Goal: Task Accomplishment & Management: Use online tool/utility

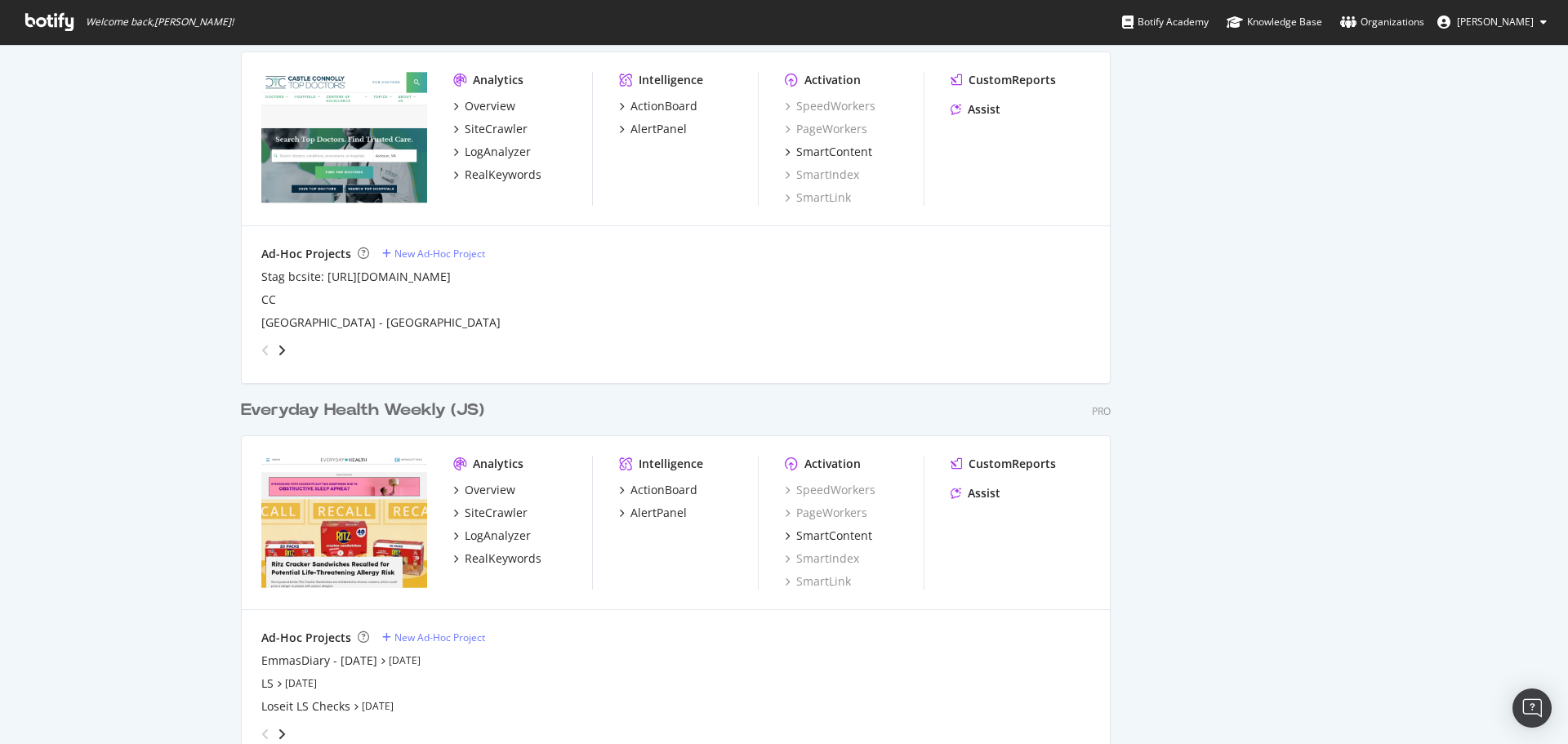
scroll to position [2041, 0]
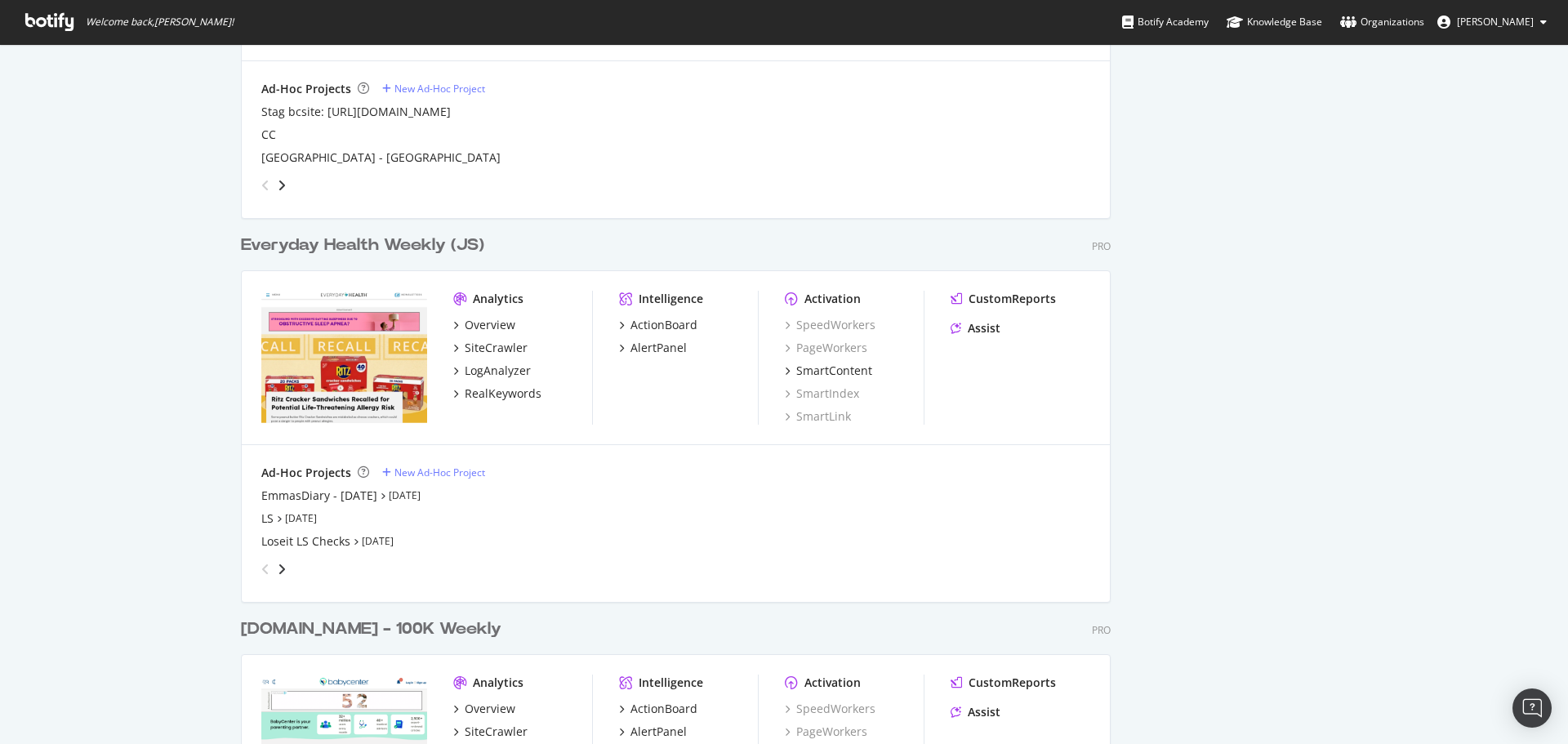
click at [320, 245] on div "Everyday Health Weekly (JS)" at bounding box center [362, 245] width 243 height 24
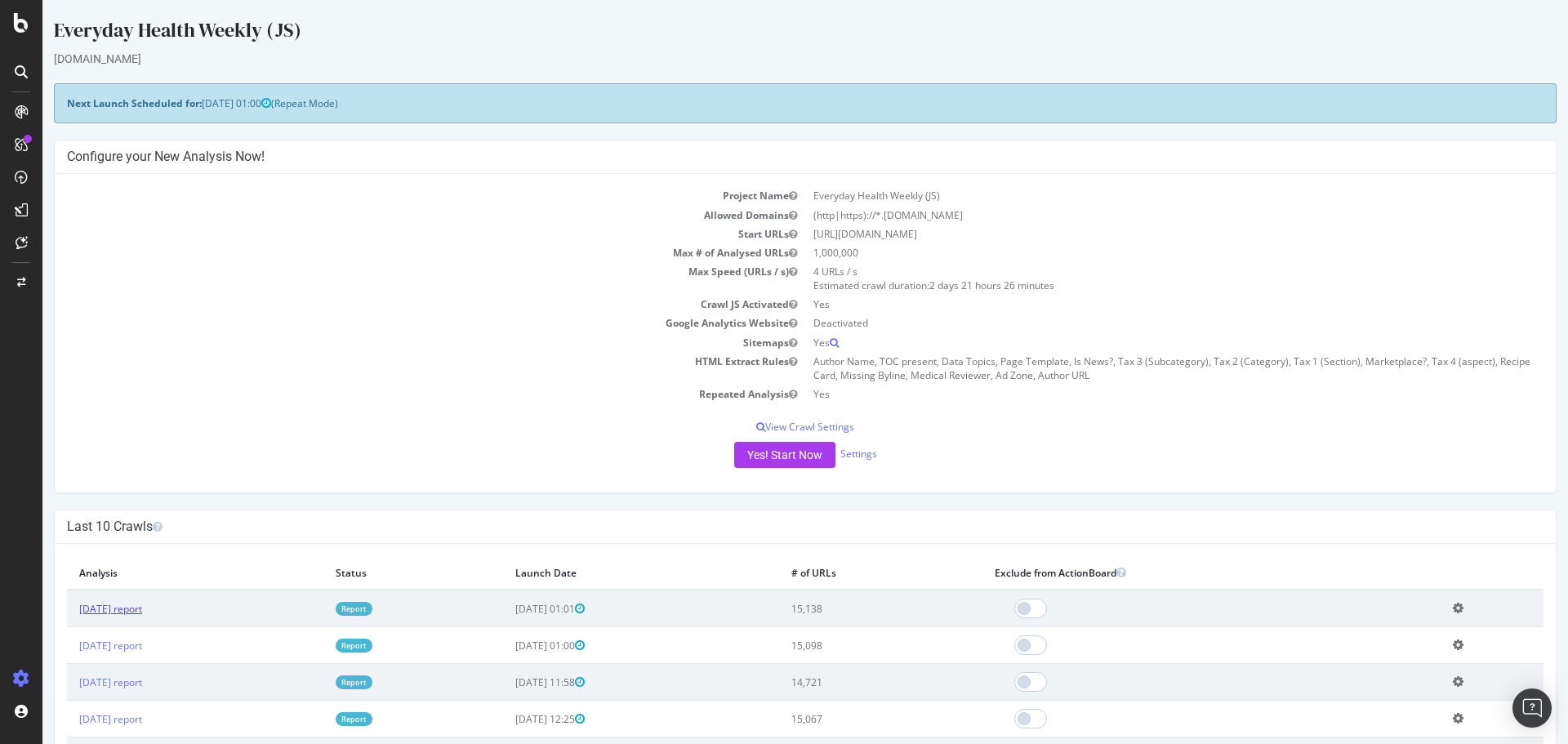
click at [142, 609] on link "[DATE] report" at bounding box center [110, 609] width 63 height 14
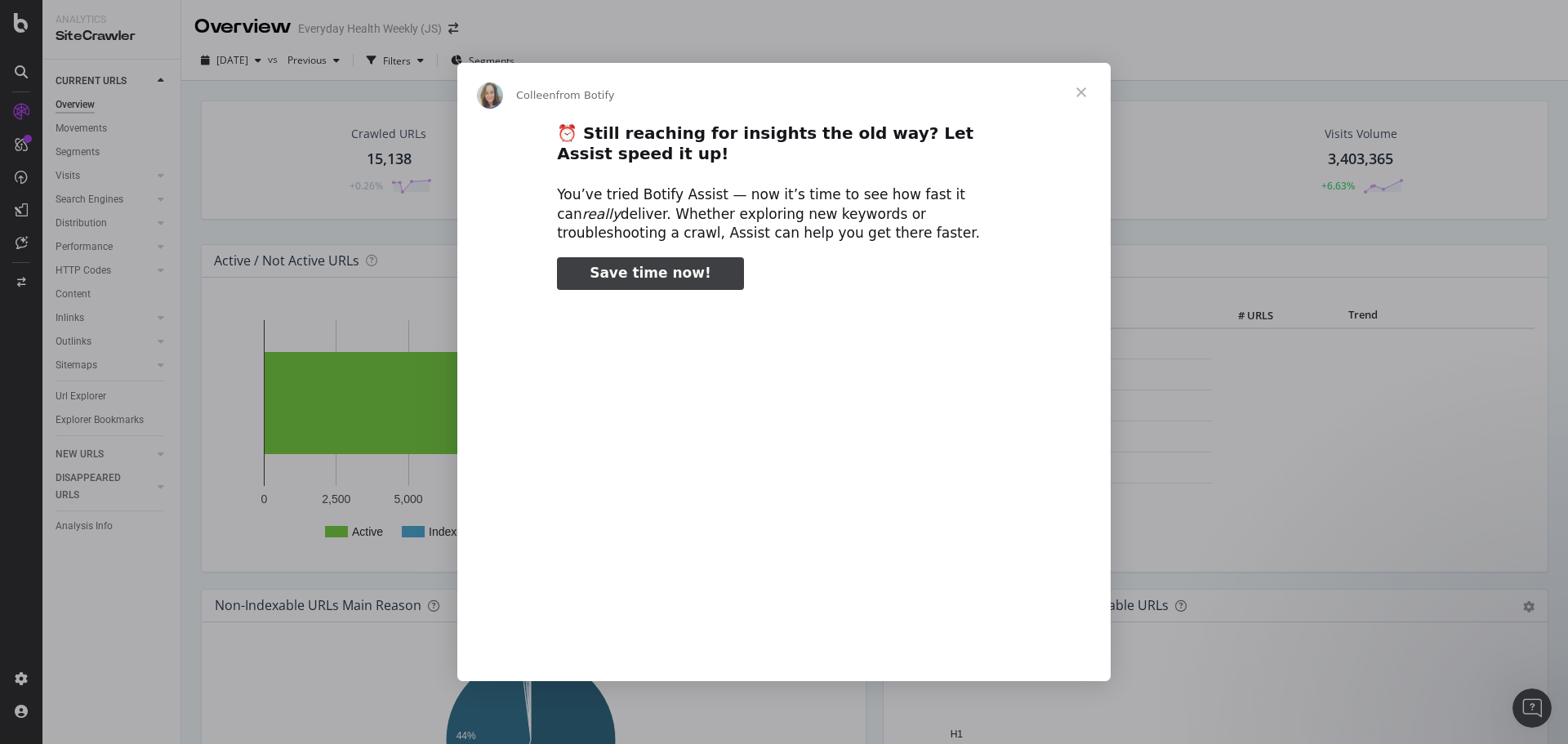
type input "211786"
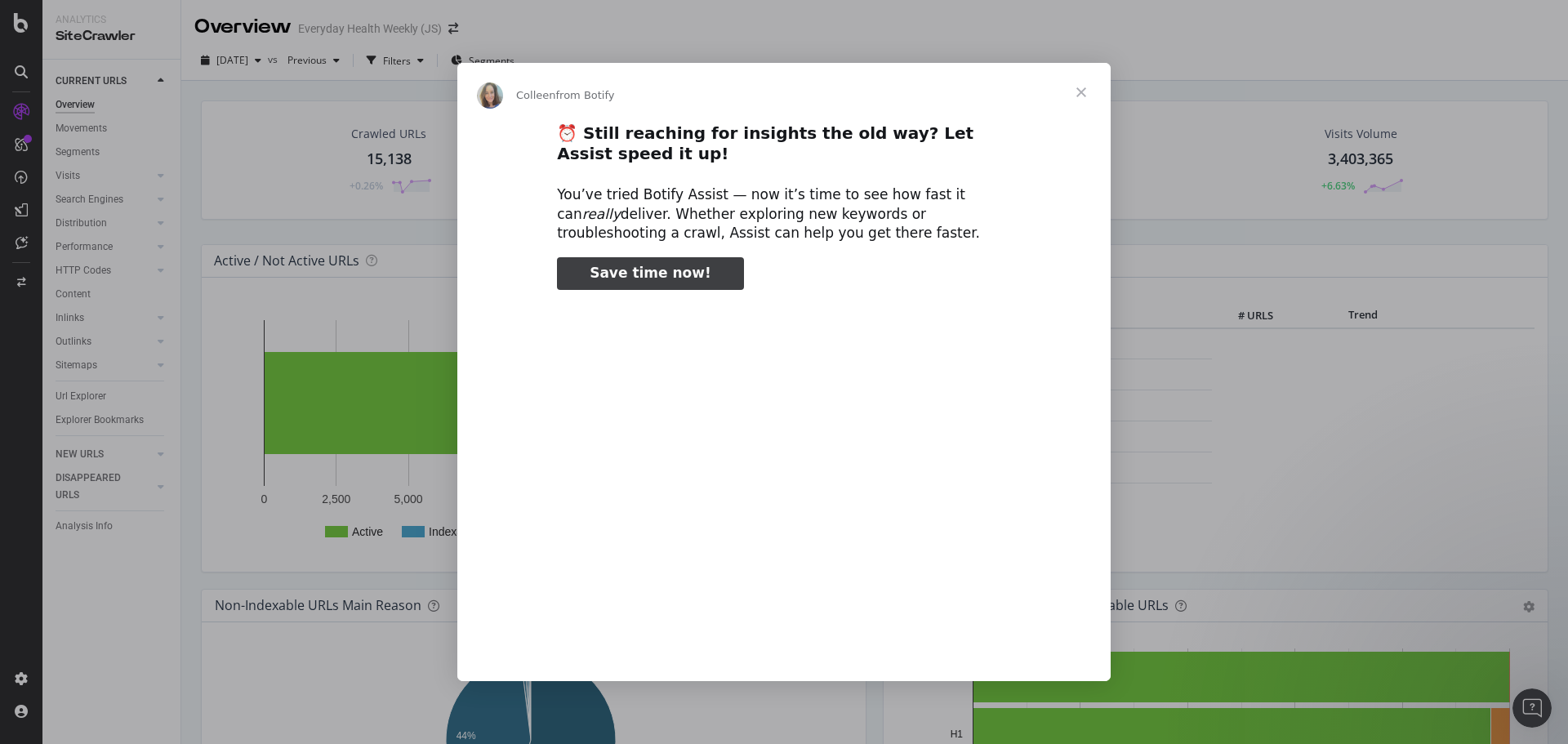
click at [1083, 91] on span "Close" at bounding box center [1081, 92] width 59 height 59
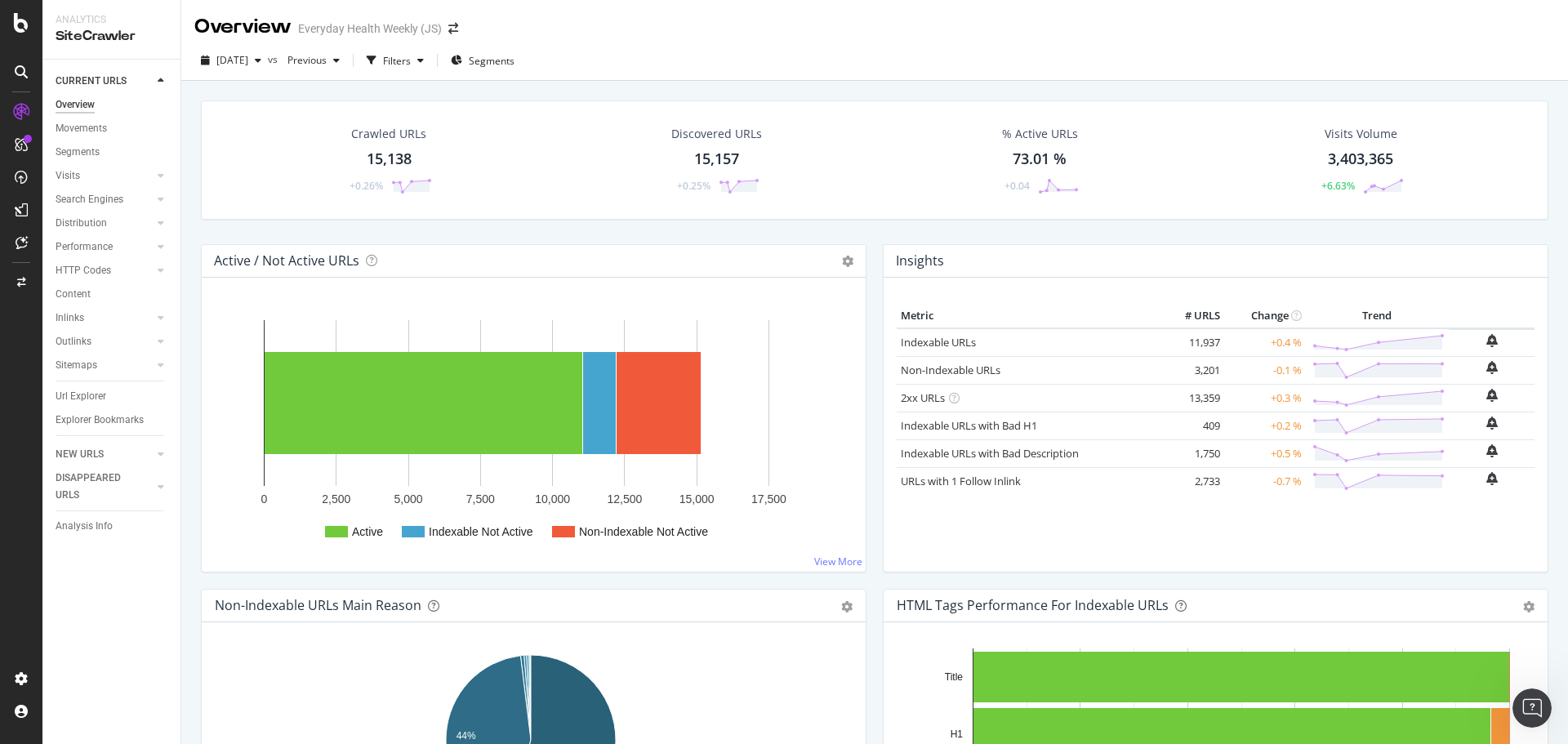
click at [15, 74] on icon at bounding box center [21, 72] width 13 height 13
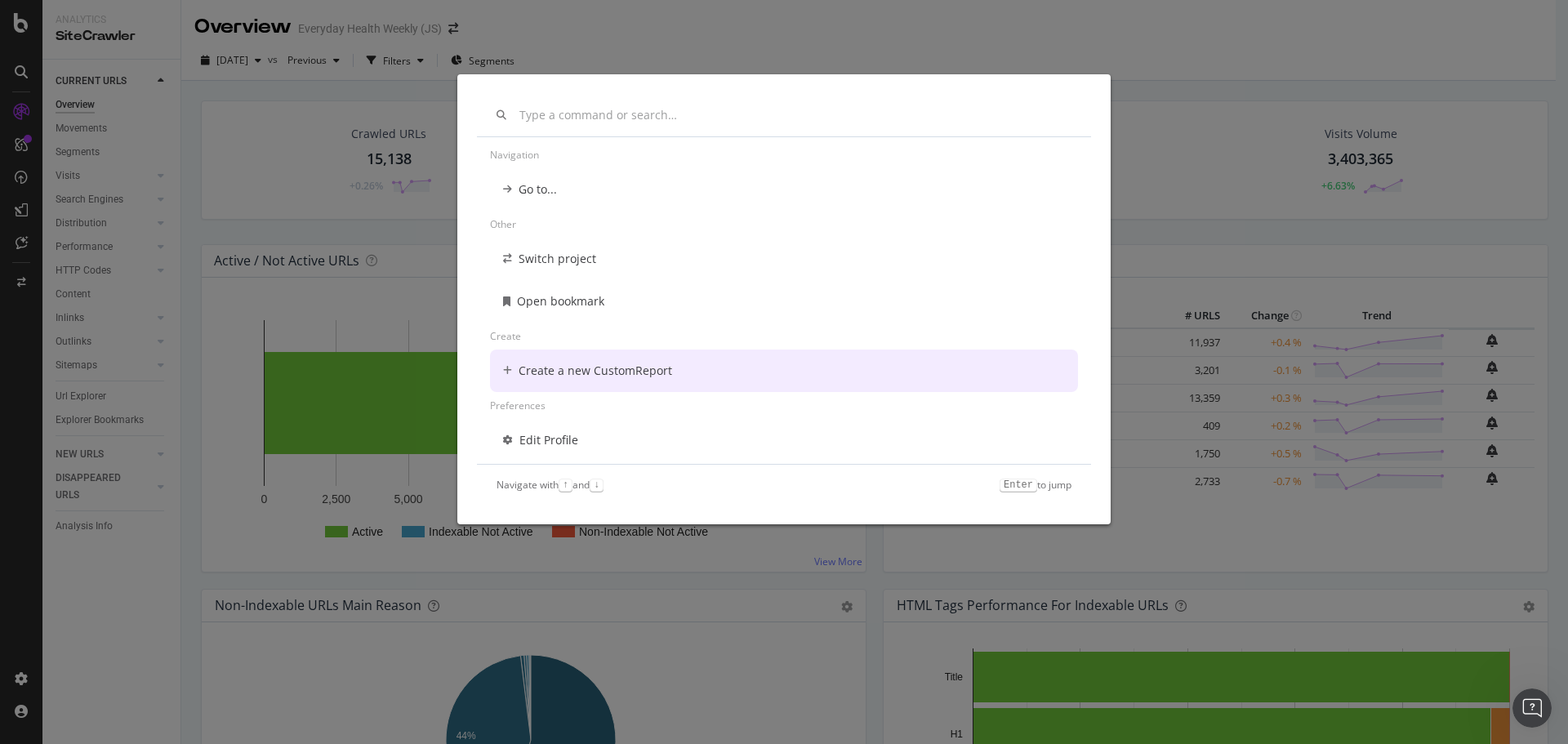
scroll to position [185, 0]
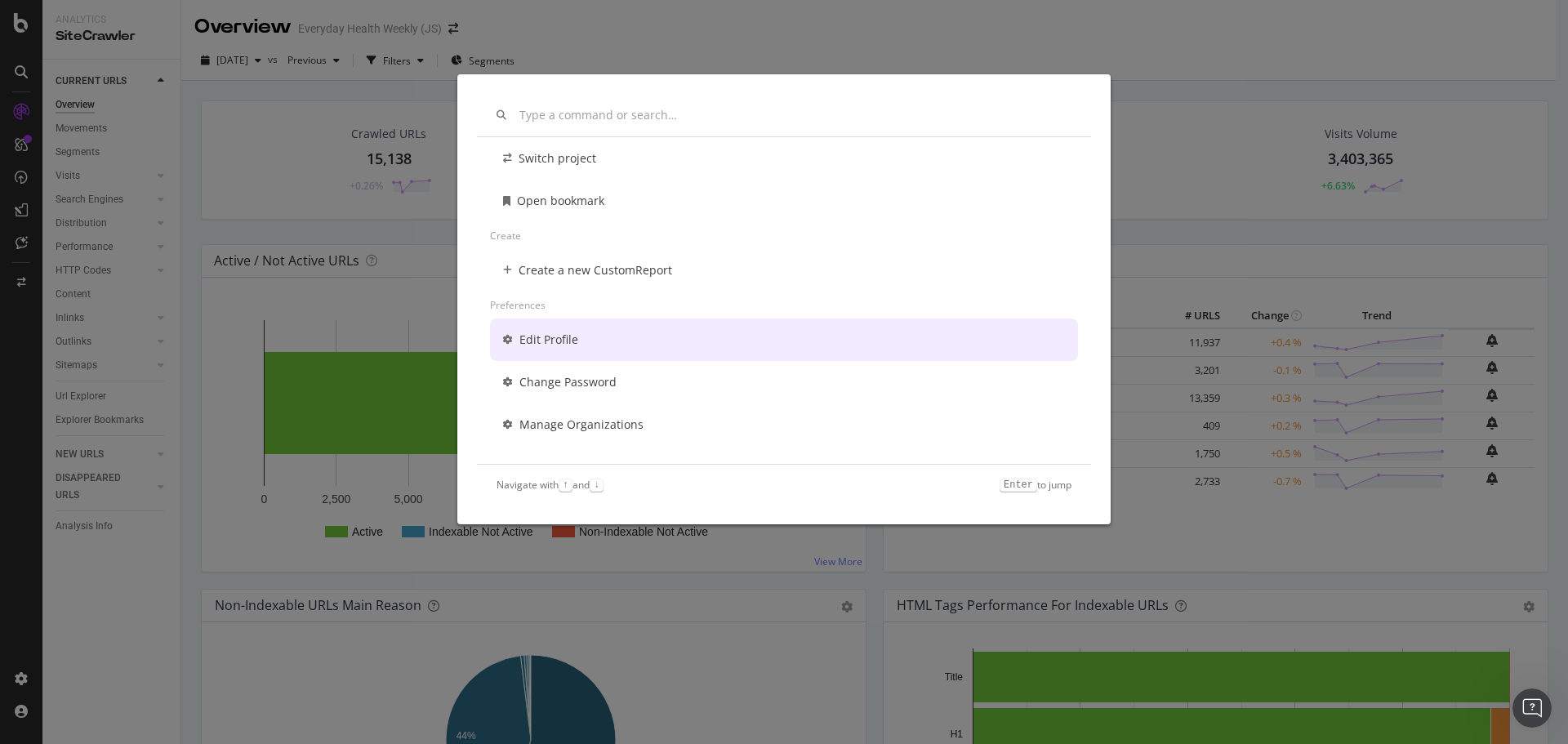
click at [8, 322] on div "Other Switch project Open bookmark Create Create a new CustomReport Preferences…" at bounding box center [784, 372] width 1568 height 744
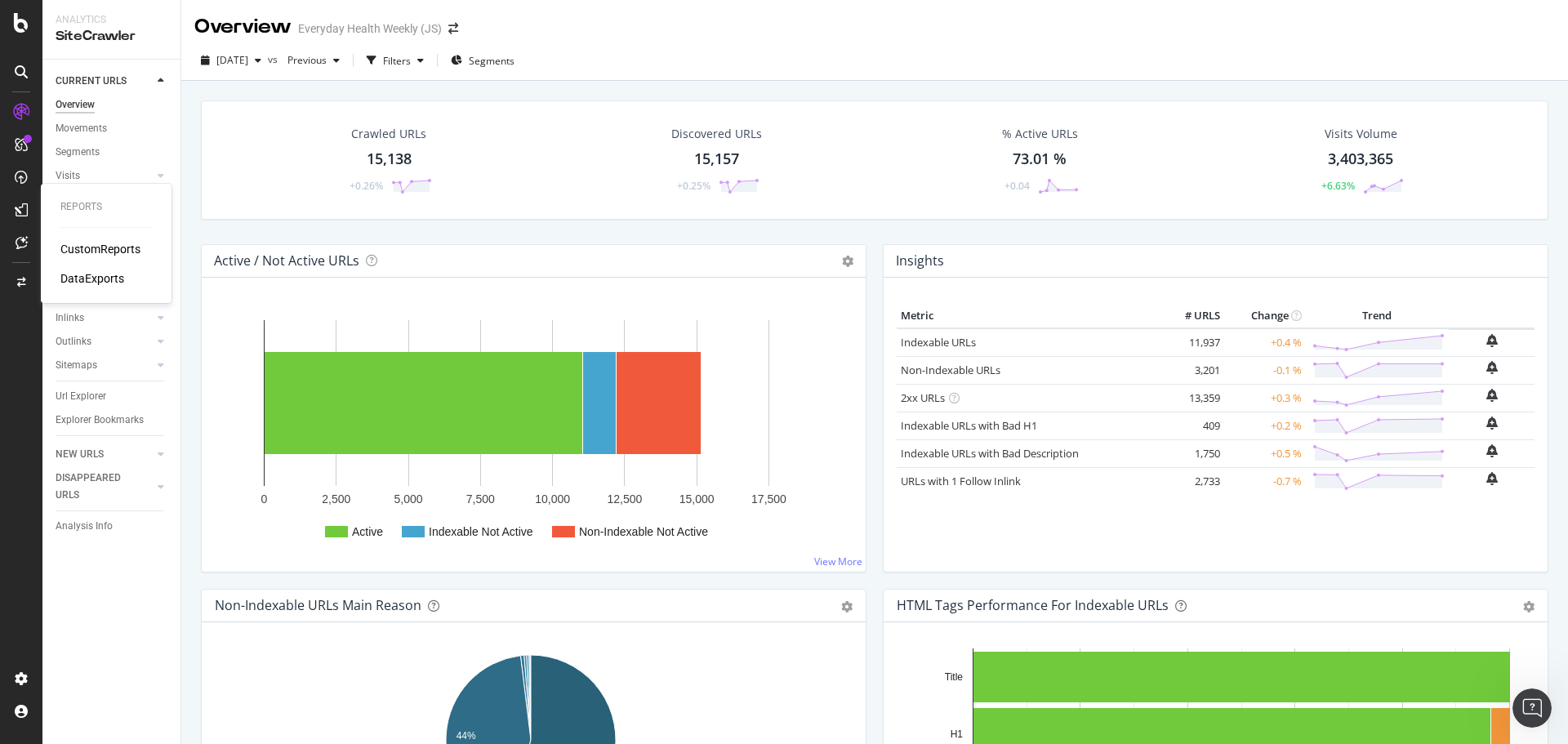
click at [96, 251] on div "CustomReports" at bounding box center [100, 248] width 80 height 16
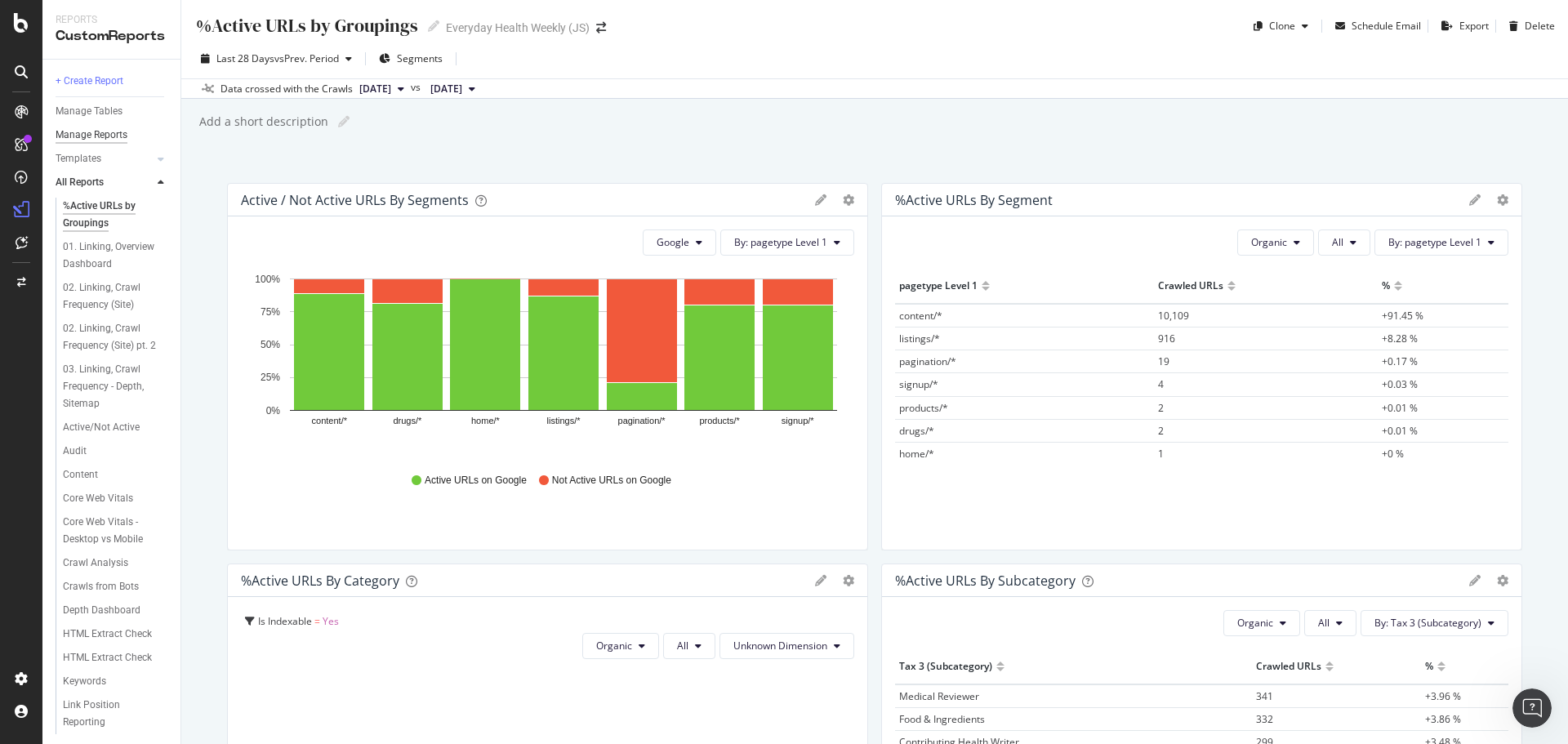
click at [114, 135] on div "Manage Reports" at bounding box center [91, 135] width 71 height 17
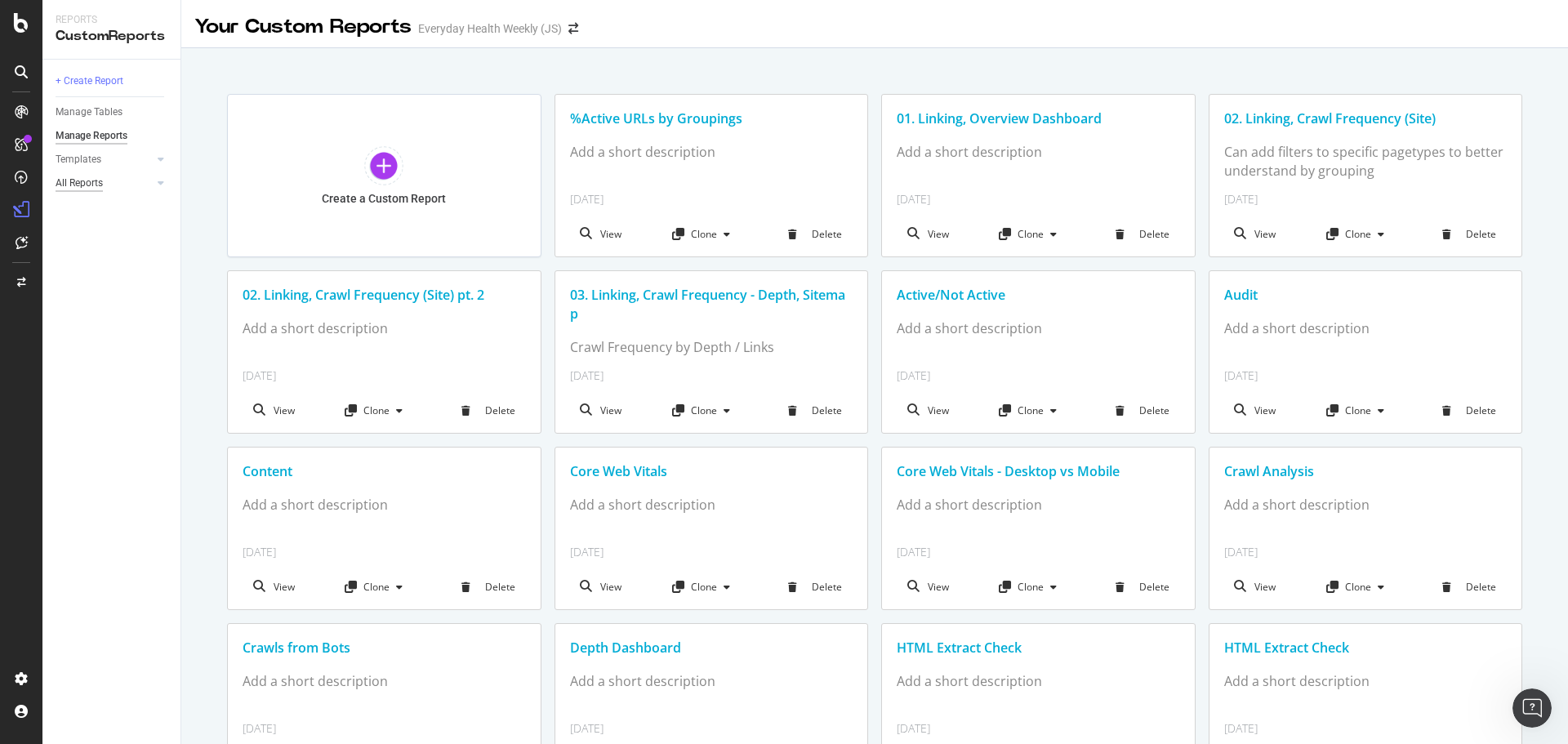
click at [89, 181] on div "All Reports" at bounding box center [79, 183] width 47 height 17
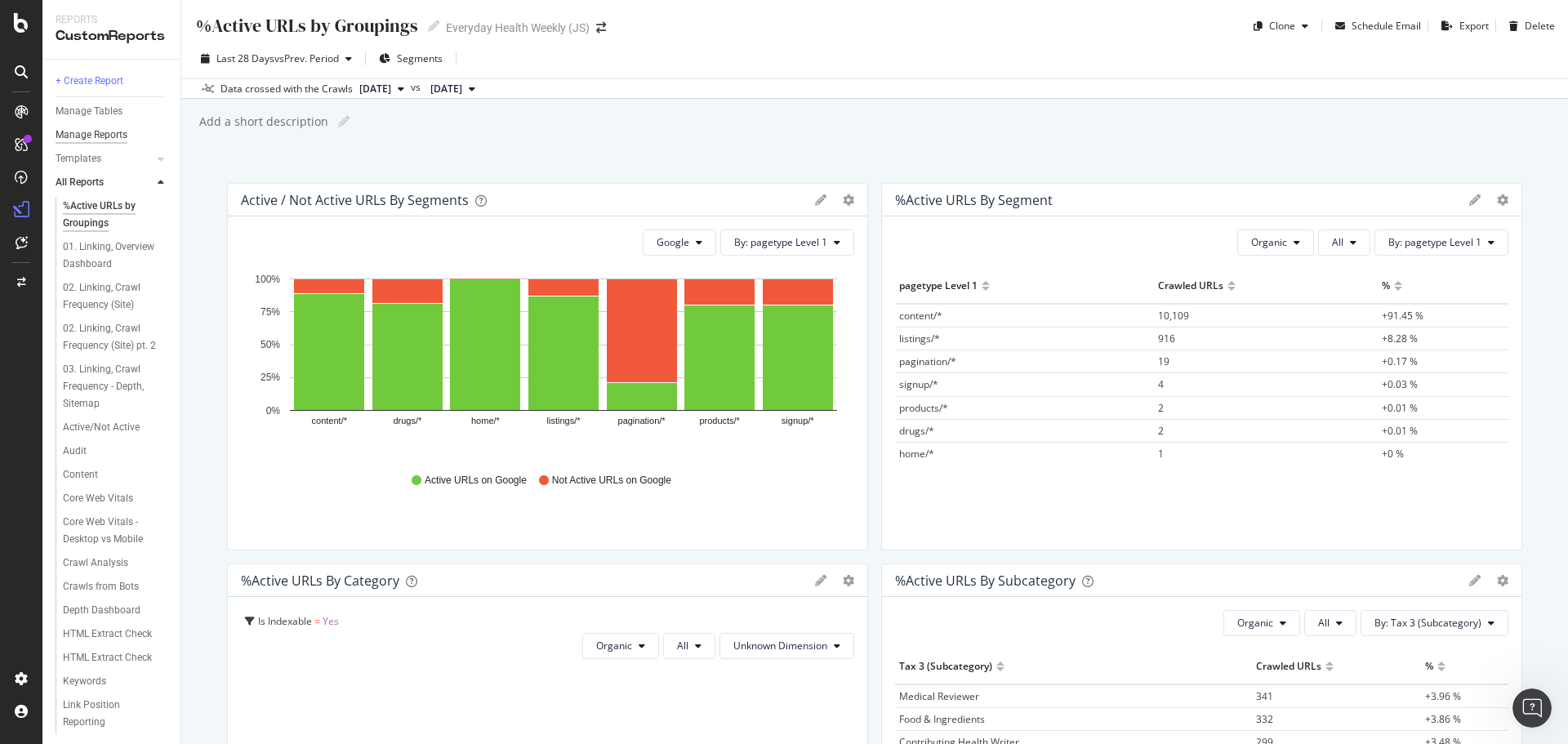
click at [108, 132] on div "Manage Reports" at bounding box center [91, 135] width 71 height 17
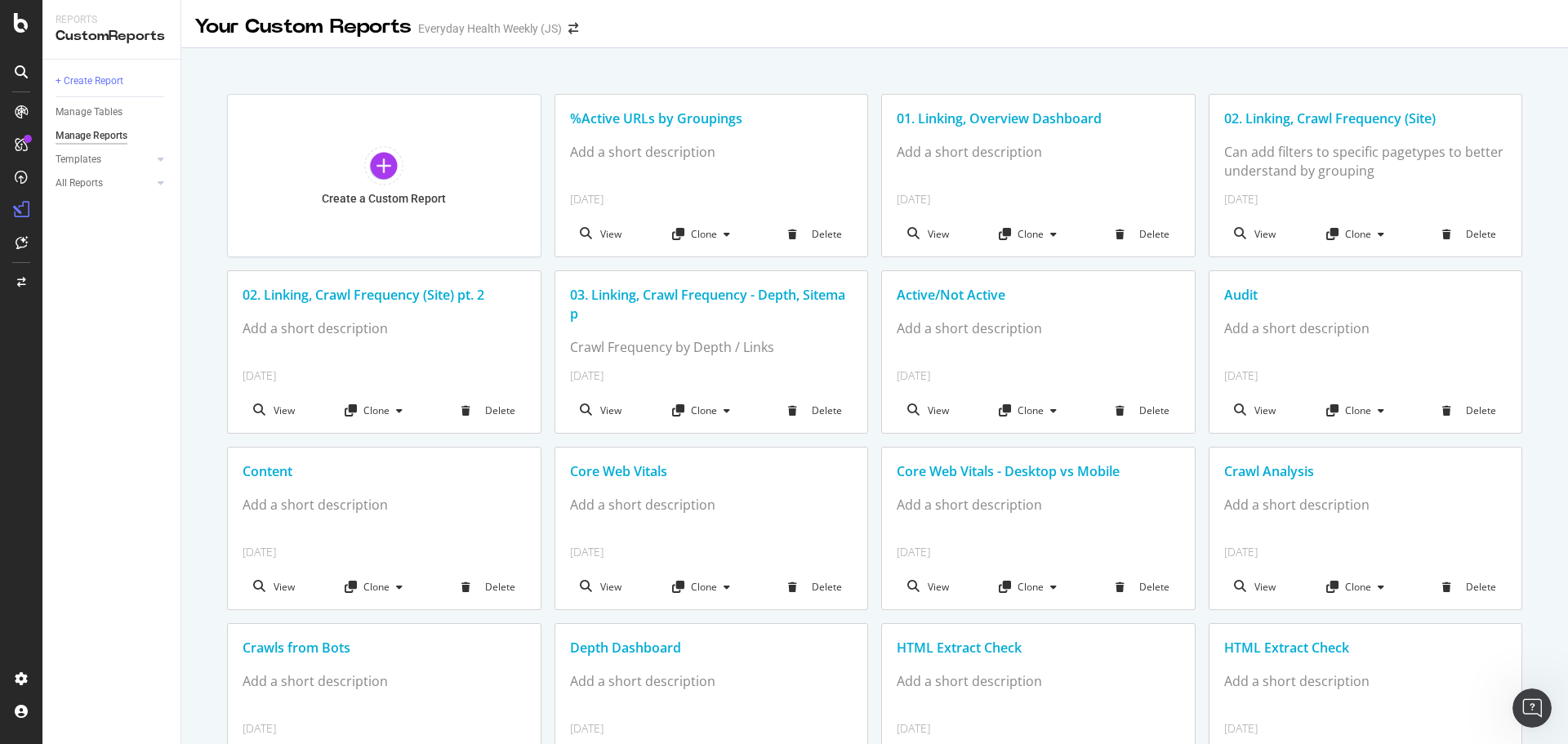
click at [18, 69] on icon at bounding box center [21, 72] width 13 height 13
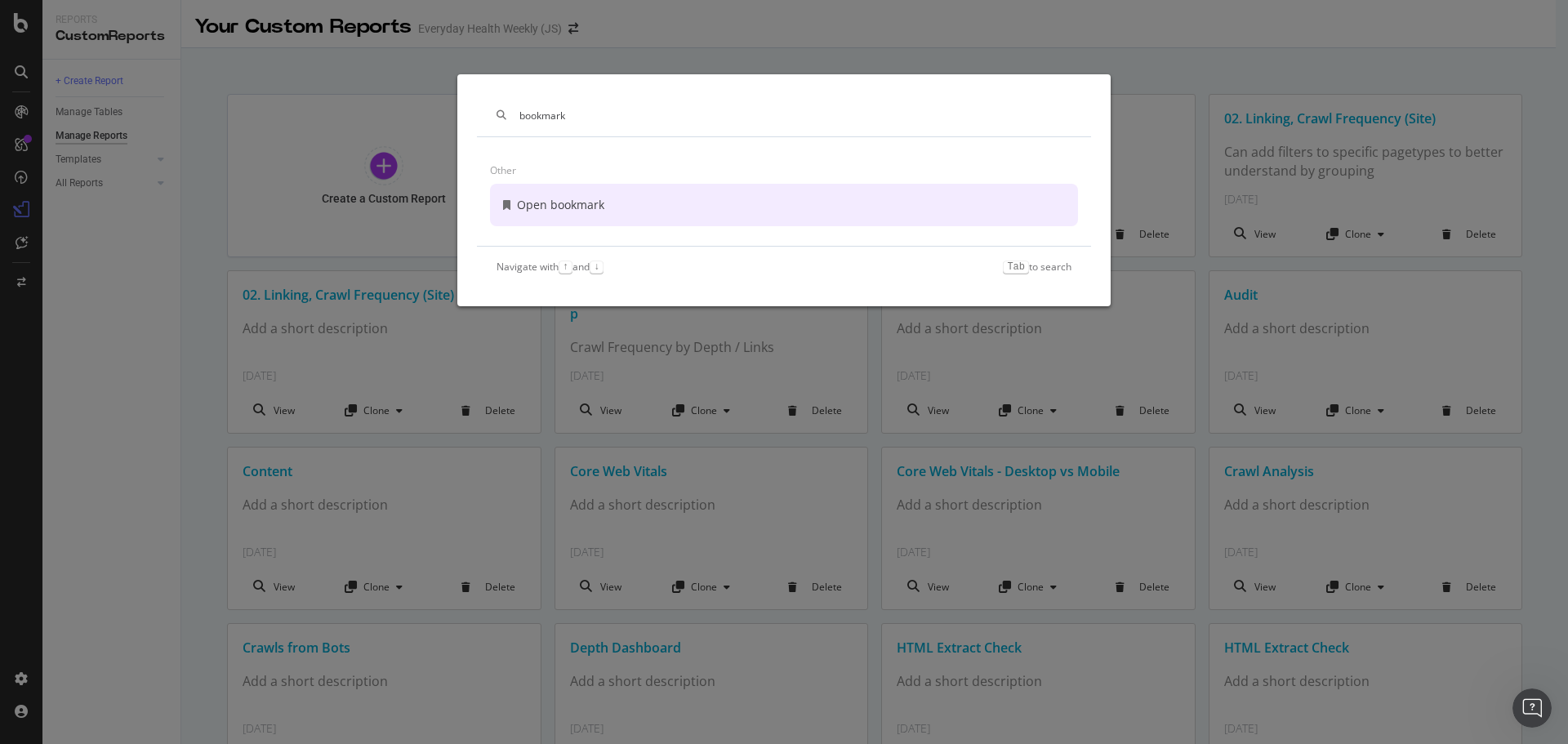
type input "bookmark"
click at [598, 202] on div "Open bookmark" at bounding box center [561, 204] width 87 height 16
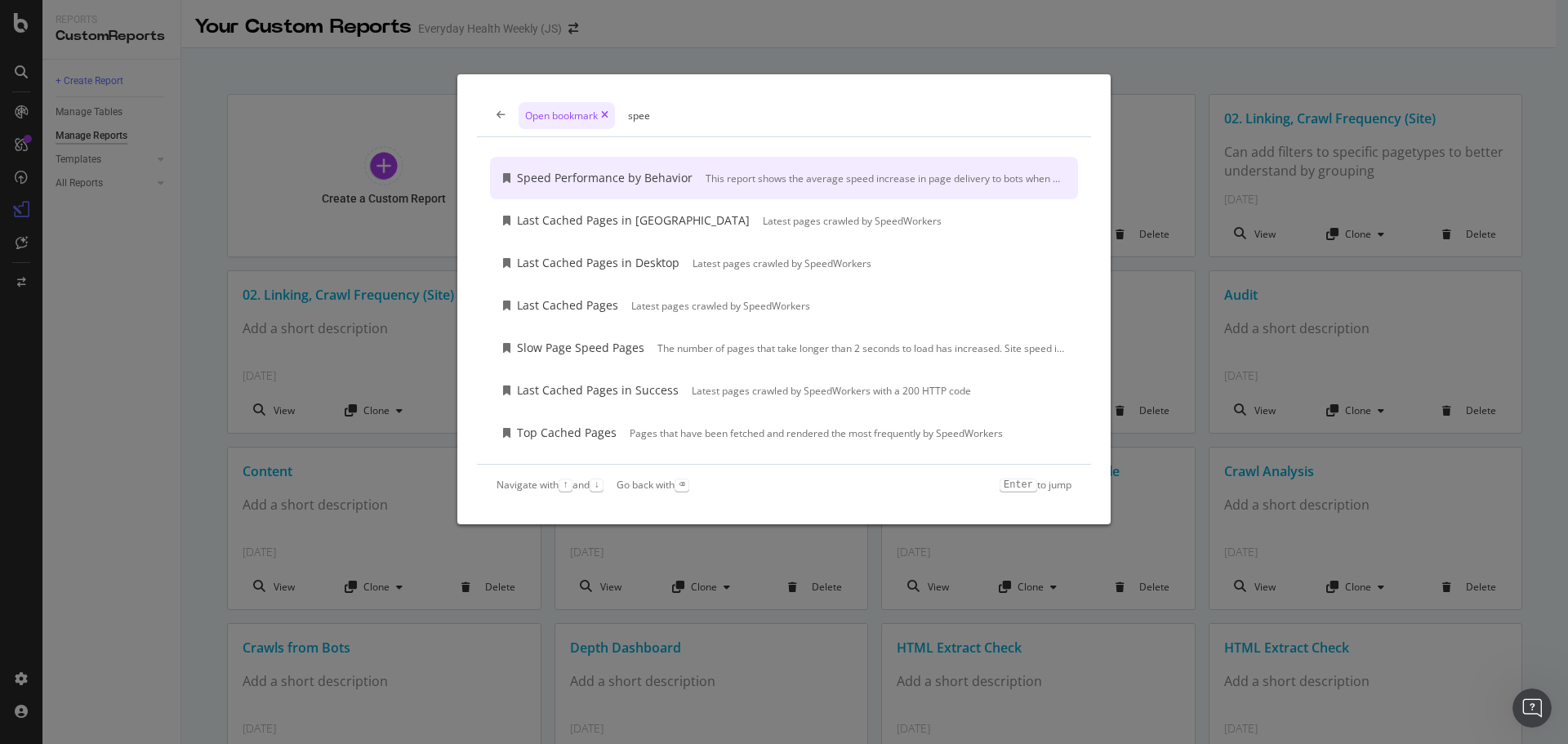
type input "spee"
click at [240, 87] on div "Open bookmark spee Speed Performance by Behavior This report shows the average …" at bounding box center [784, 372] width 1568 height 744
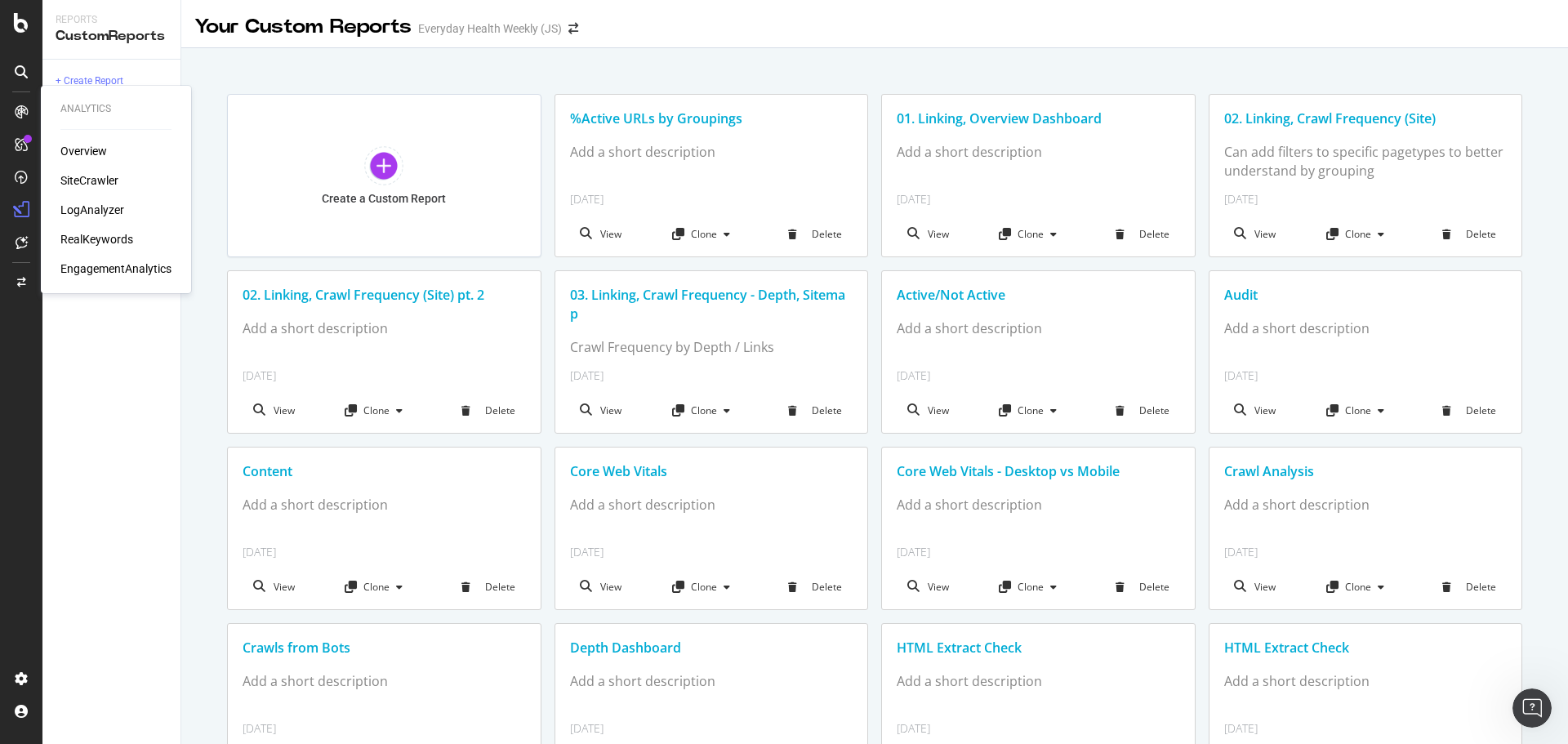
click at [90, 153] on div "Overview" at bounding box center [83, 150] width 46 height 16
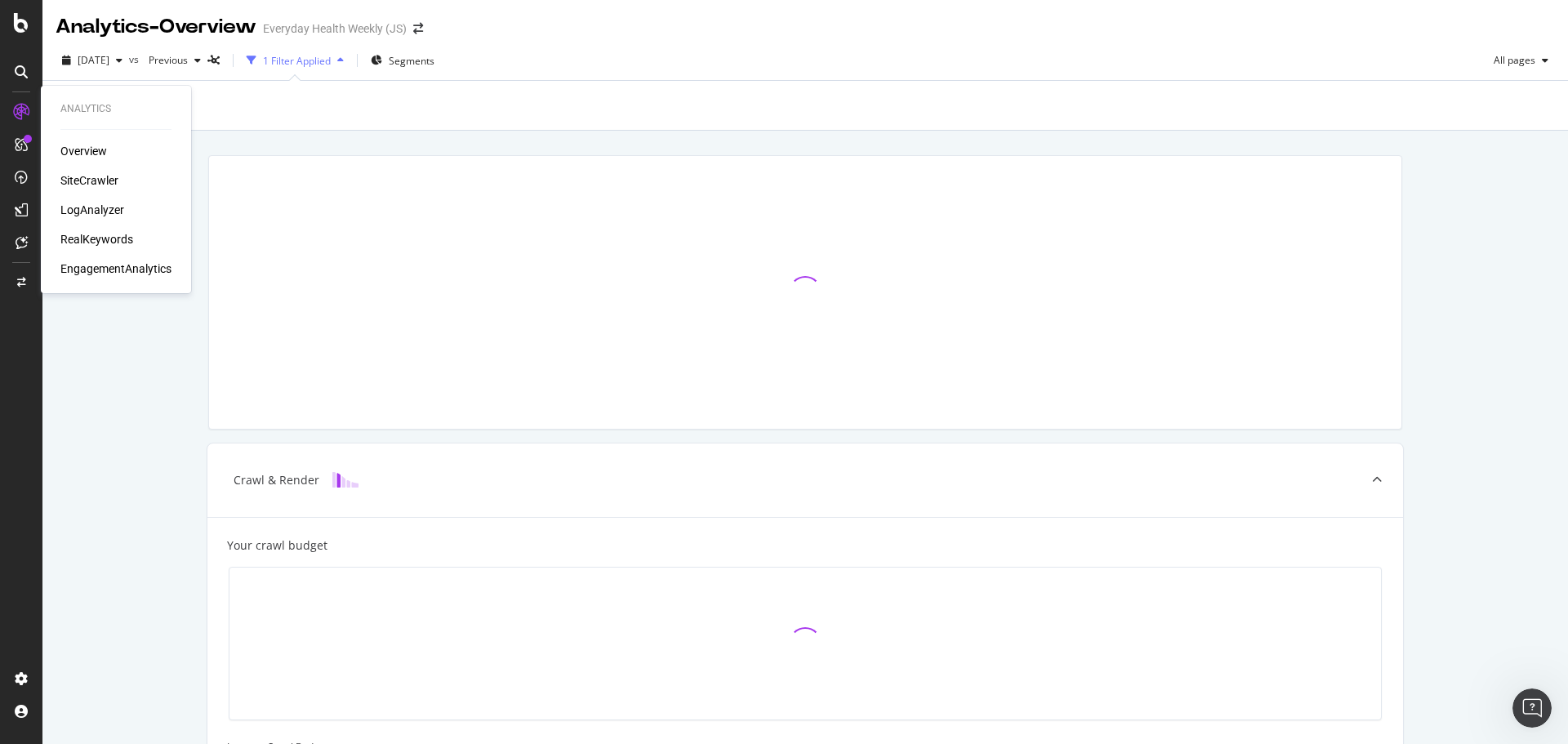
click at [90, 177] on div "SiteCrawler" at bounding box center [89, 180] width 58 height 16
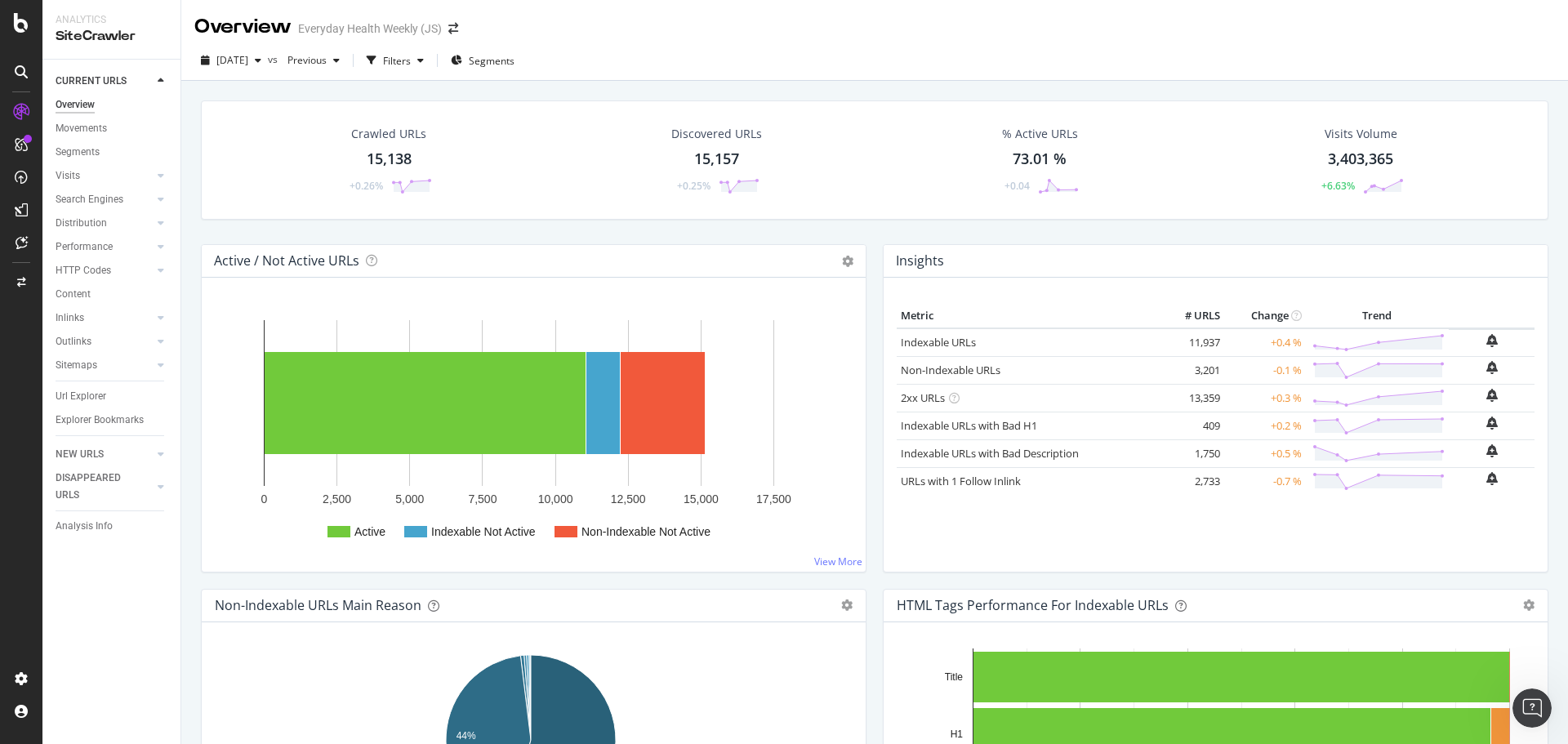
click at [698, 151] on div "15,157" at bounding box center [716, 159] width 45 height 21
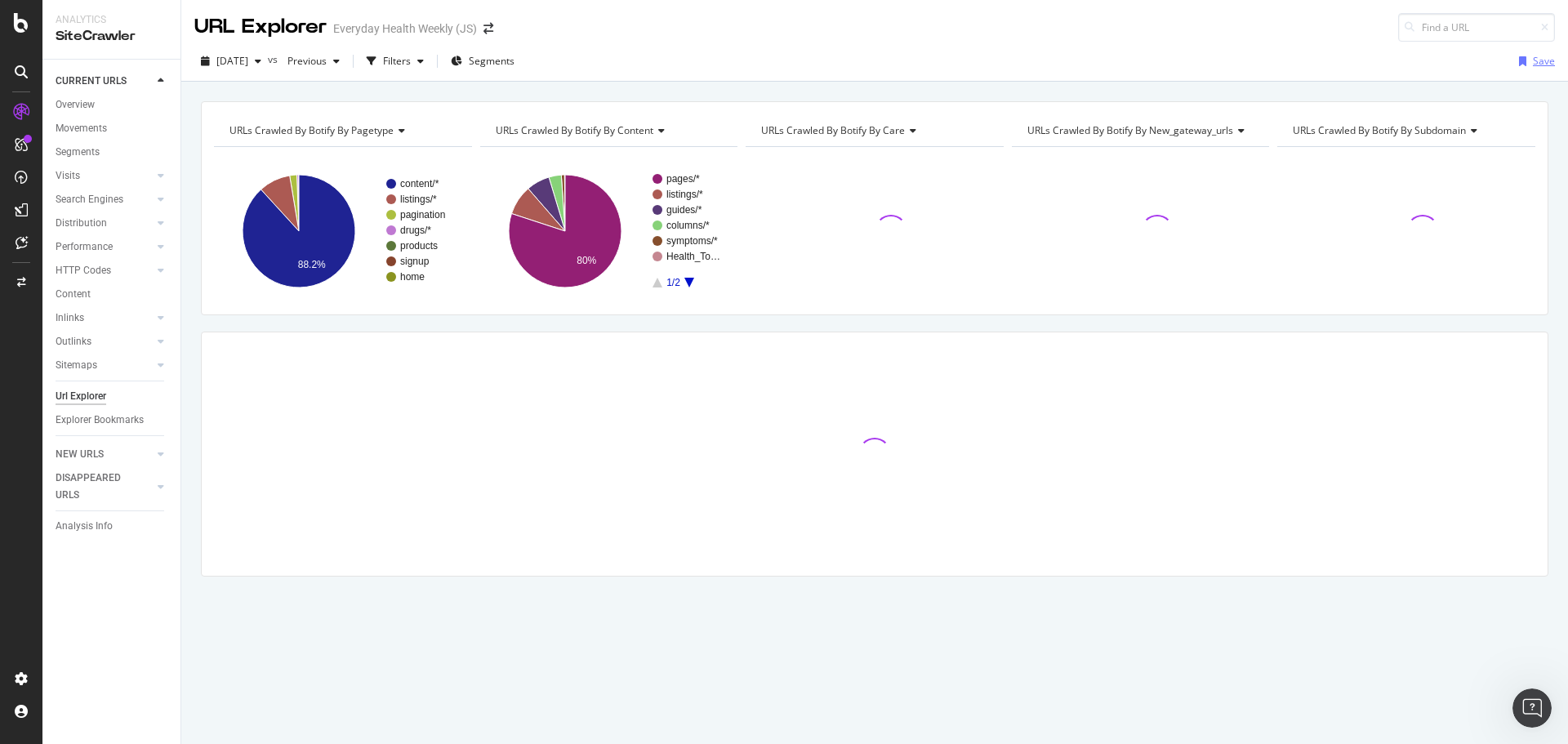
click at [1534, 66] on div "Save" at bounding box center [1544, 61] width 22 height 14
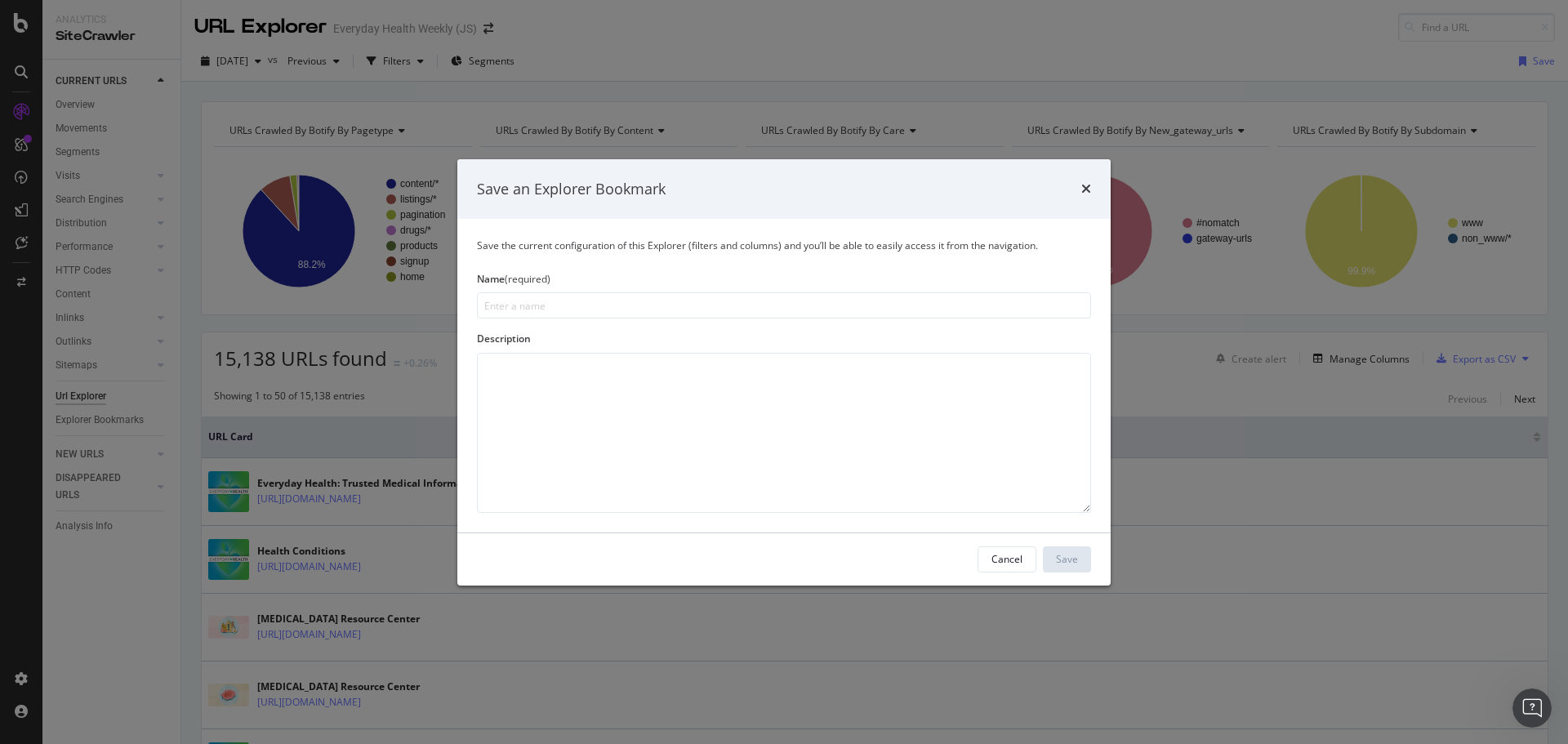
click at [1080, 187] on div "Save an Explorer Bookmark" at bounding box center [784, 188] width 614 height 21
drag, startPoint x: 1085, startPoint y: 186, endPoint x: 1070, endPoint y: 192, distance: 16.2
click at [1085, 187] on icon "times" at bounding box center [1086, 189] width 10 height 13
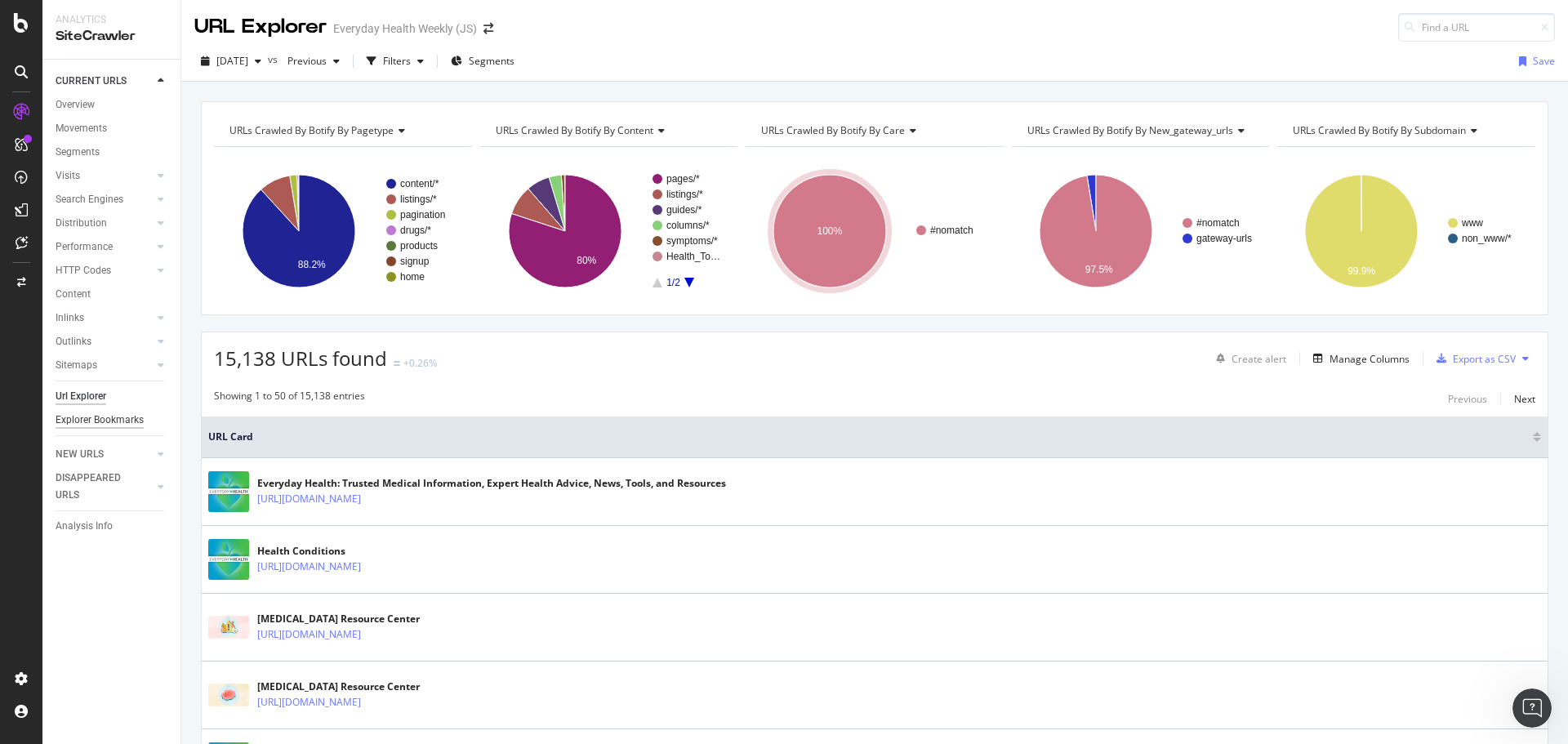
click at [97, 419] on div "Explorer Bookmarks" at bounding box center [99, 419] width 88 height 17
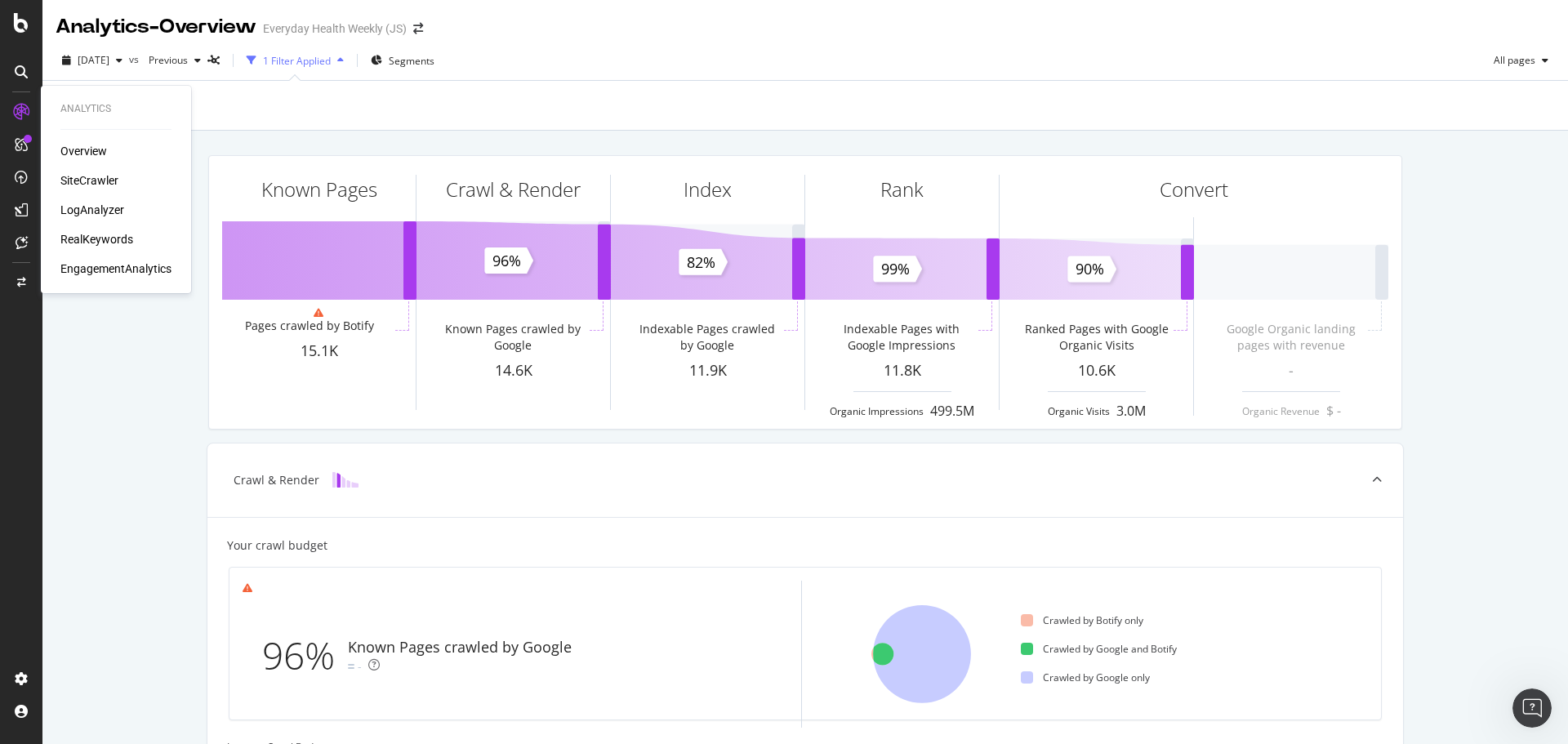
click at [87, 175] on div "SiteCrawler" at bounding box center [89, 180] width 58 height 16
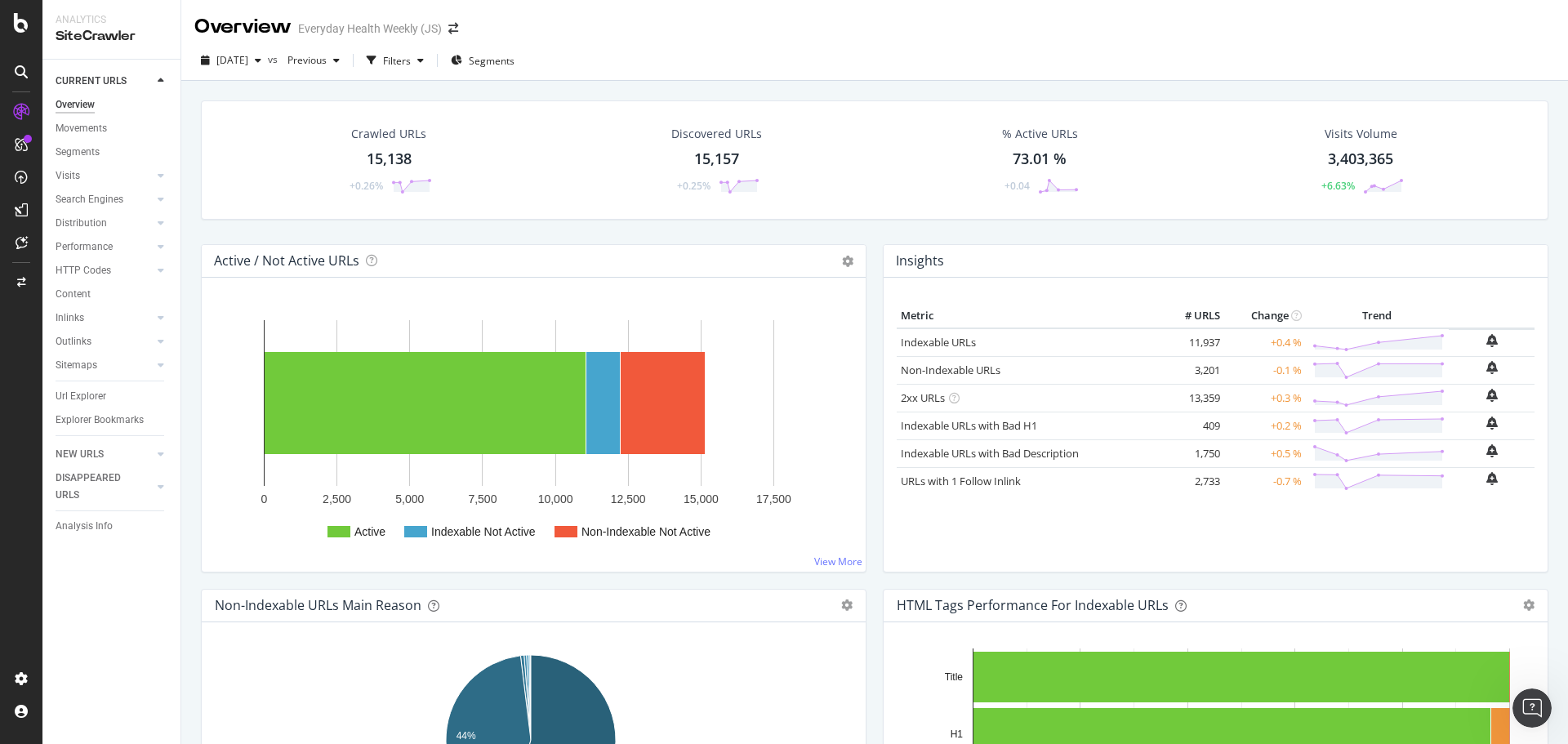
click at [713, 159] on div "15,157" at bounding box center [716, 159] width 45 height 21
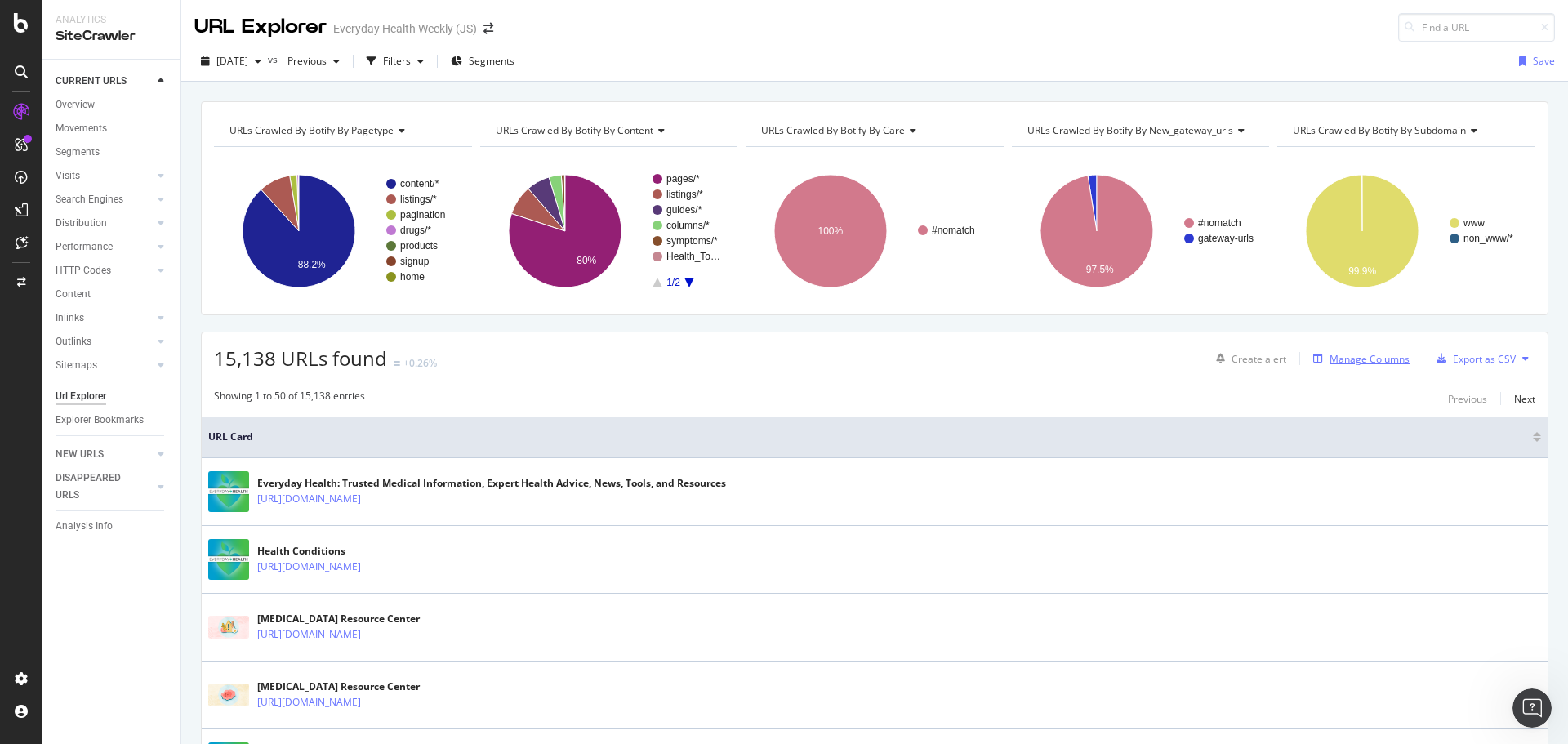
click at [1366, 361] on div "Manage Columns" at bounding box center [1369, 359] width 80 height 14
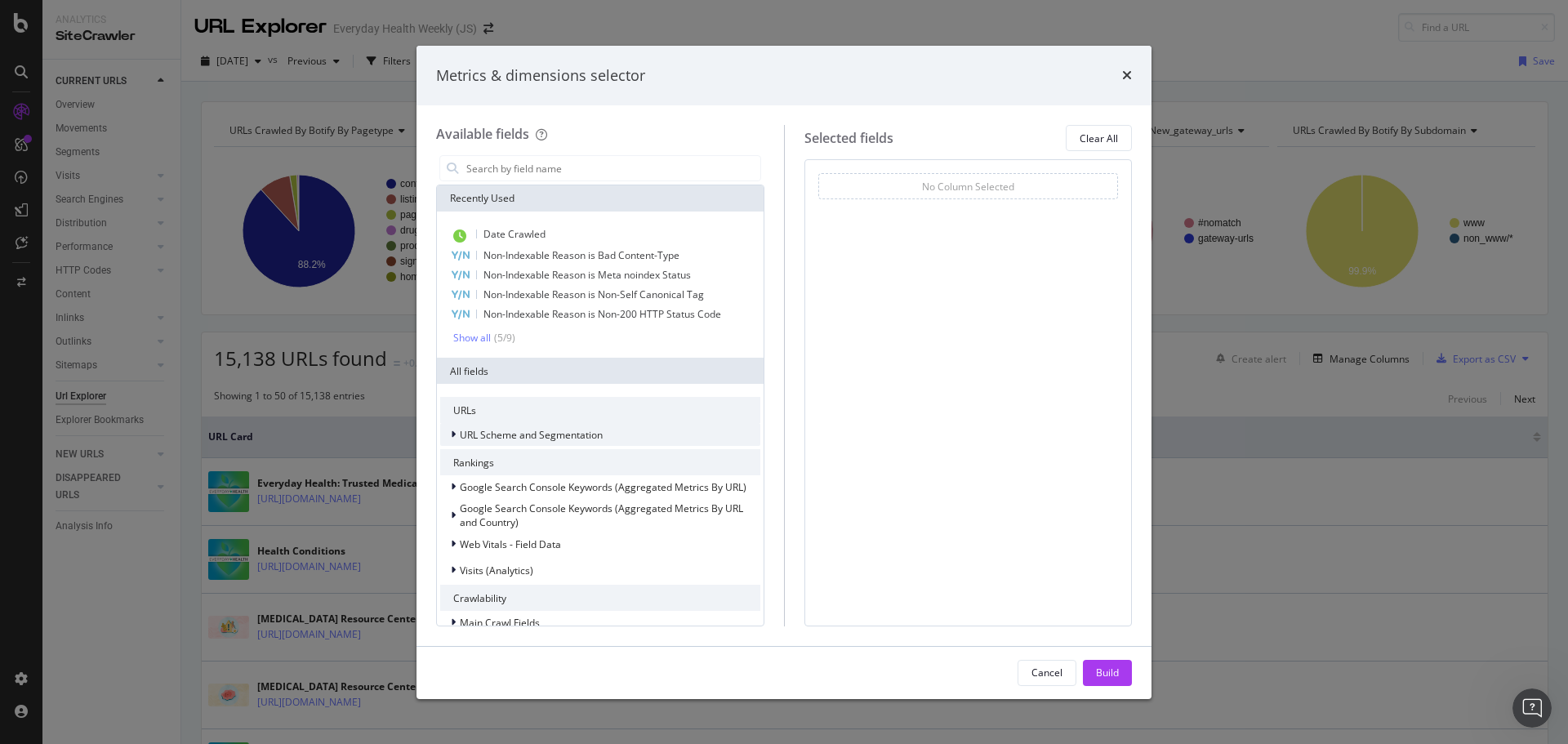
click at [515, 434] on span "URL Scheme and Segmentation" at bounding box center [531, 435] width 143 height 14
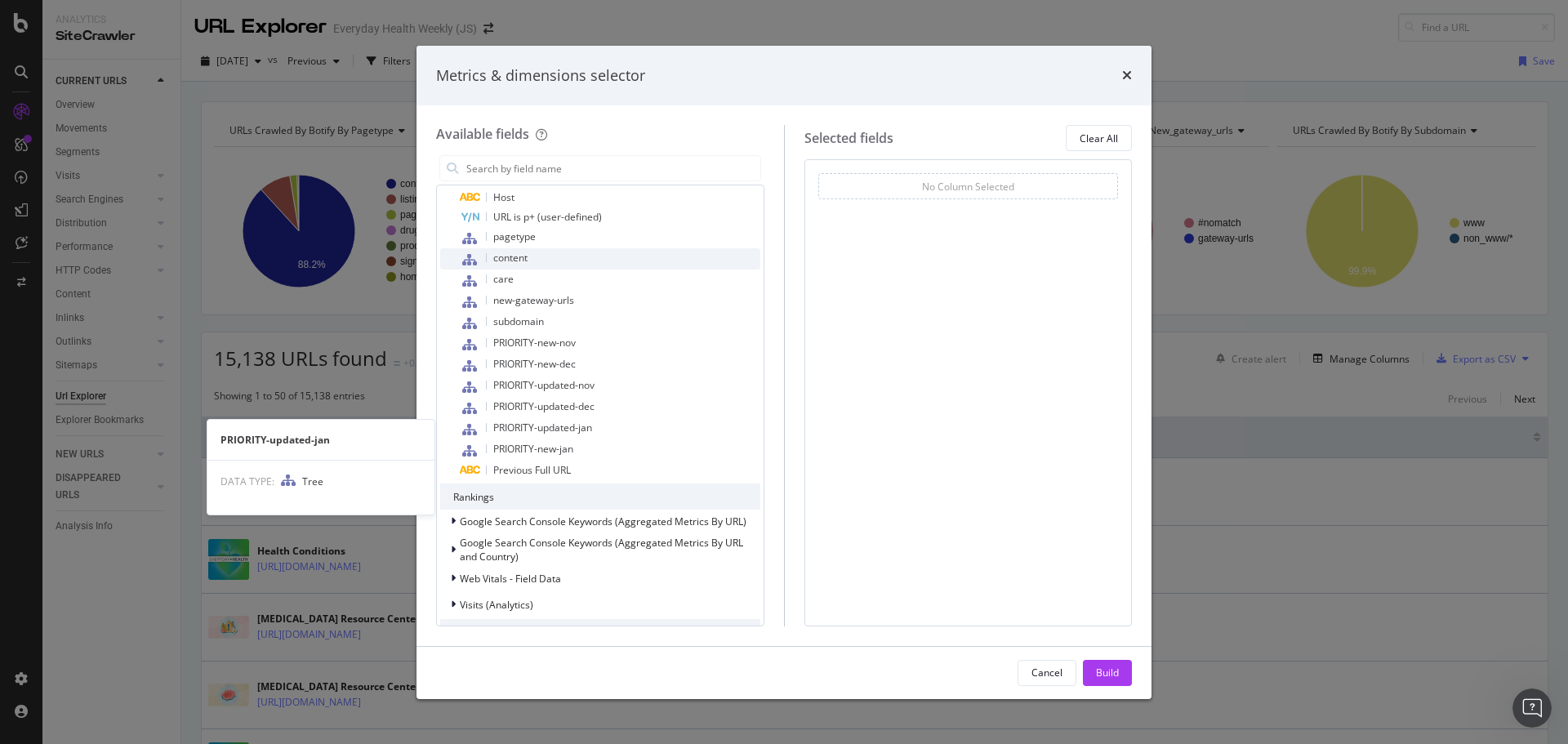
scroll to position [735, 0]
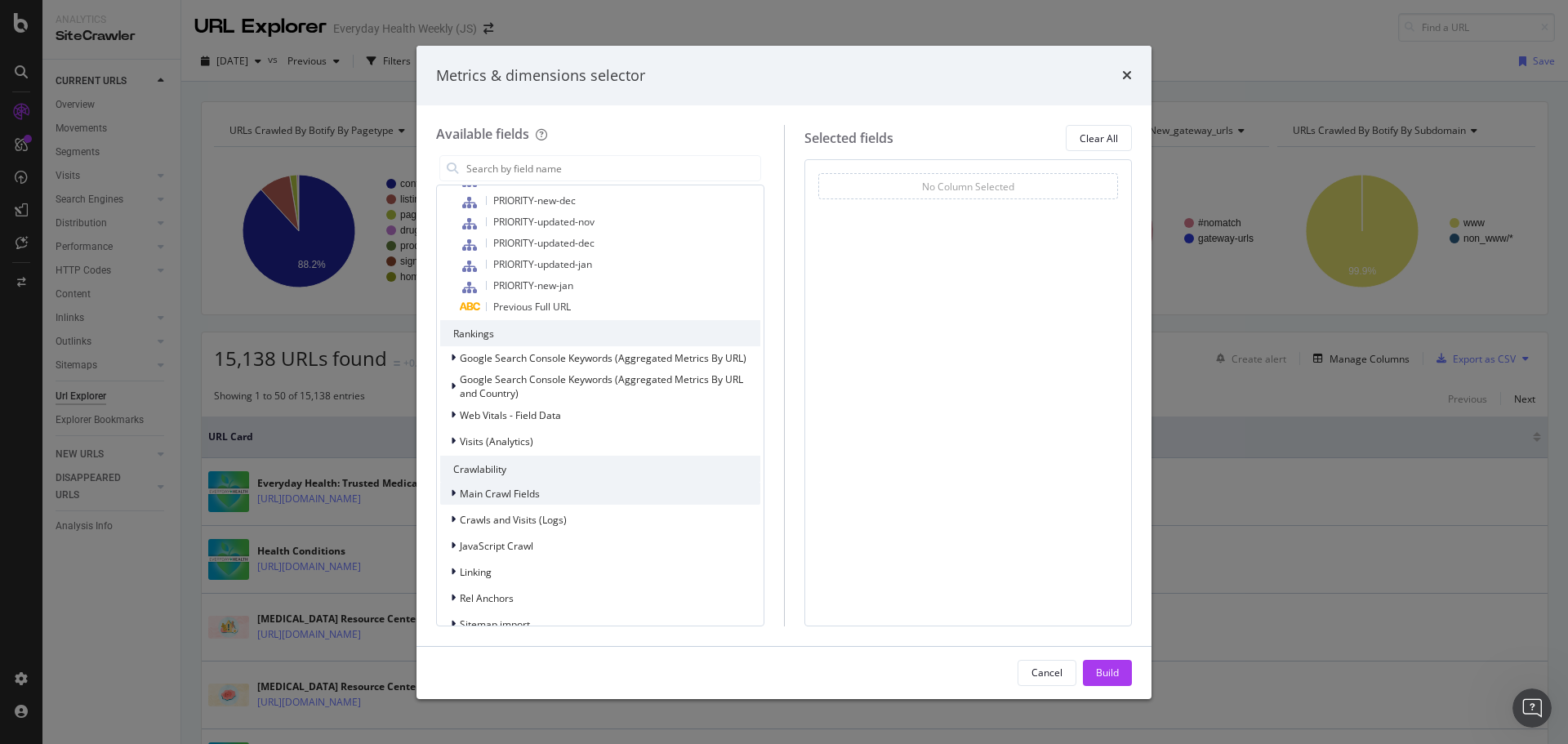
click at [517, 495] on span "Main Crawl Fields" at bounding box center [499, 493] width 80 height 14
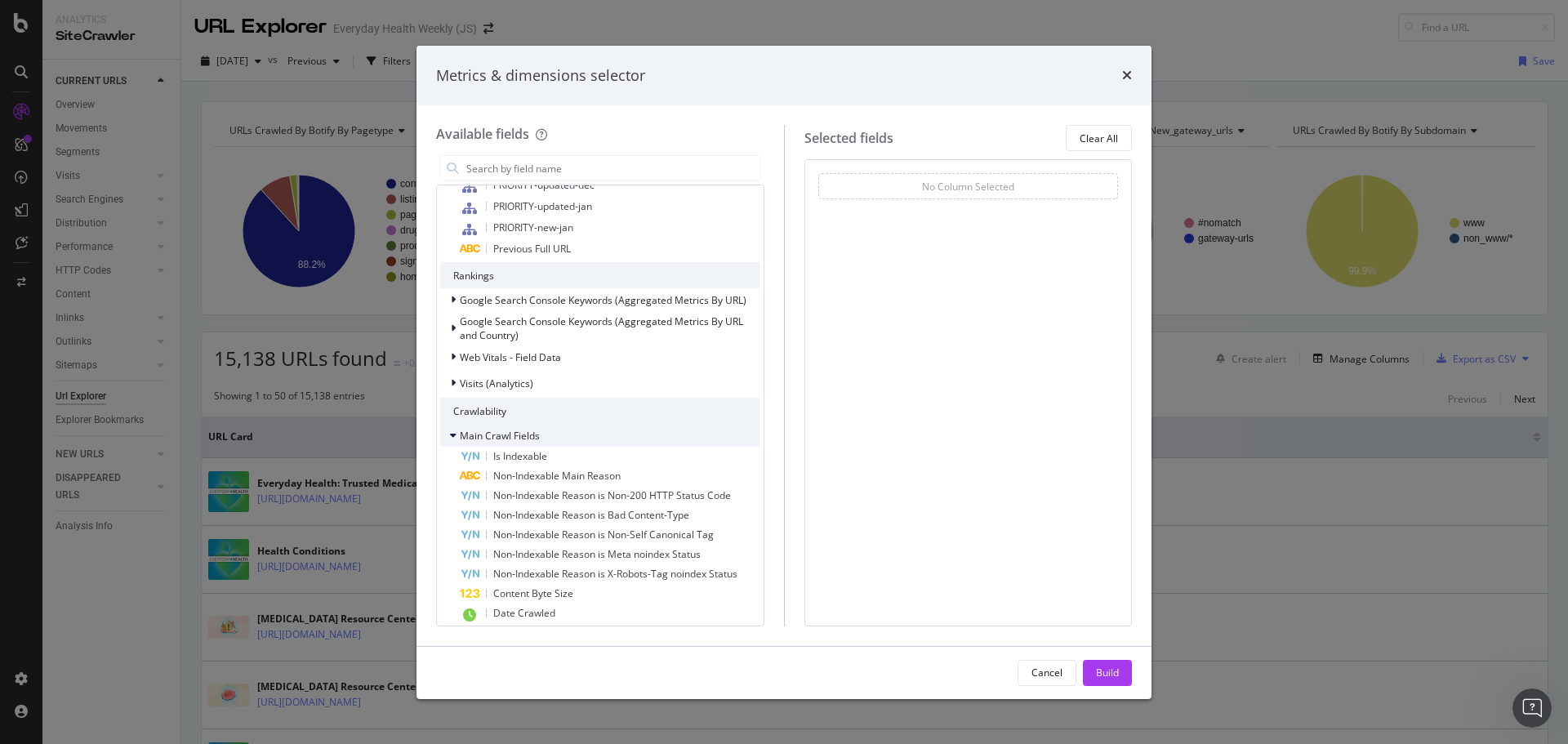
scroll to position [816, 0]
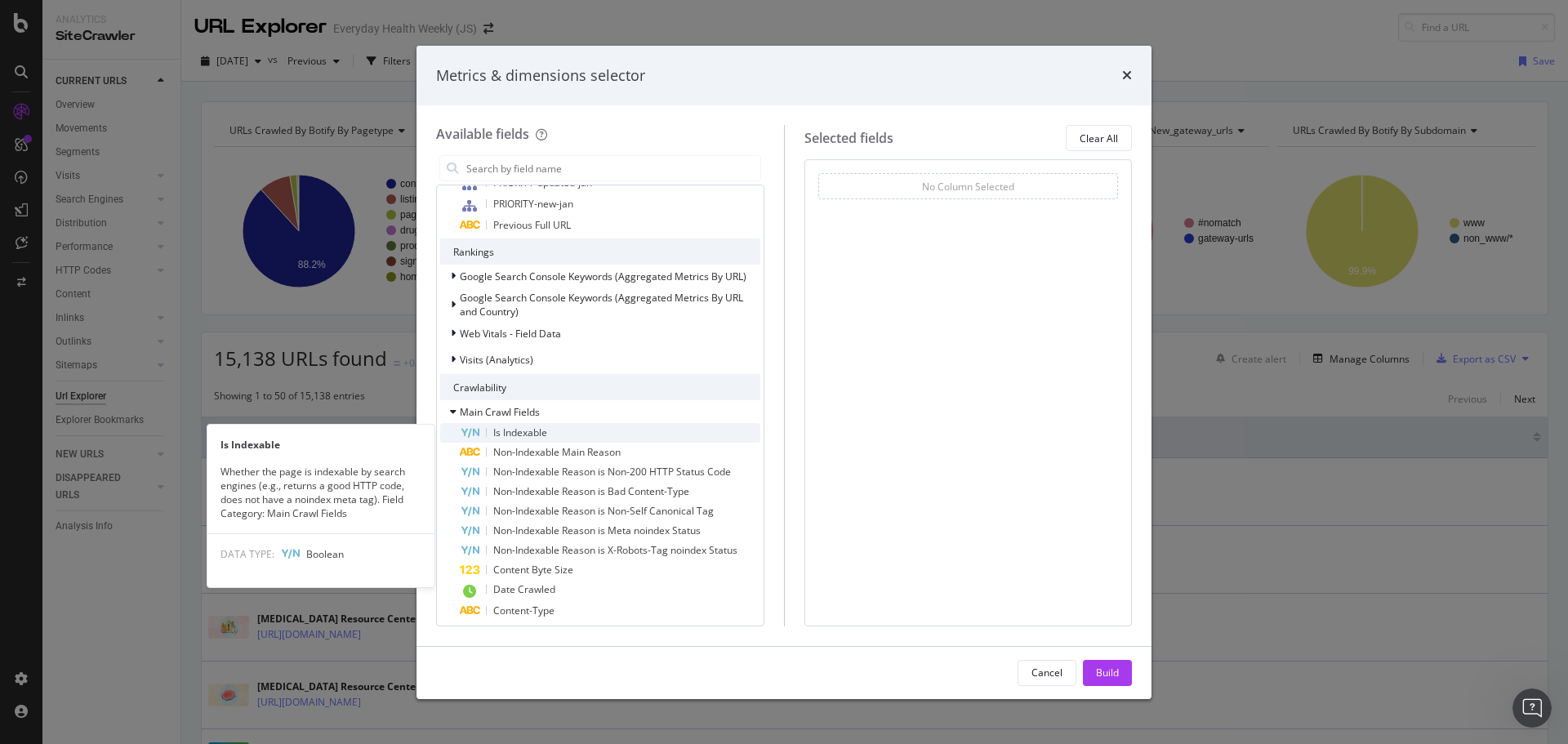
click at [528, 434] on span "Is Indexable" at bounding box center [520, 432] width 54 height 14
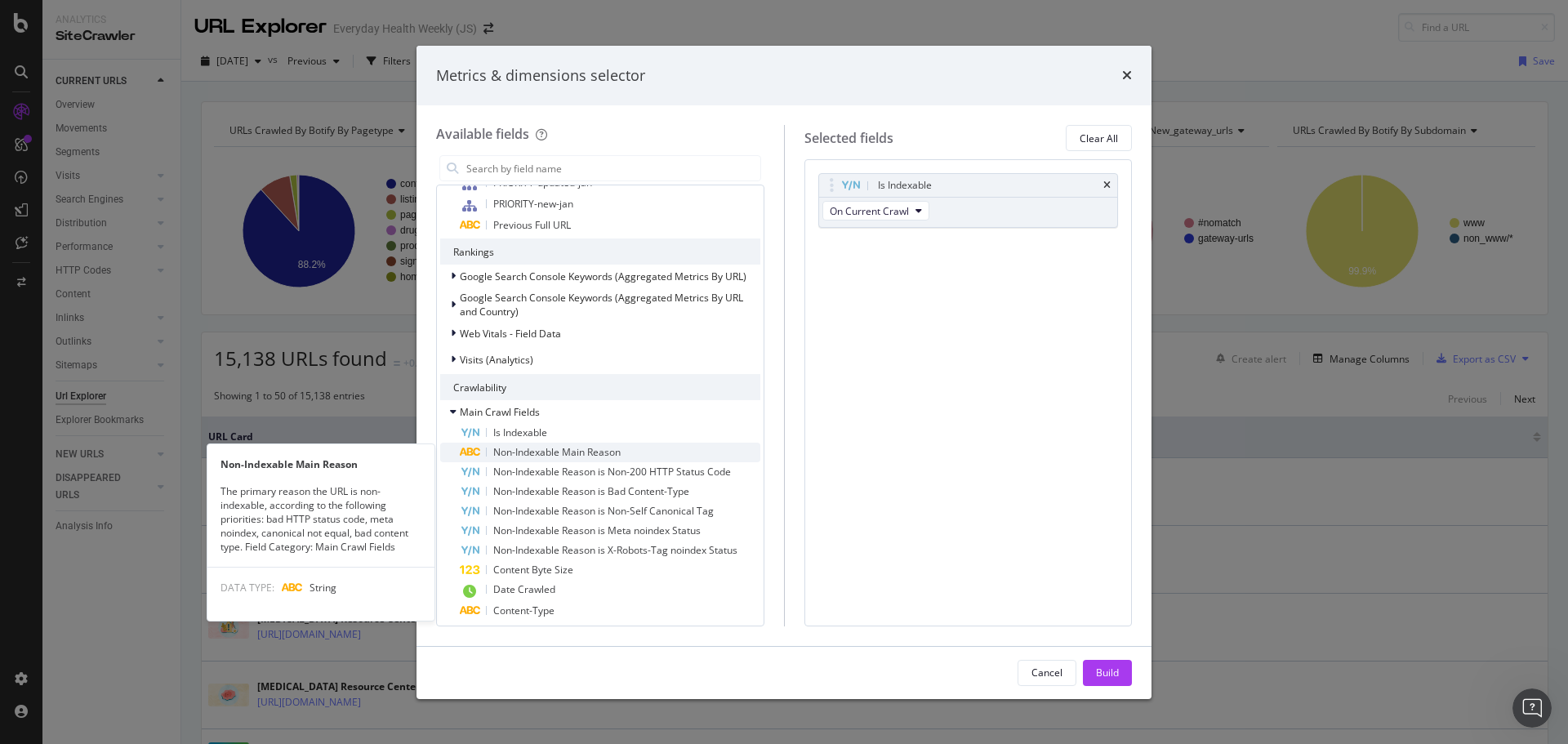
click at [540, 451] on span "Non-Indexable Main Reason" at bounding box center [557, 451] width 128 height 14
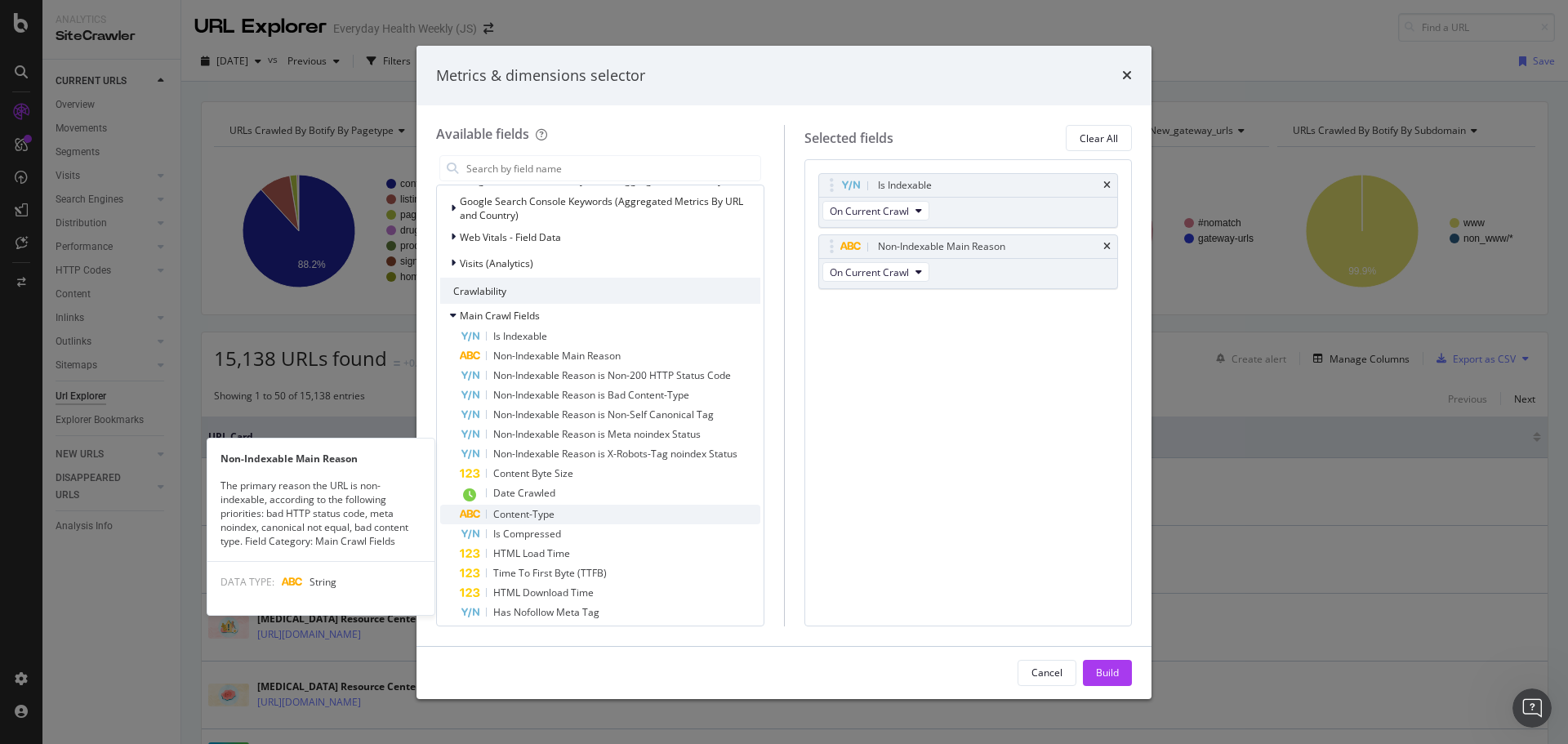
scroll to position [979, 0]
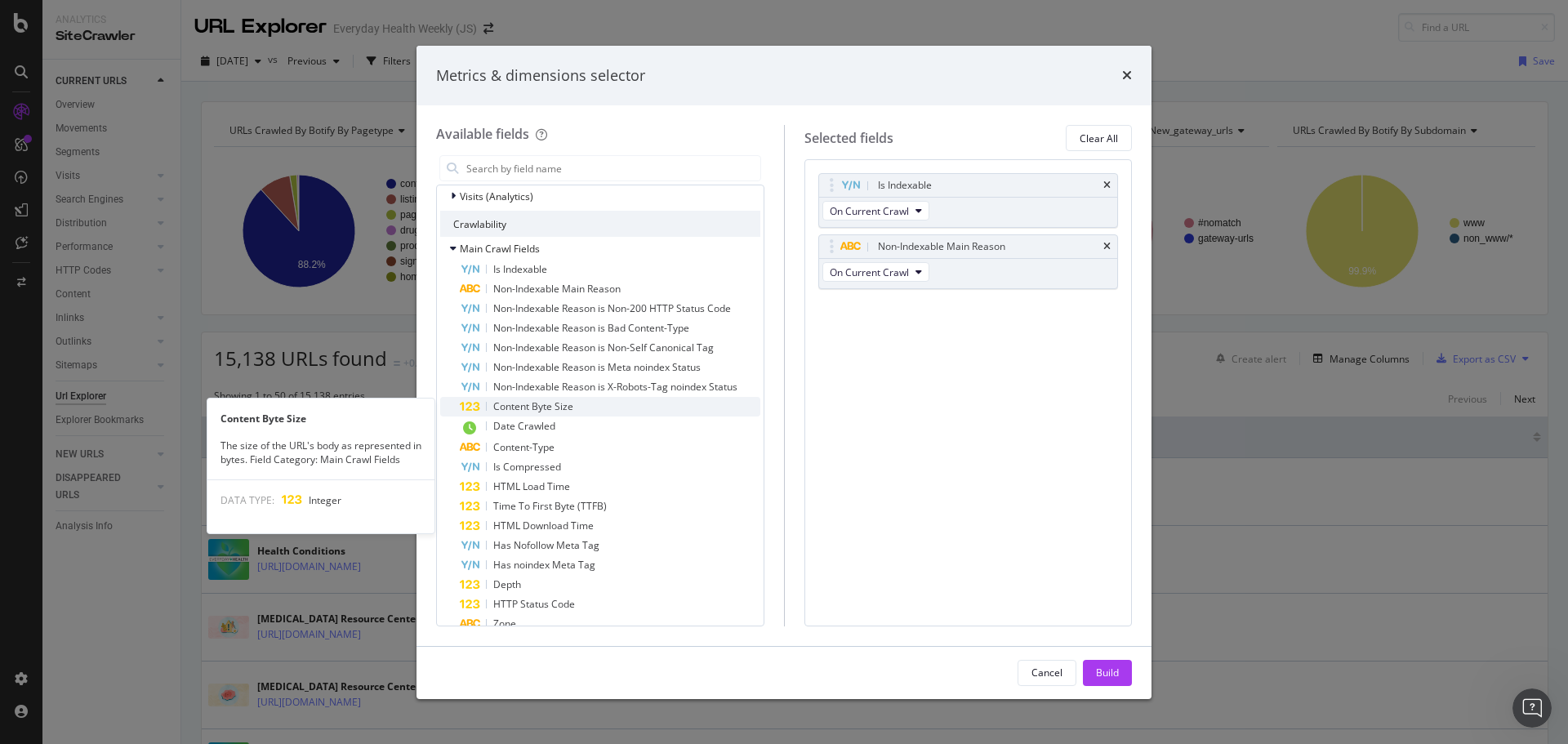
click at [575, 402] on div "Content Byte Size" at bounding box center [610, 406] width 300 height 19
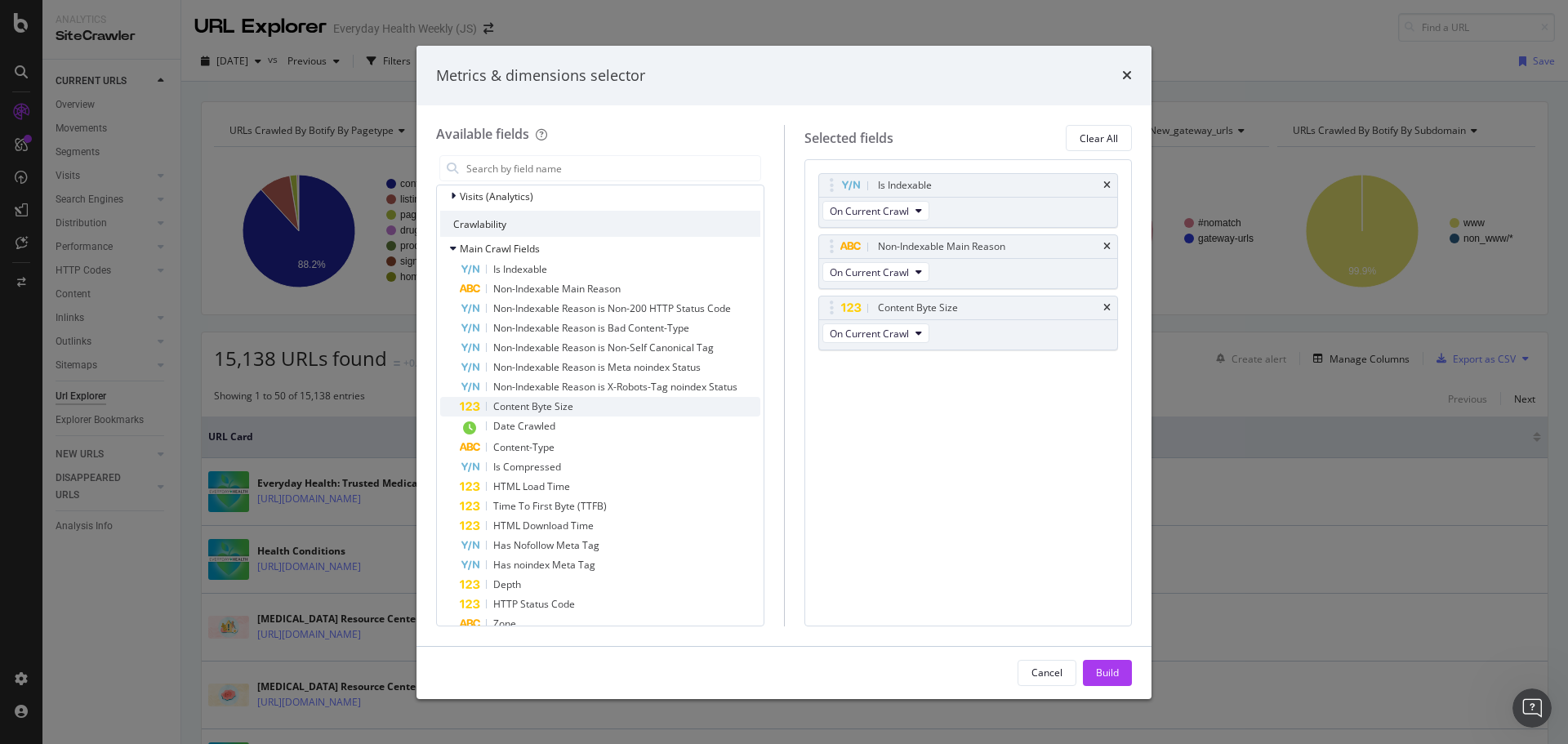
click at [574, 402] on div "Content Byte Size" at bounding box center [610, 406] width 300 height 19
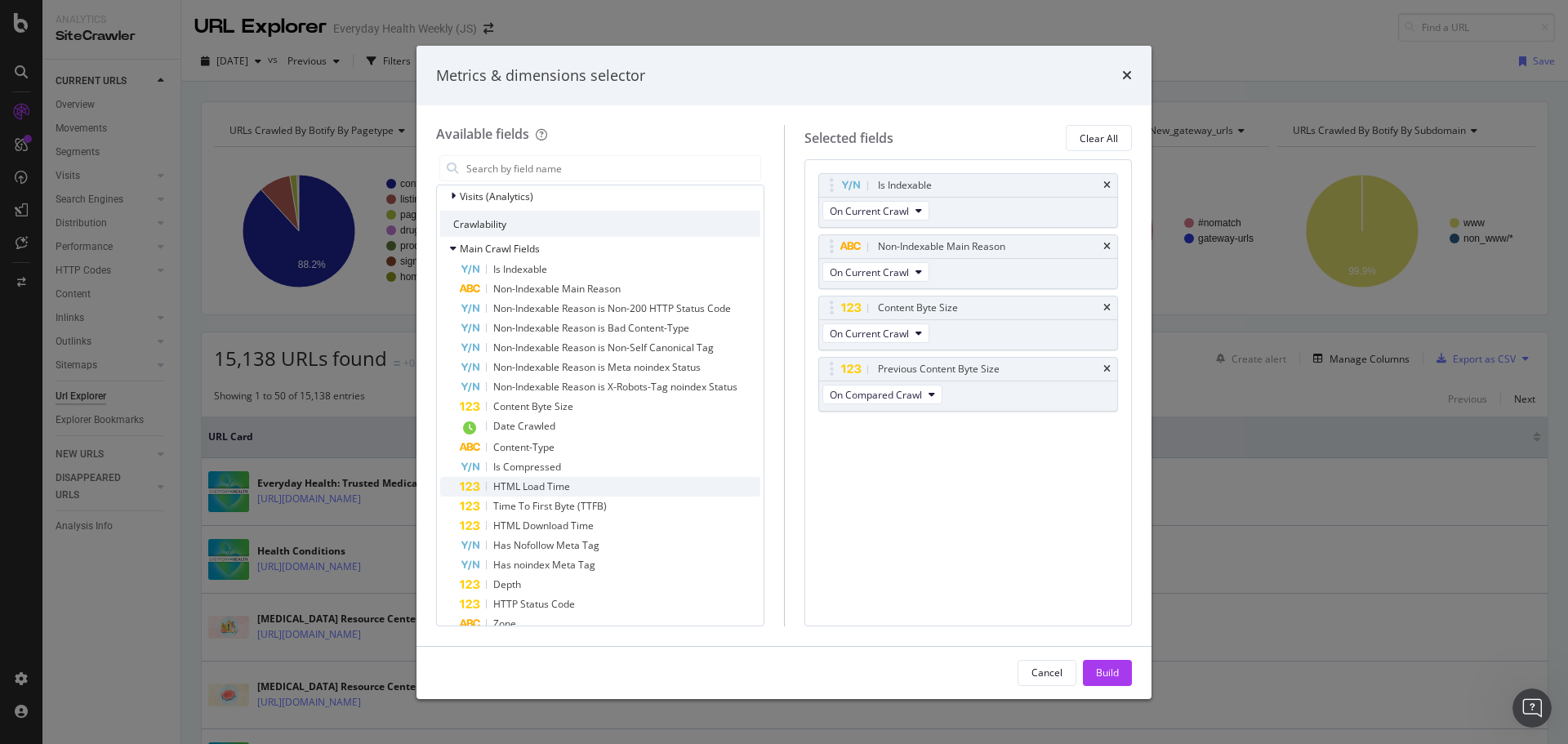
click at [550, 489] on span "HTML Load Time" at bounding box center [531, 486] width 77 height 14
click at [548, 484] on span "HTML Load Time" at bounding box center [531, 486] width 77 height 14
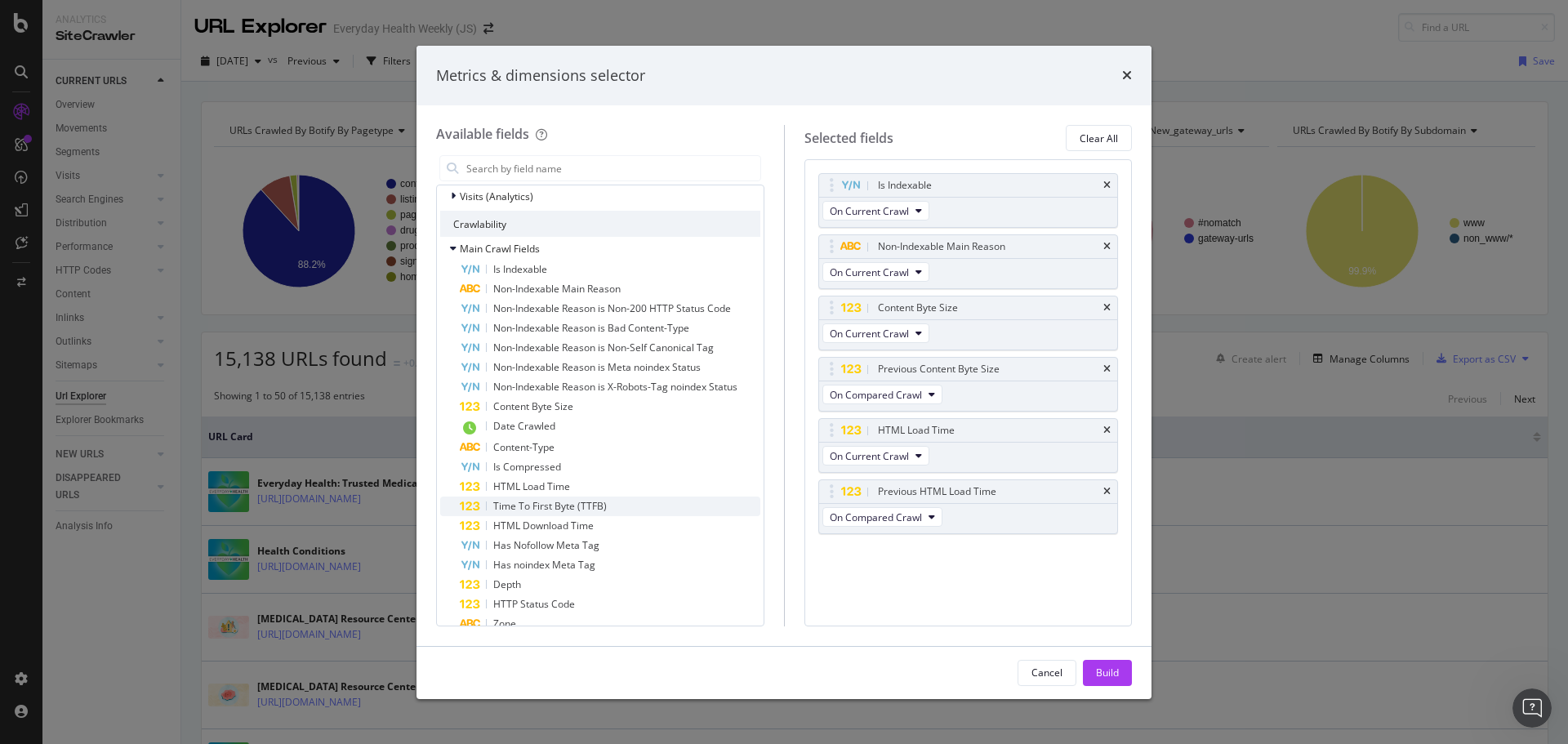
click at [545, 504] on span "Time To First Byte (TTFB)" at bounding box center [550, 505] width 114 height 14
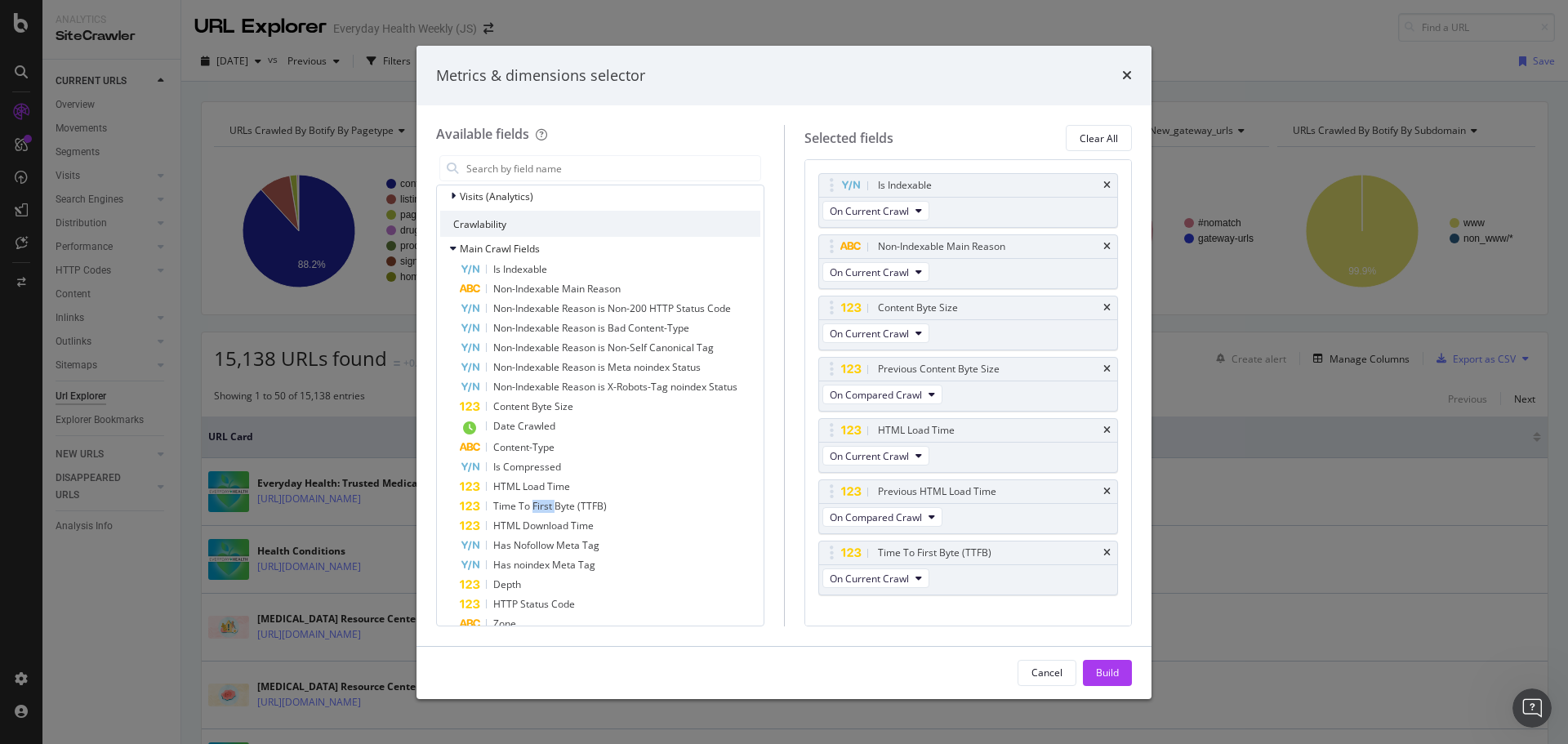
click at [545, 504] on span "Time To First Byte (TTFB)" at bounding box center [550, 505] width 114 height 14
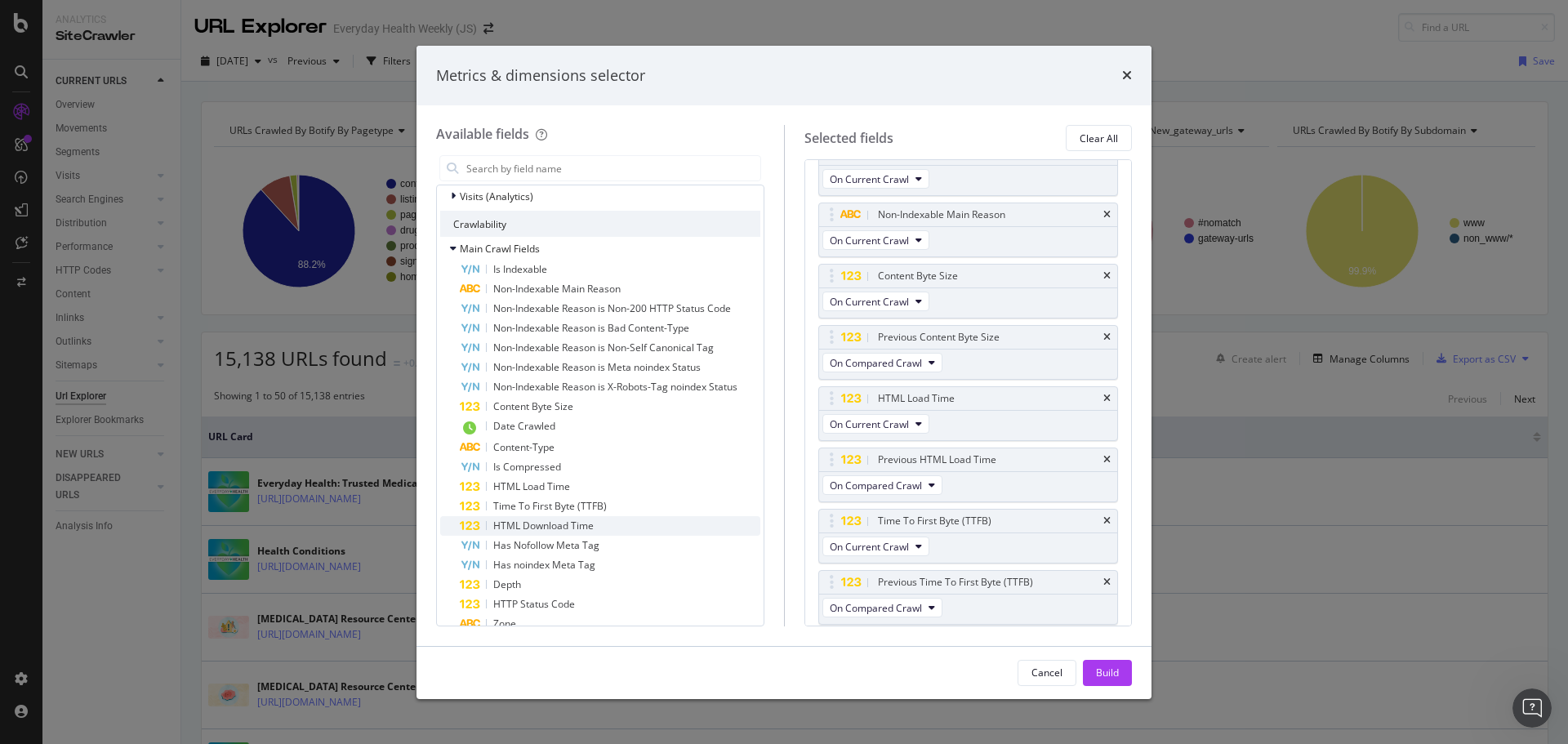
click at [541, 524] on span "HTML Download Time" at bounding box center [543, 525] width 100 height 14
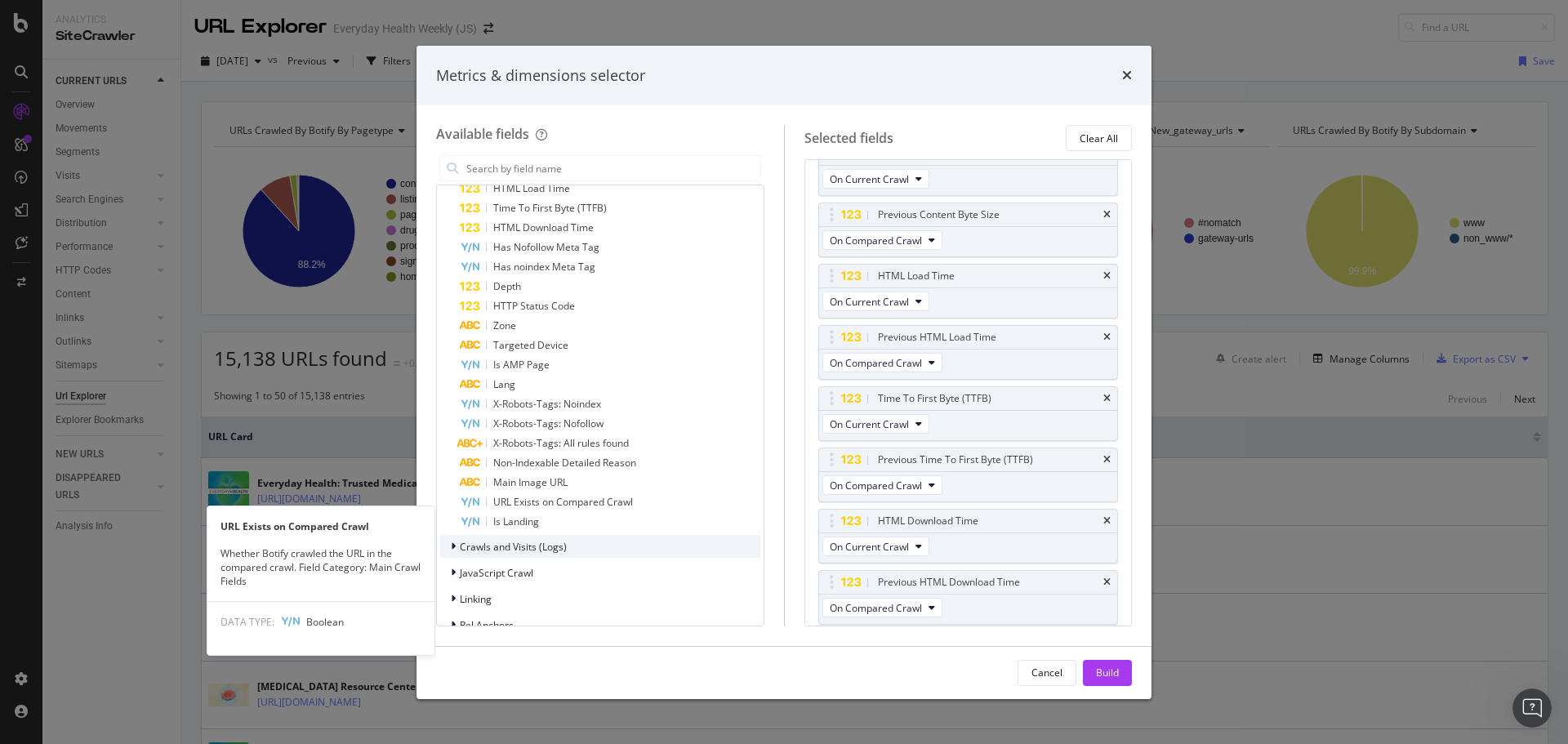
scroll to position [1306, 0]
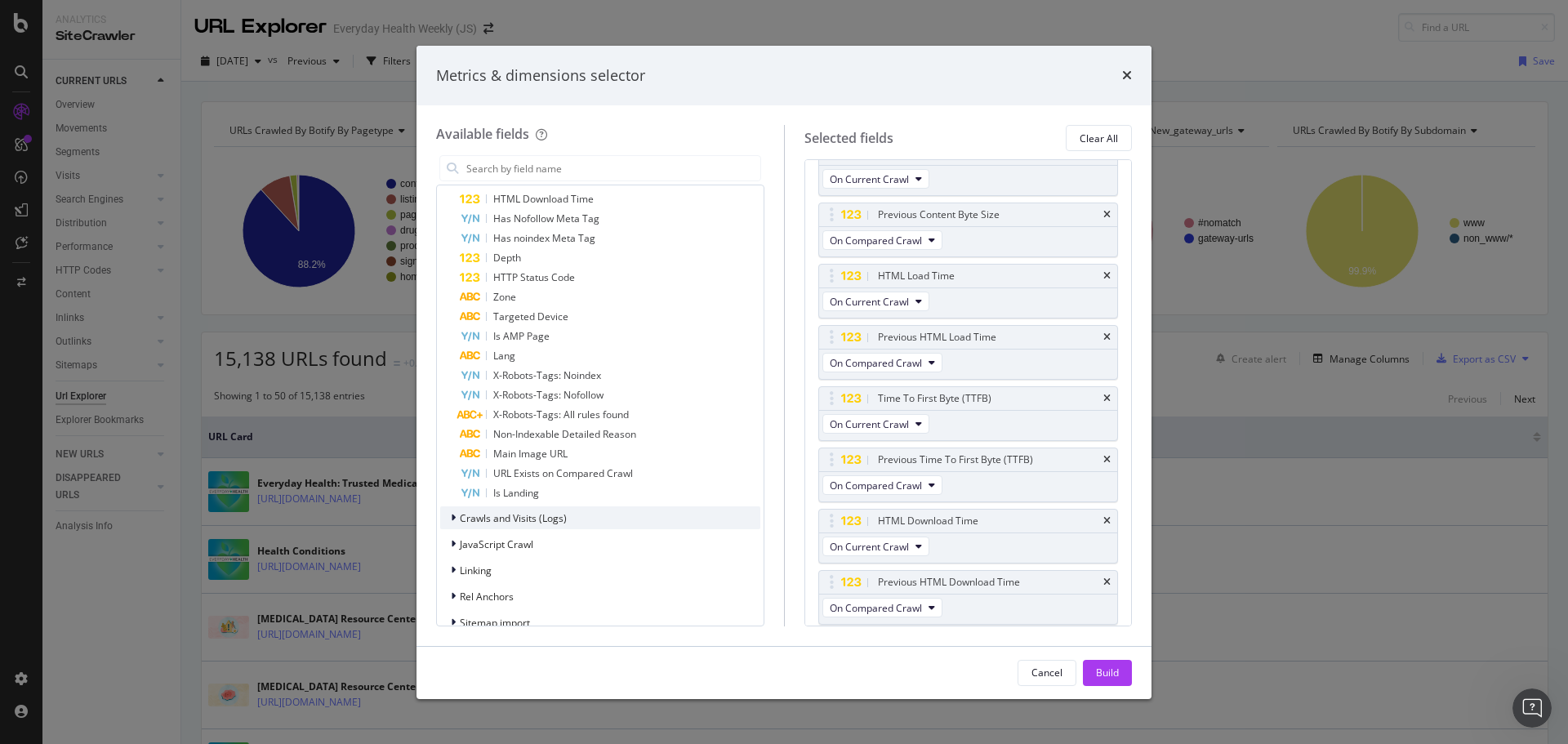
click at [545, 520] on span "Crawls and Visits (Logs)" at bounding box center [513, 518] width 107 height 14
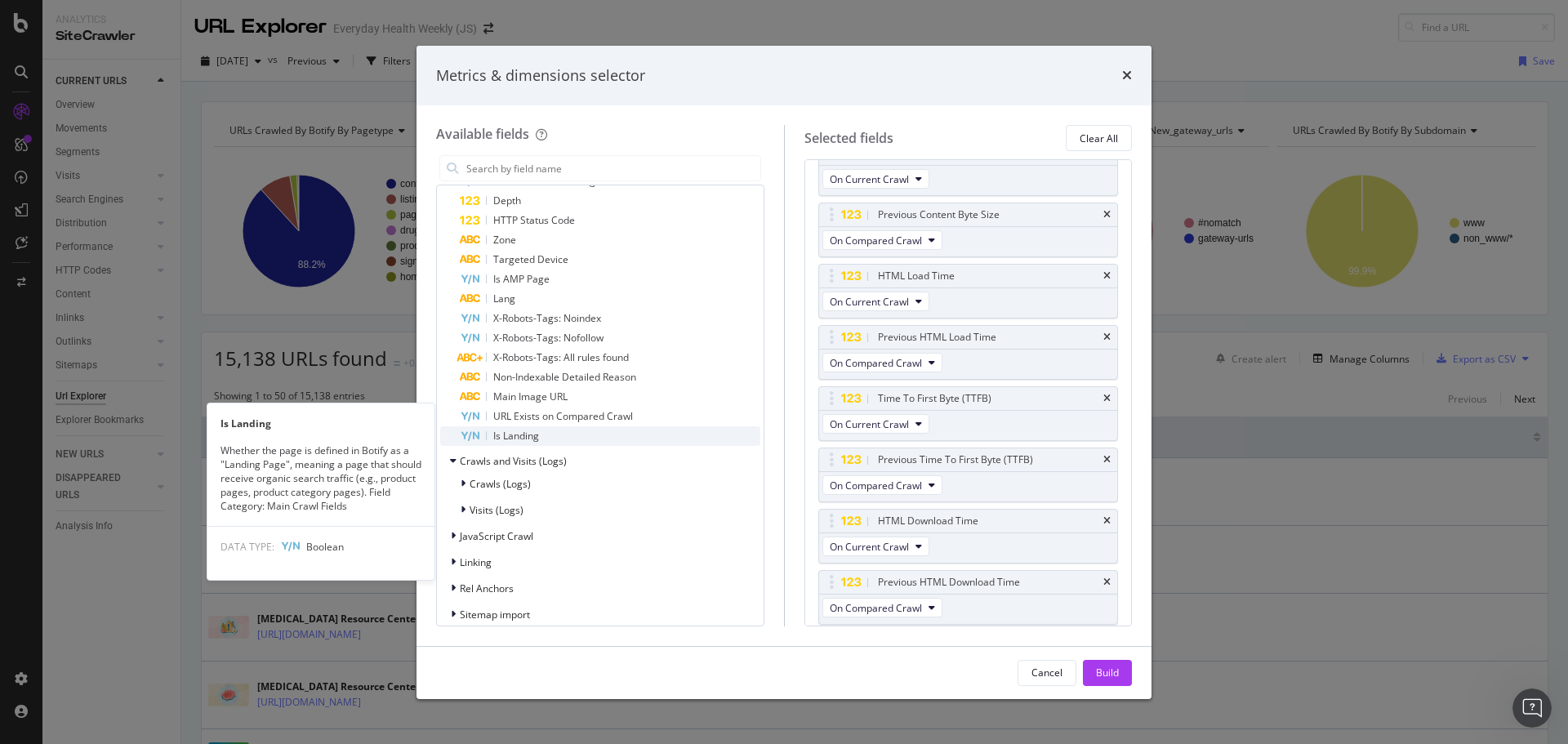
scroll to position [1388, 0]
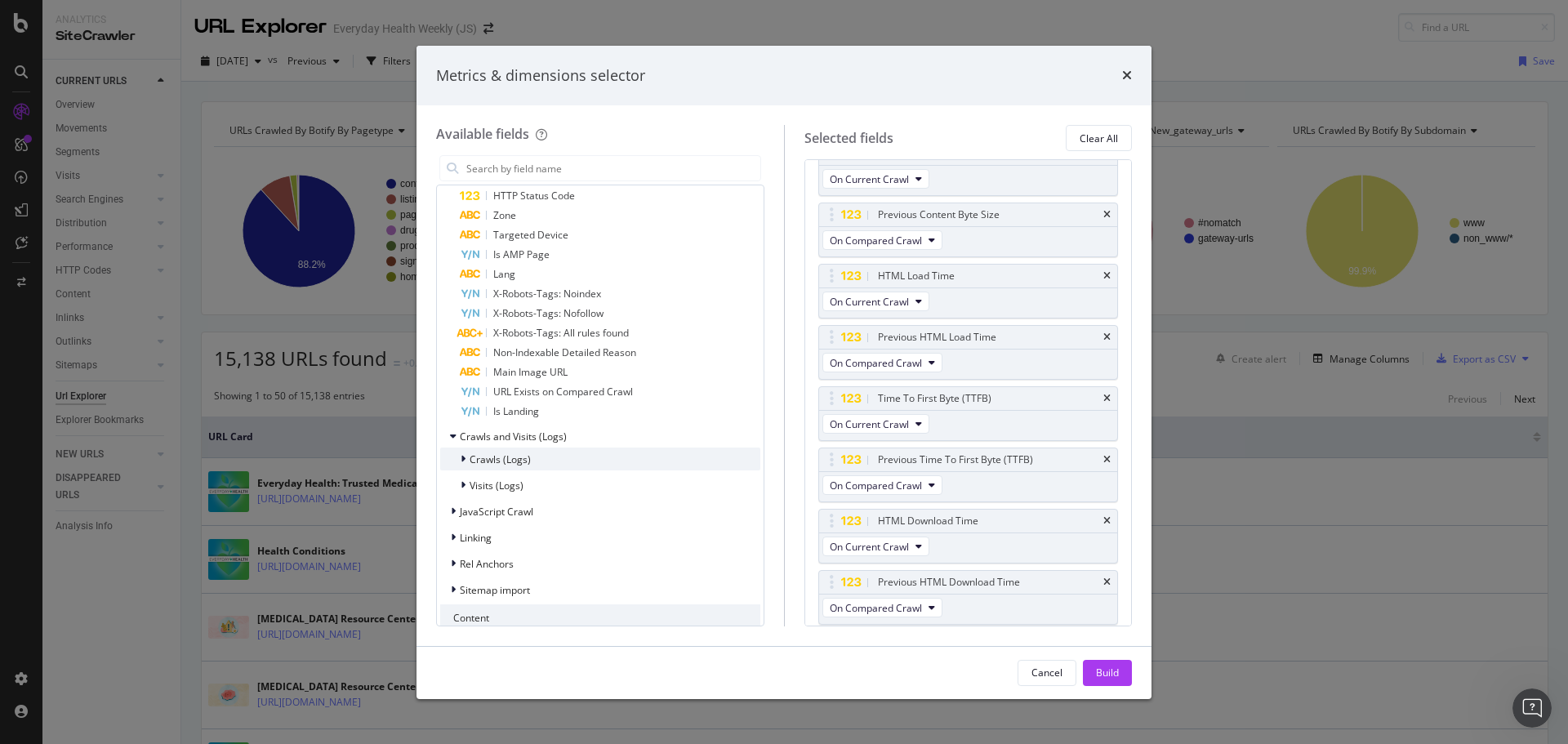
click at [520, 456] on span "Crawls (Logs)" at bounding box center [499, 459] width 61 height 14
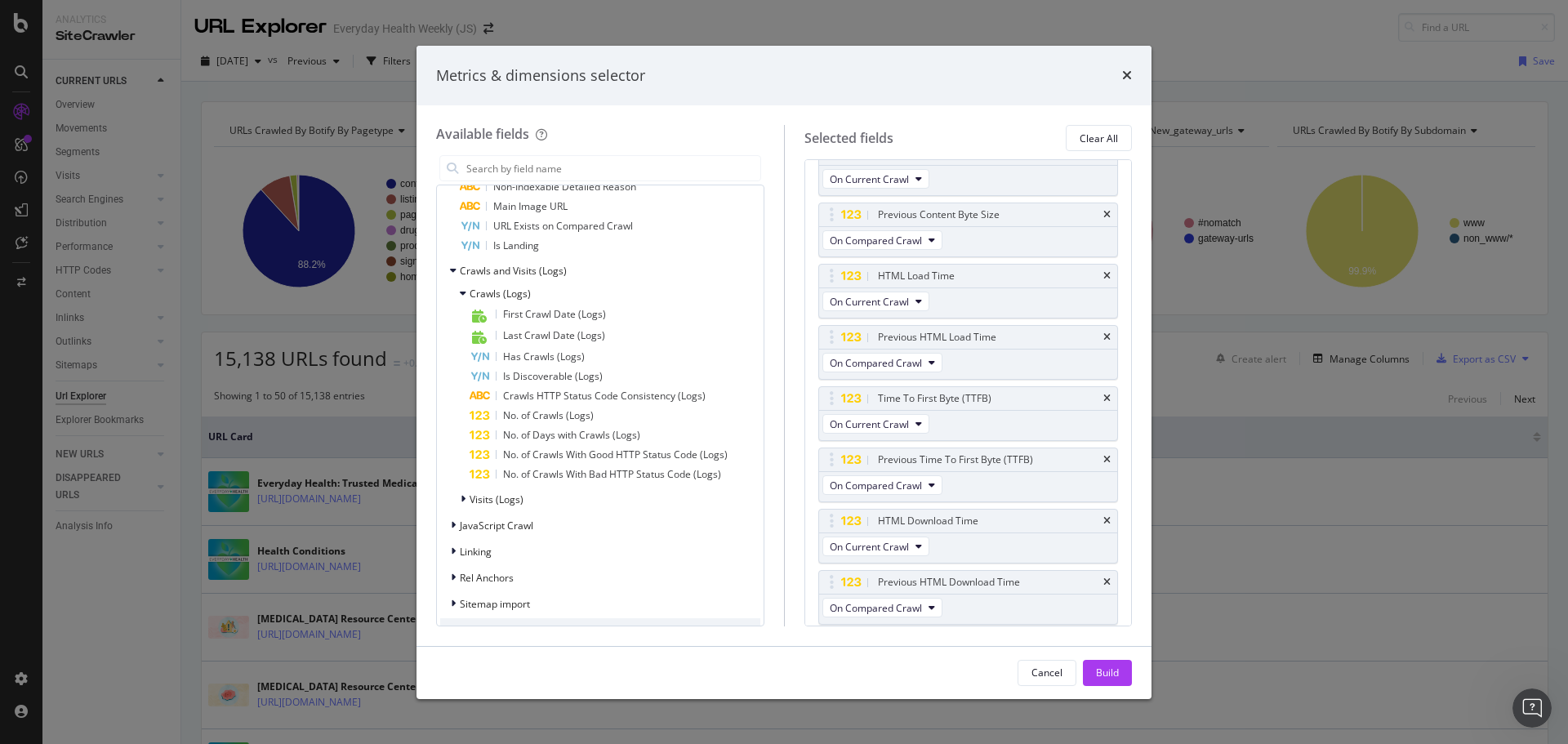
scroll to position [1633, 0]
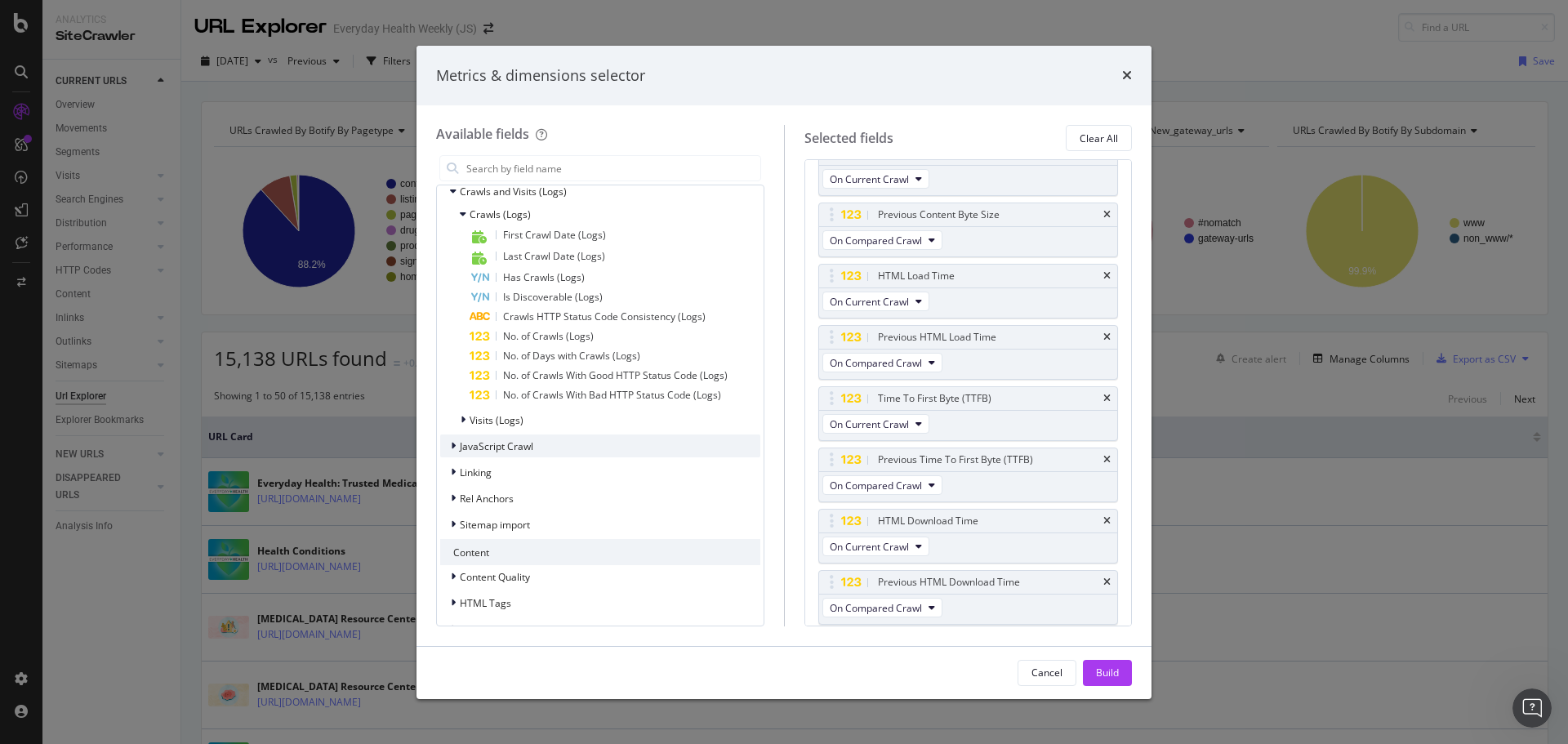
click at [510, 451] on span "JavaScript Crawl" at bounding box center [496, 446] width 73 height 14
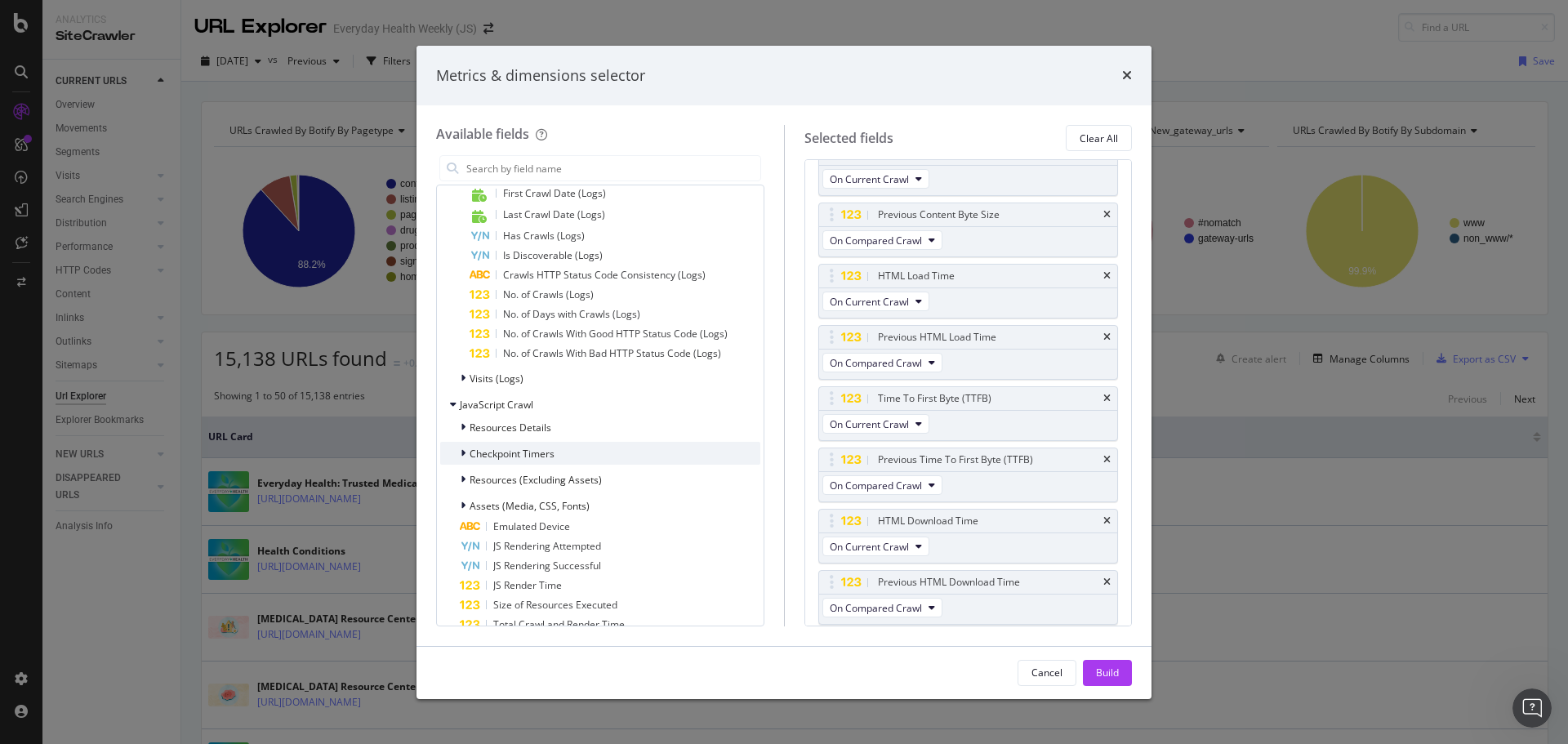
scroll to position [1714, 0]
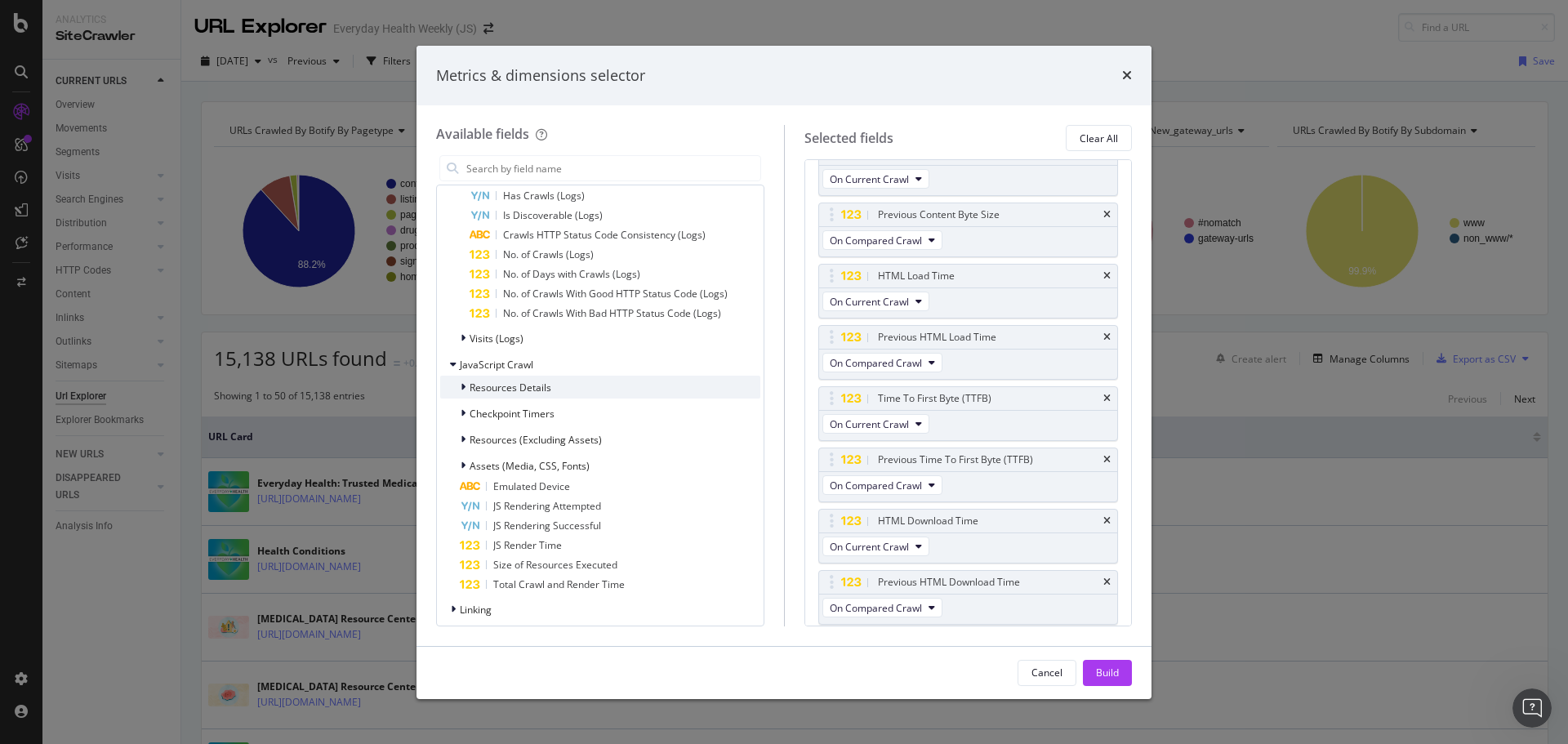
click at [515, 392] on span "Resources Details" at bounding box center [509, 388] width 82 height 14
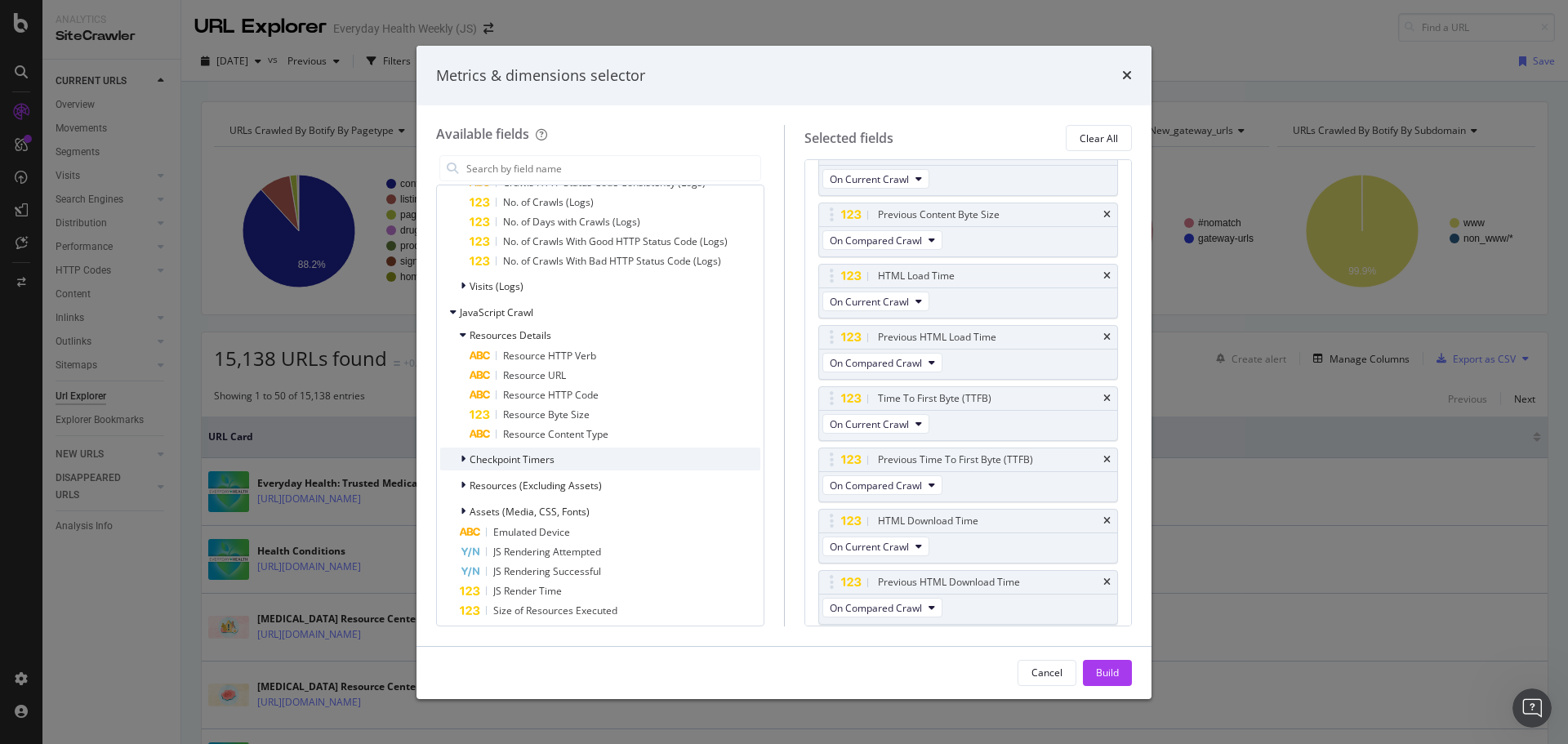
scroll to position [1797, 0]
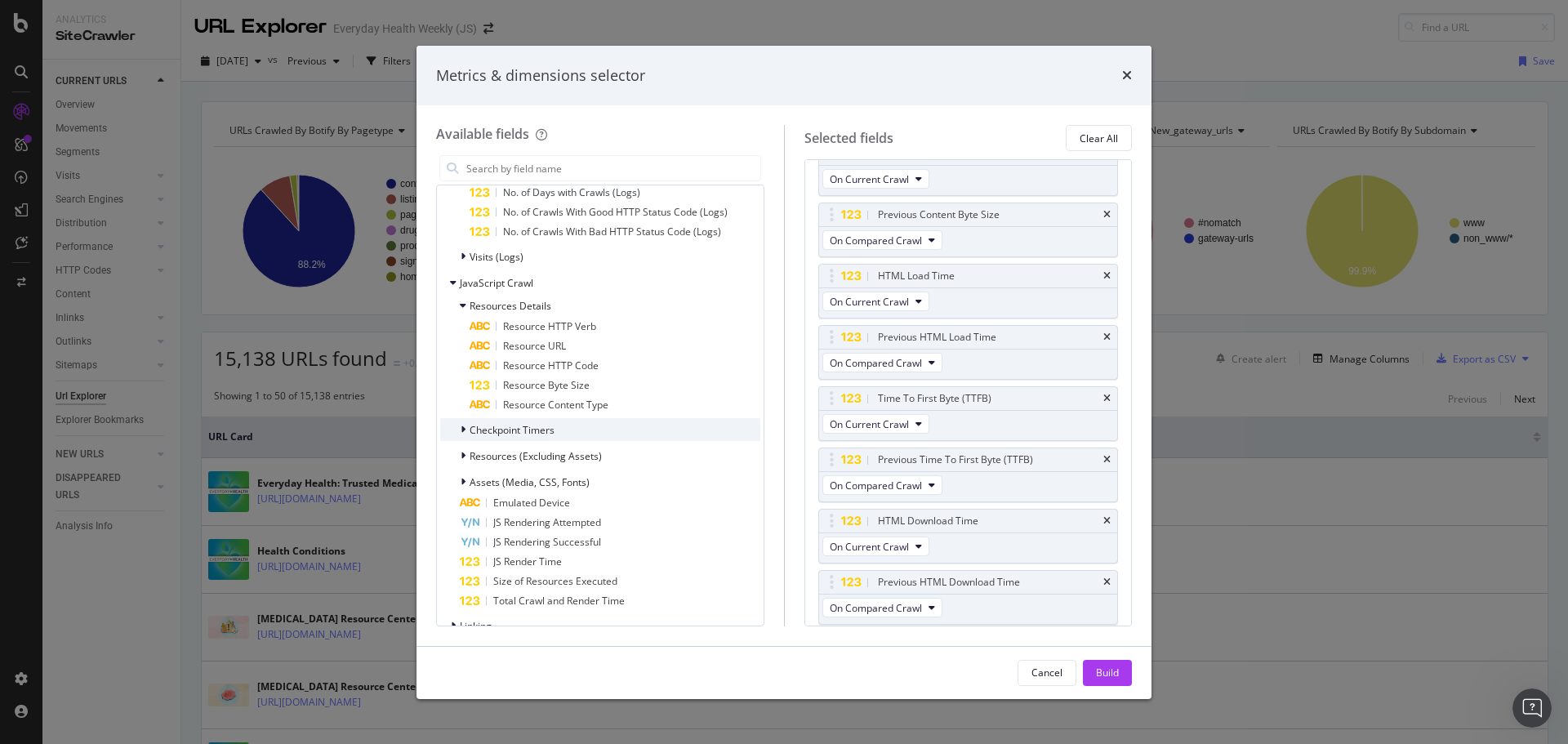
drag, startPoint x: 522, startPoint y: 430, endPoint x: 565, endPoint y: 439, distance: 43.9
click at [521, 430] on span "Checkpoint Timers" at bounding box center [511, 430] width 85 height 14
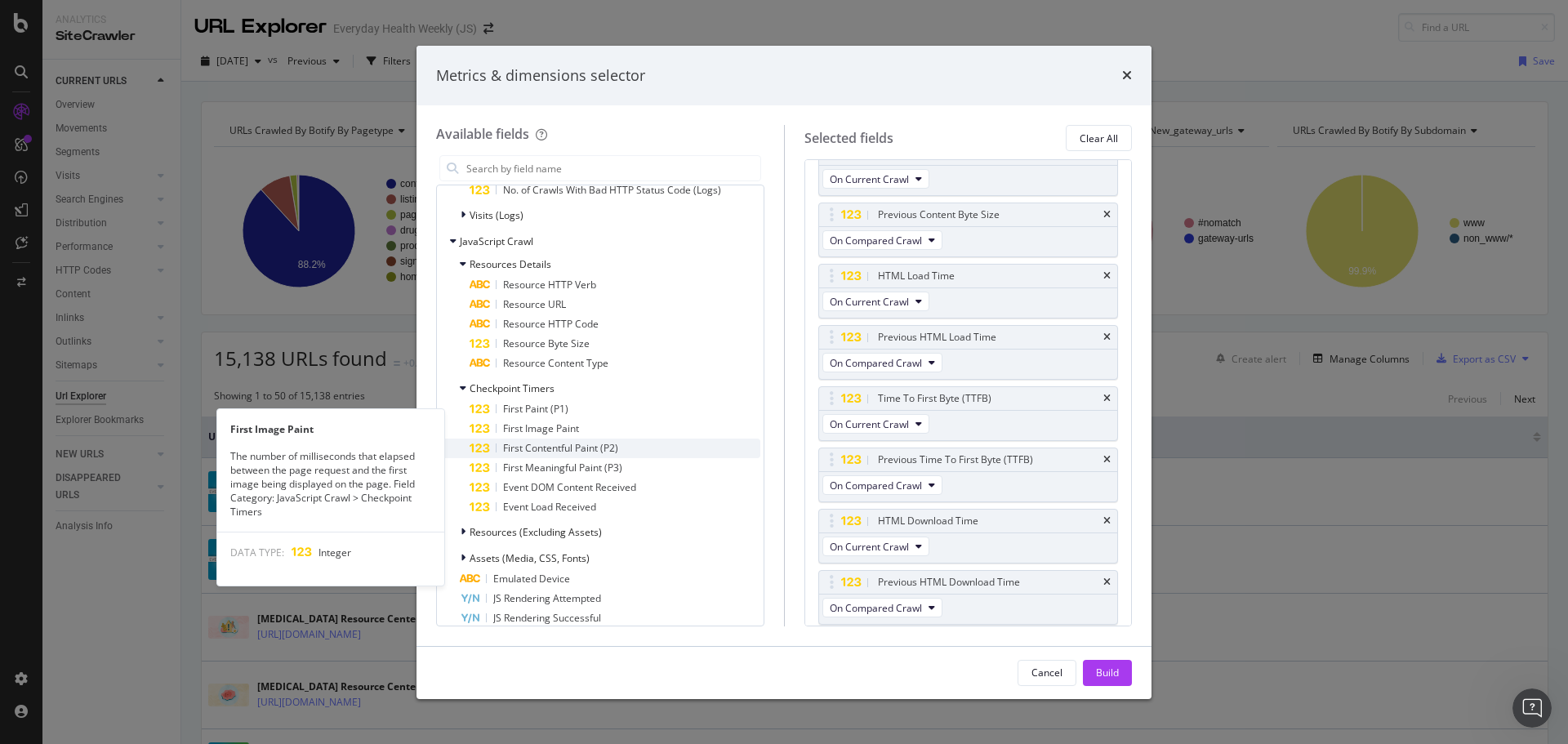
scroll to position [1878, 0]
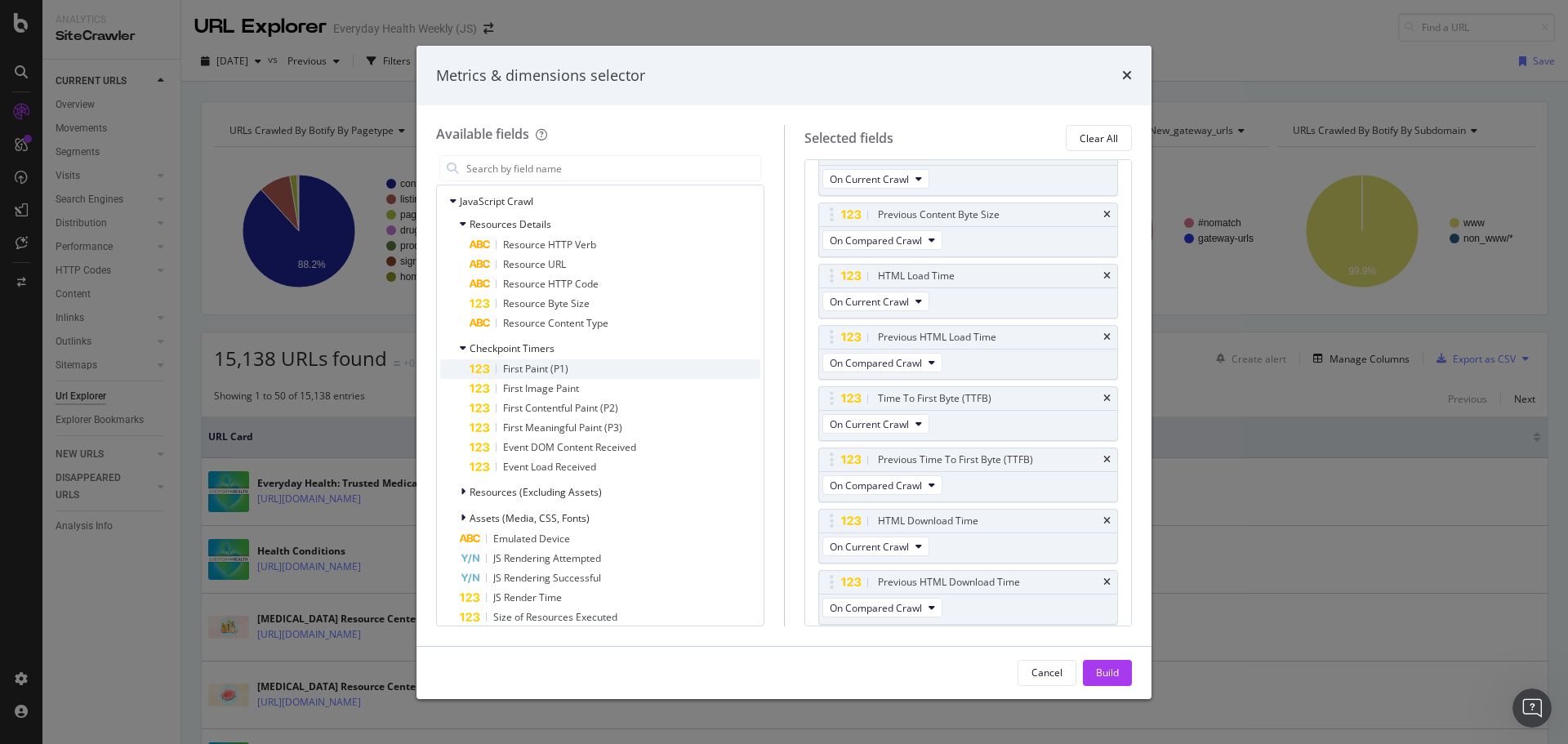
click at [536, 366] on span "First Paint (P1)" at bounding box center [536, 368] width 66 height 14
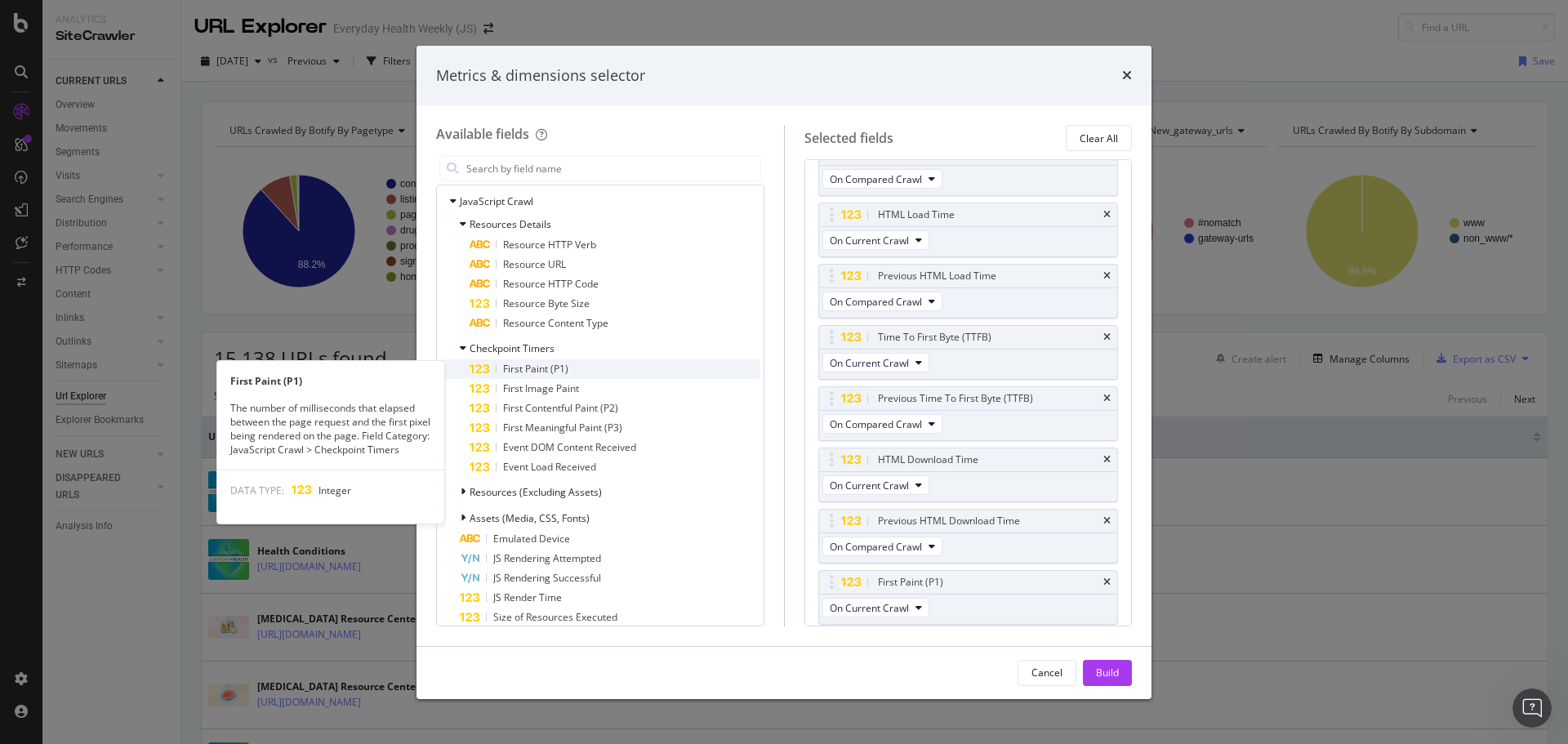
click at [541, 368] on span "First Paint (P1)" at bounding box center [536, 368] width 66 height 14
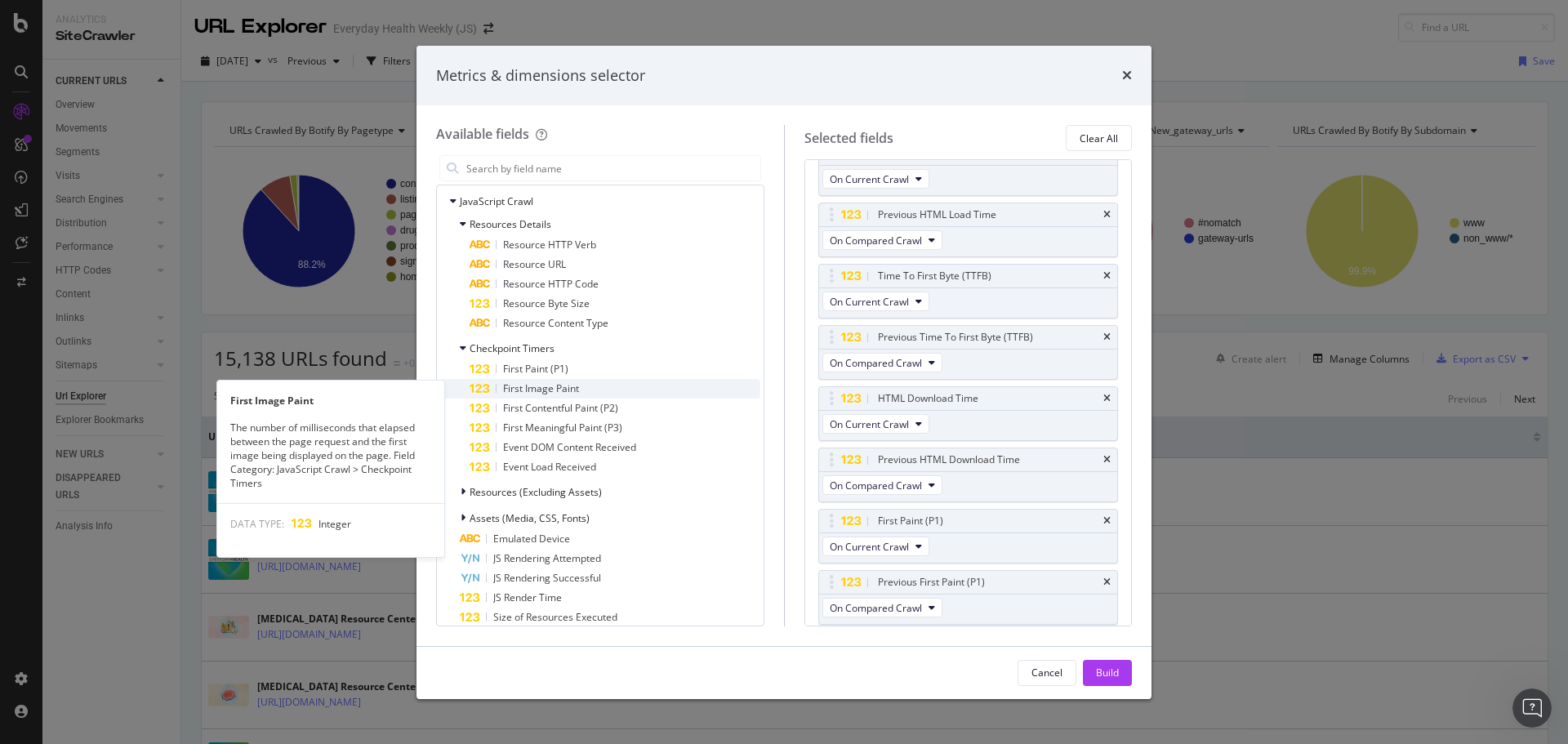
click at [548, 390] on span "First Image Paint" at bounding box center [541, 388] width 76 height 14
click at [551, 392] on span "First Image Paint" at bounding box center [541, 388] width 76 height 14
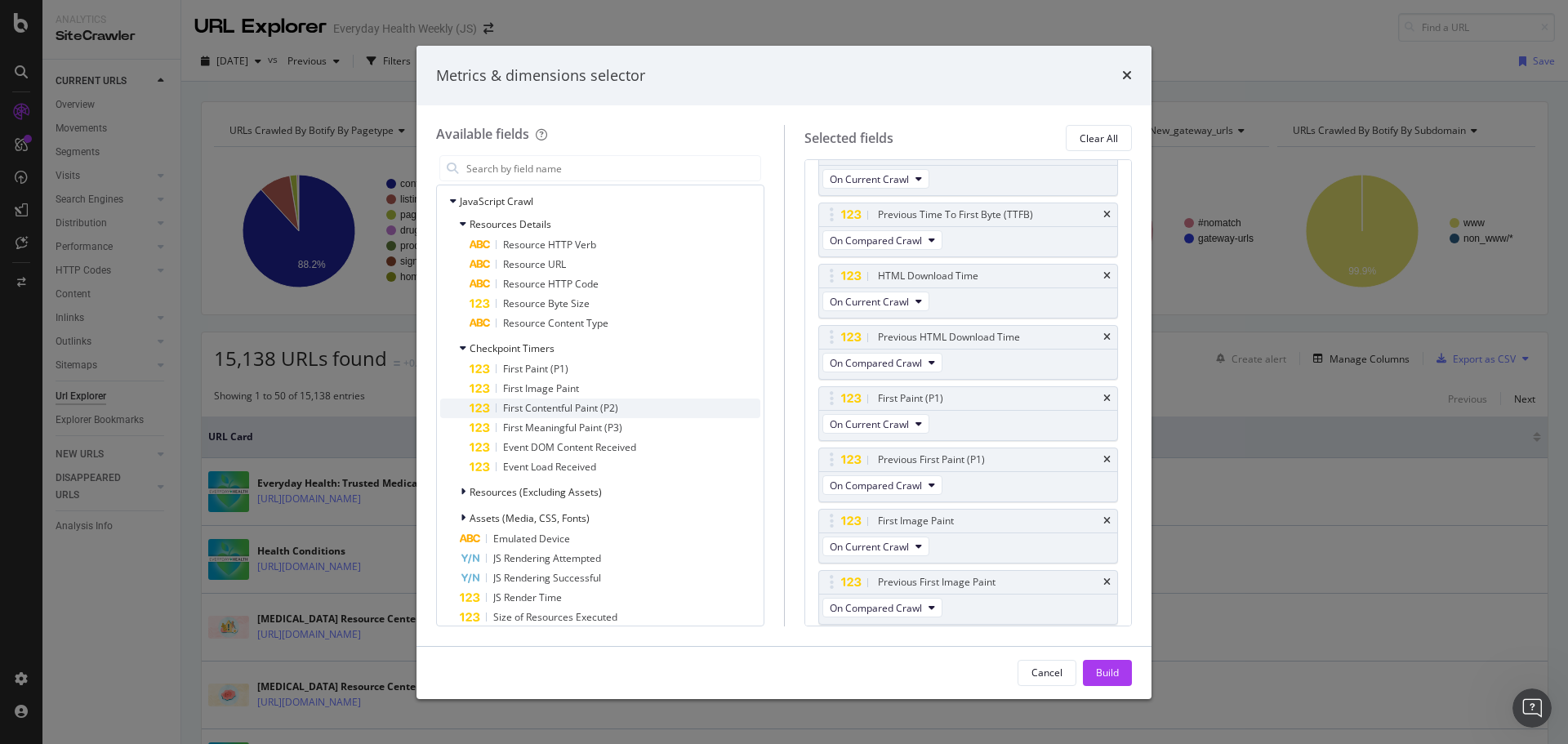
click at [552, 407] on span "First Contentful Paint (P2)" at bounding box center [560, 408] width 115 height 14
click at [553, 408] on span "First Contentful Paint (P2)" at bounding box center [560, 408] width 115 height 14
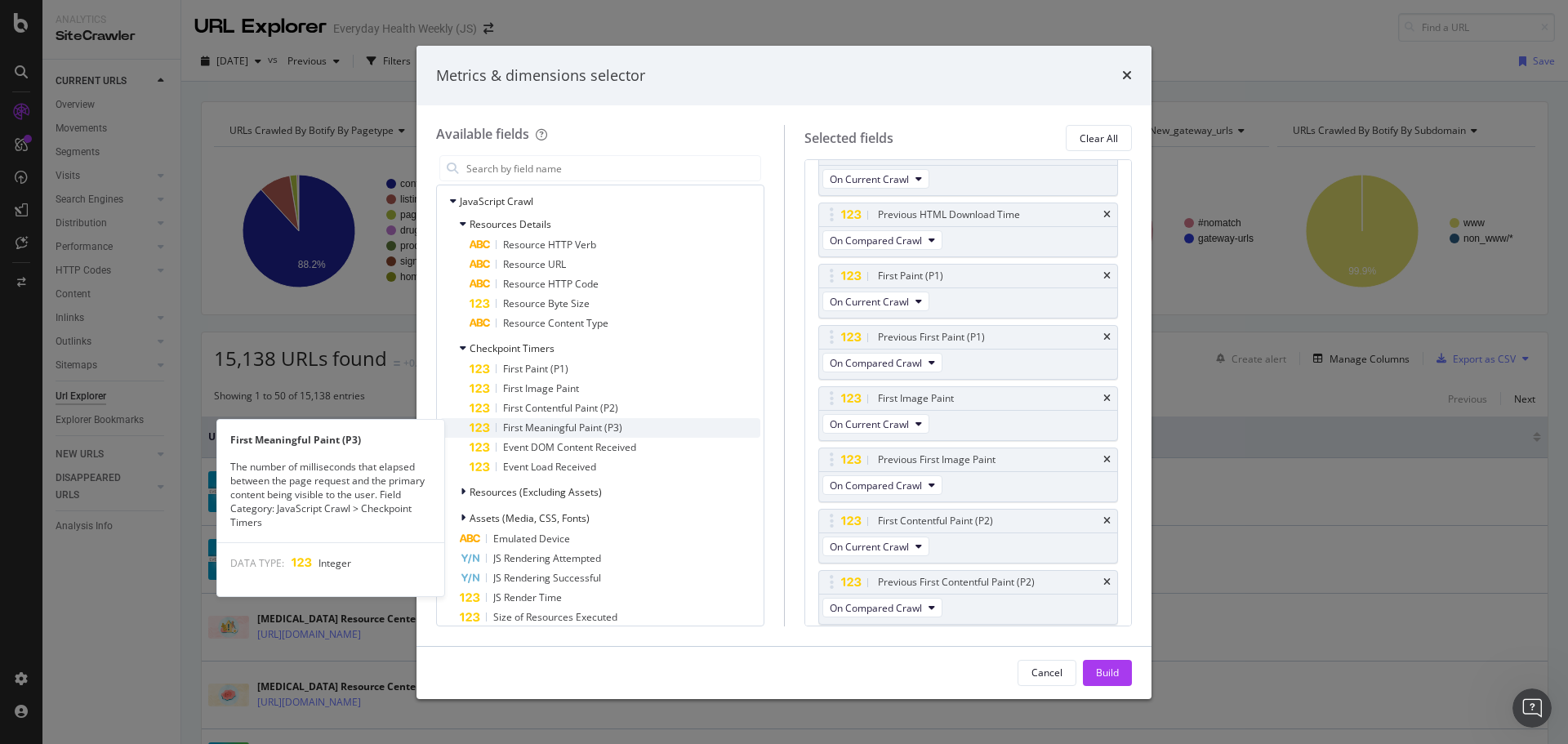
click at [553, 428] on span "First Meaningful Paint (P3)" at bounding box center [562, 427] width 119 height 14
click at [555, 429] on span "First Meaningful Paint (P3)" at bounding box center [562, 427] width 119 height 14
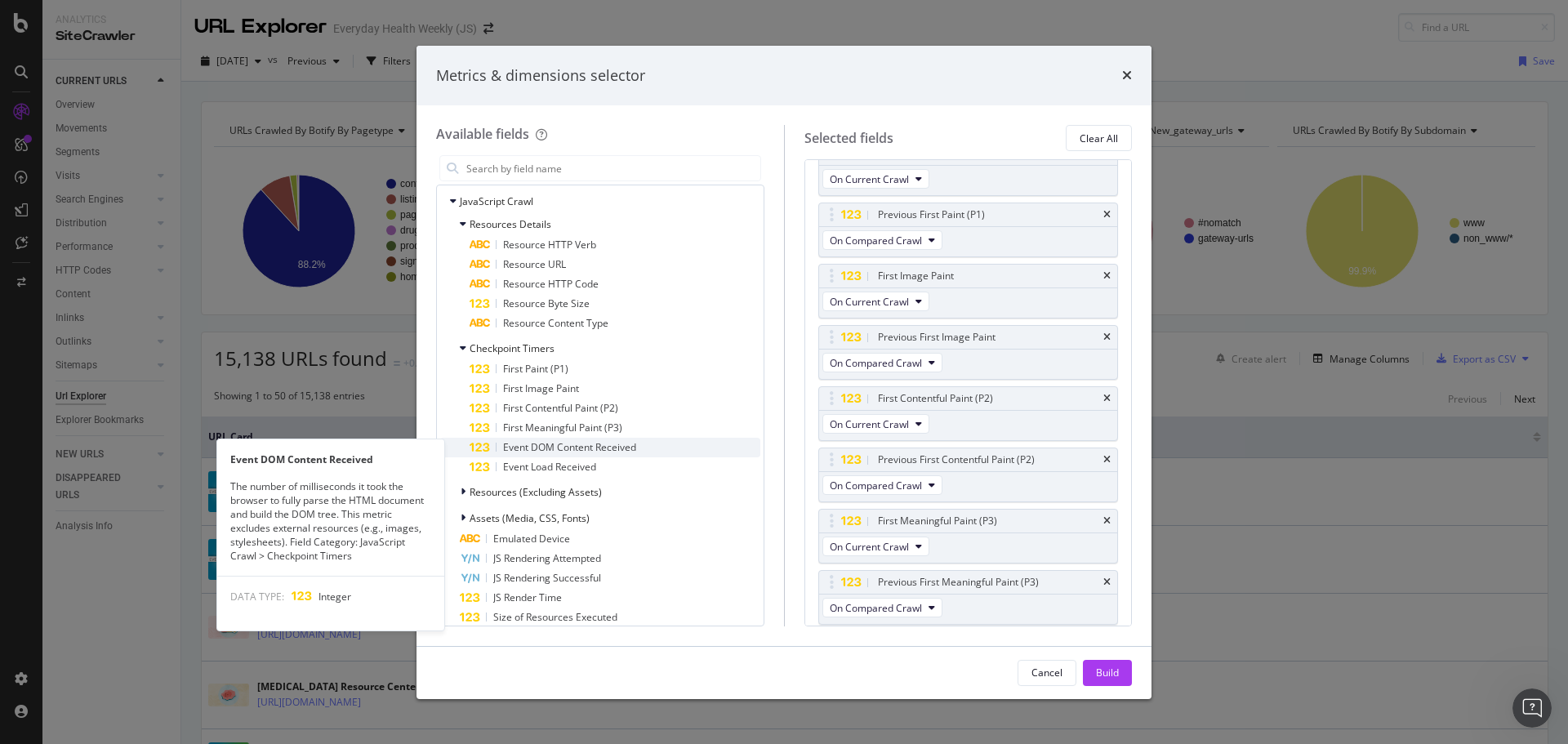
click at [568, 451] on span "Event DOM Content Received" at bounding box center [569, 446] width 133 height 14
click at [568, 449] on span "Event DOM Content Received" at bounding box center [569, 446] width 133 height 14
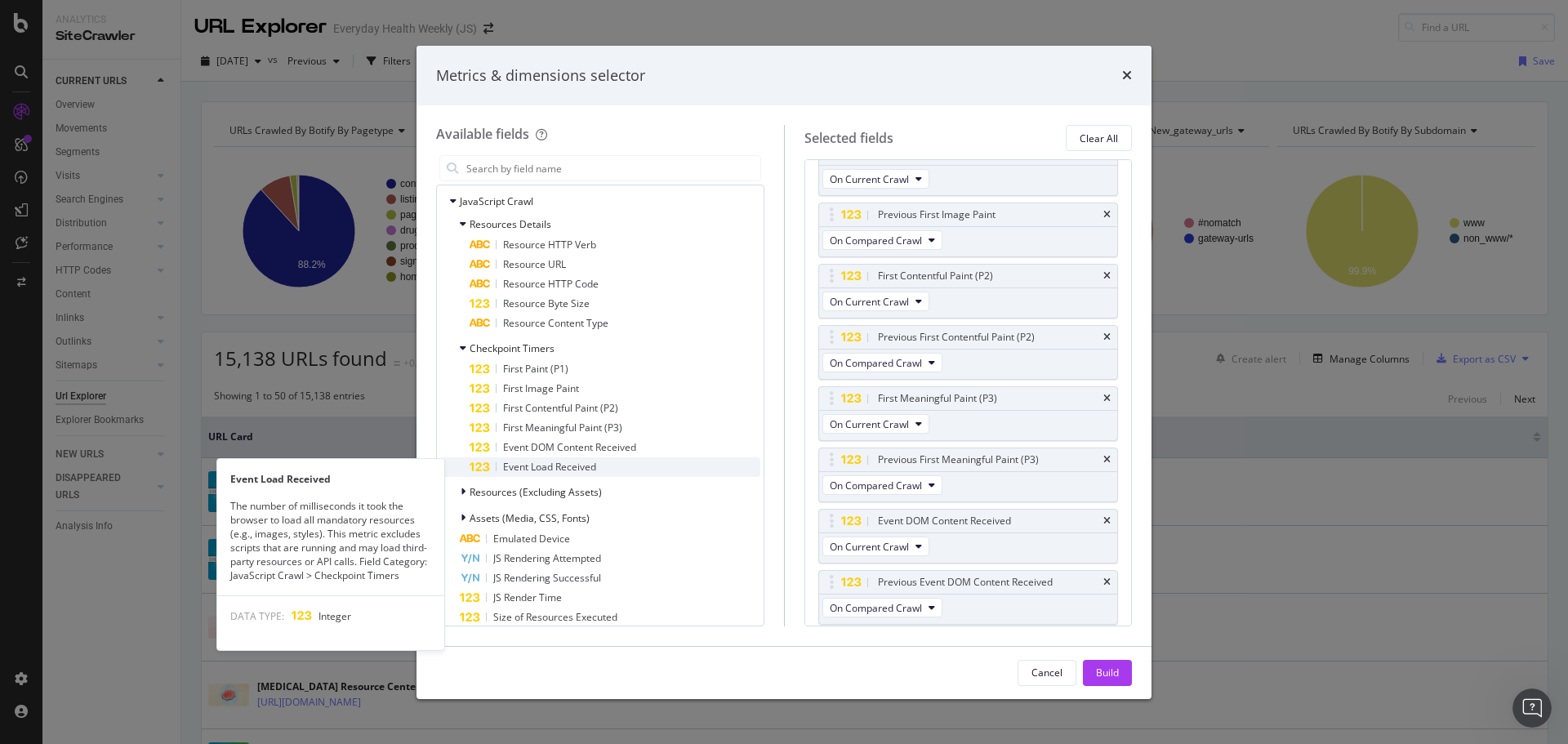
click at [570, 462] on span "Event Load Received" at bounding box center [549, 467] width 93 height 14
click at [569, 462] on span "Event Load Received" at bounding box center [549, 467] width 93 height 14
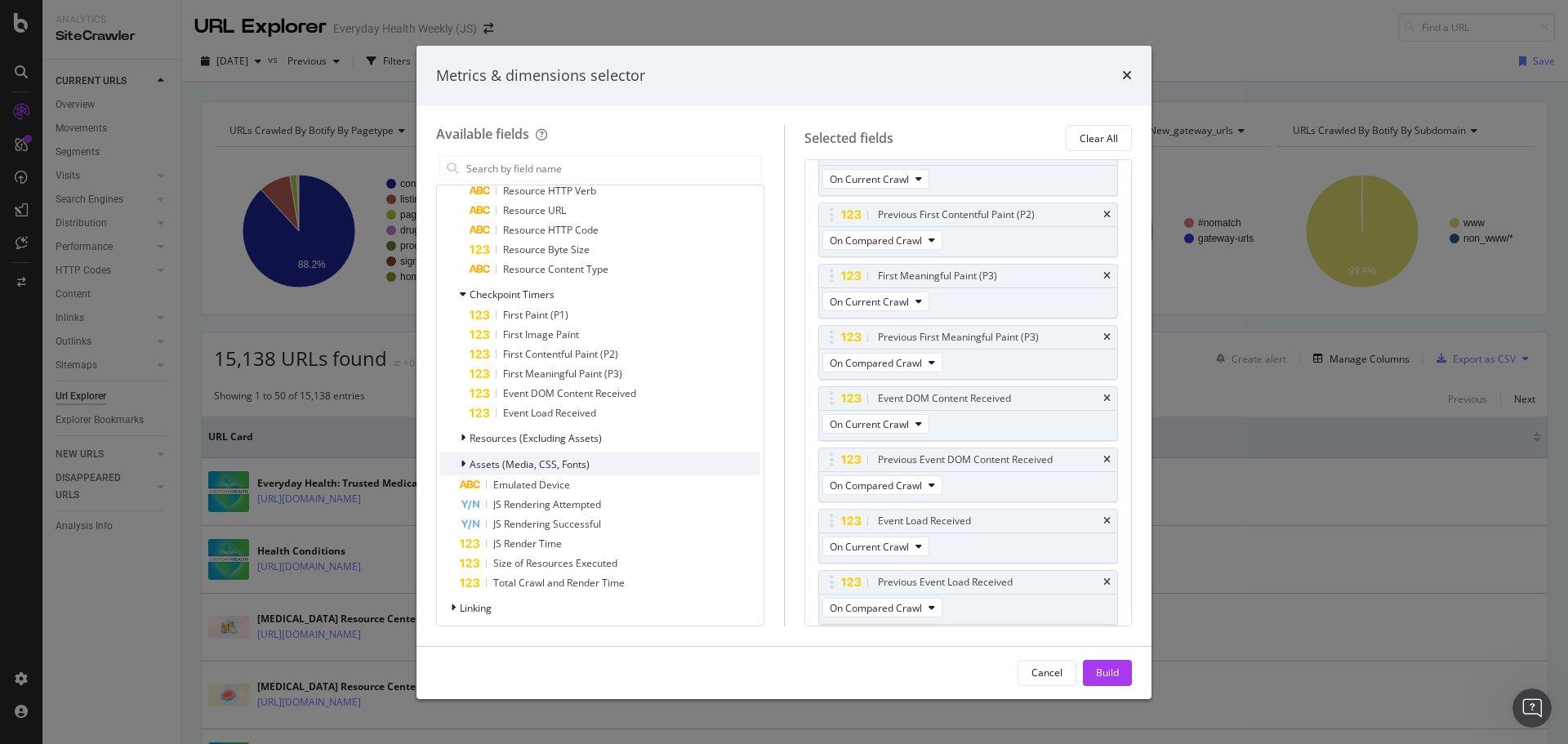
scroll to position [1960, 0]
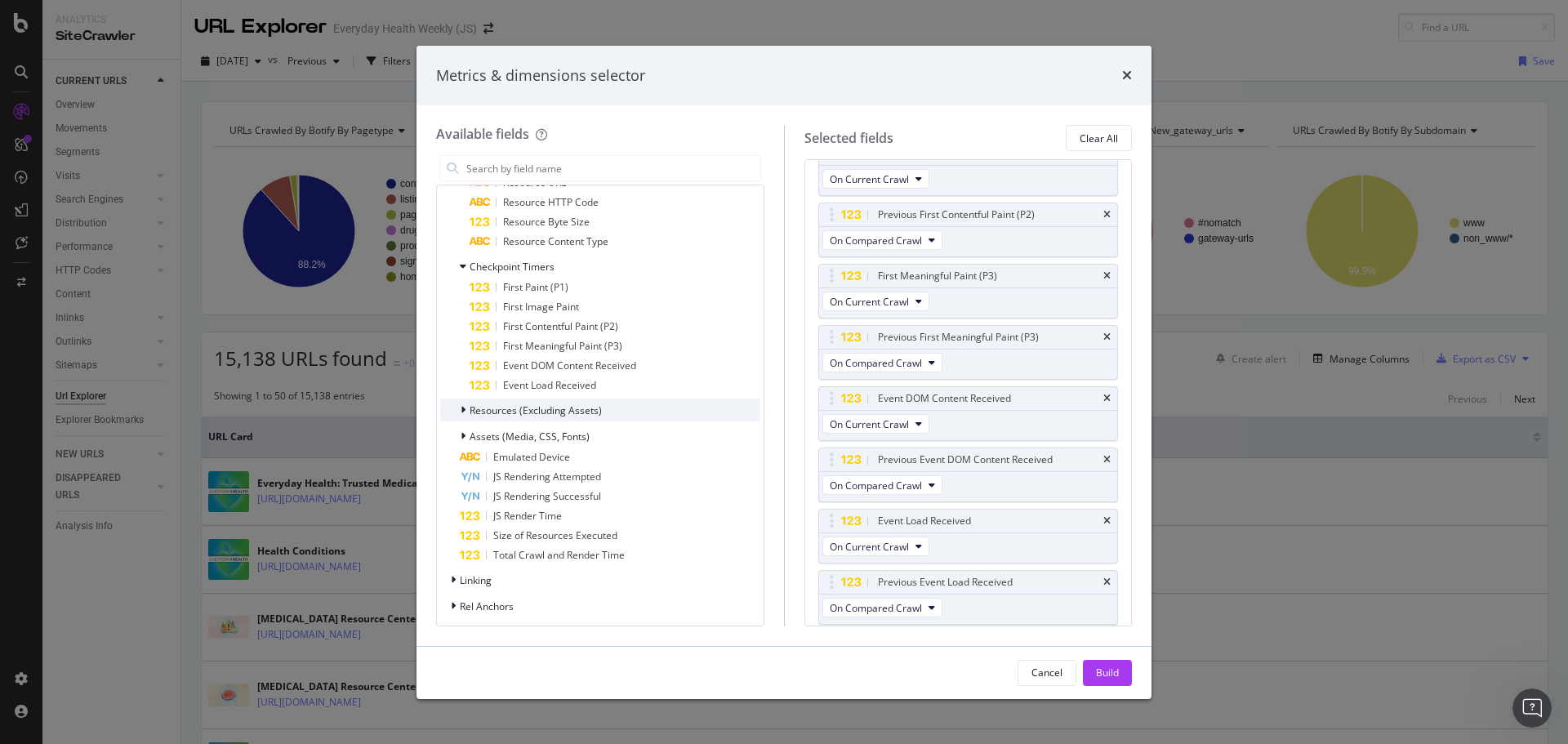
click at [552, 415] on span "Resources (Excluding Assets)" at bounding box center [535, 410] width 132 height 14
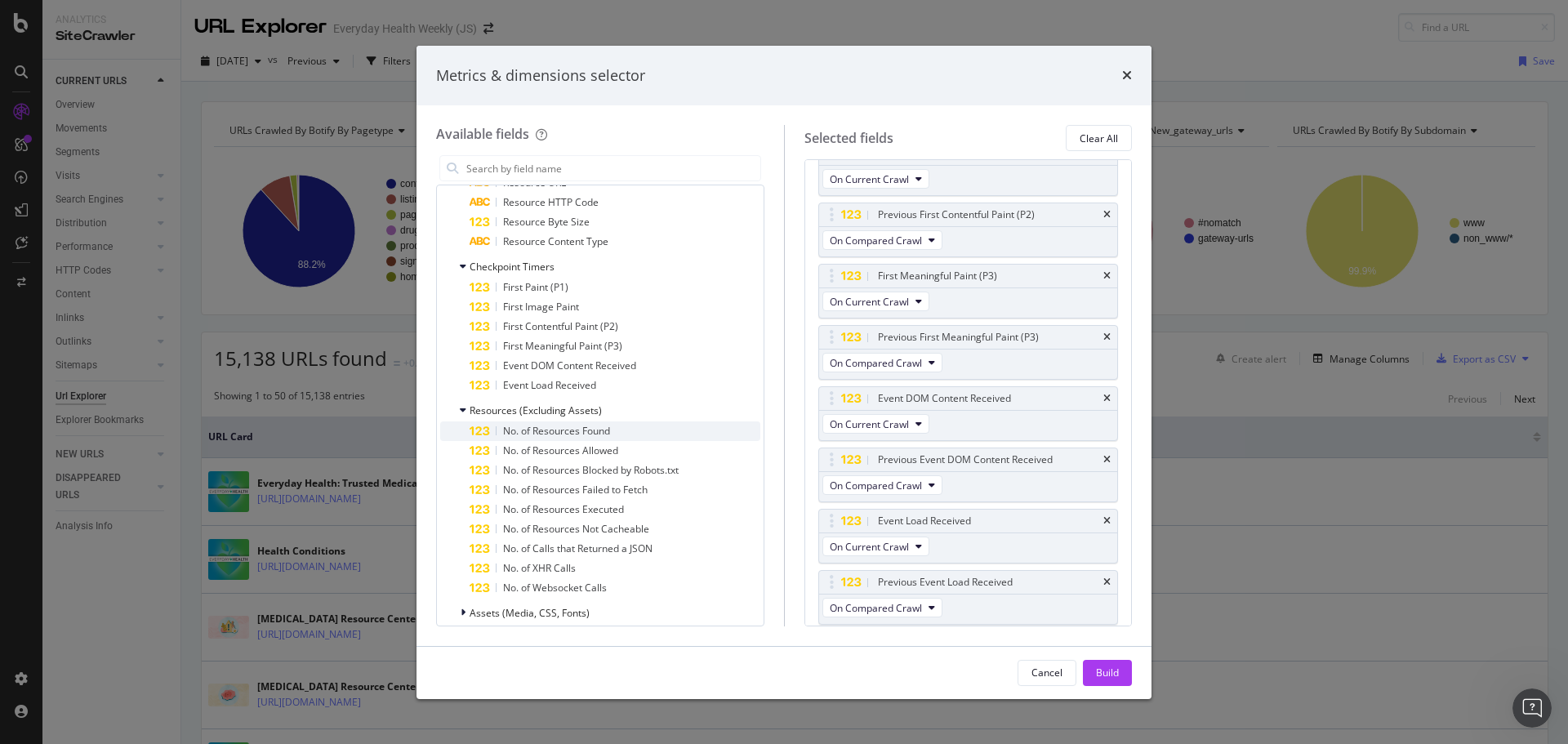
click at [601, 433] on span "No. of Resources Found" at bounding box center [556, 430] width 107 height 14
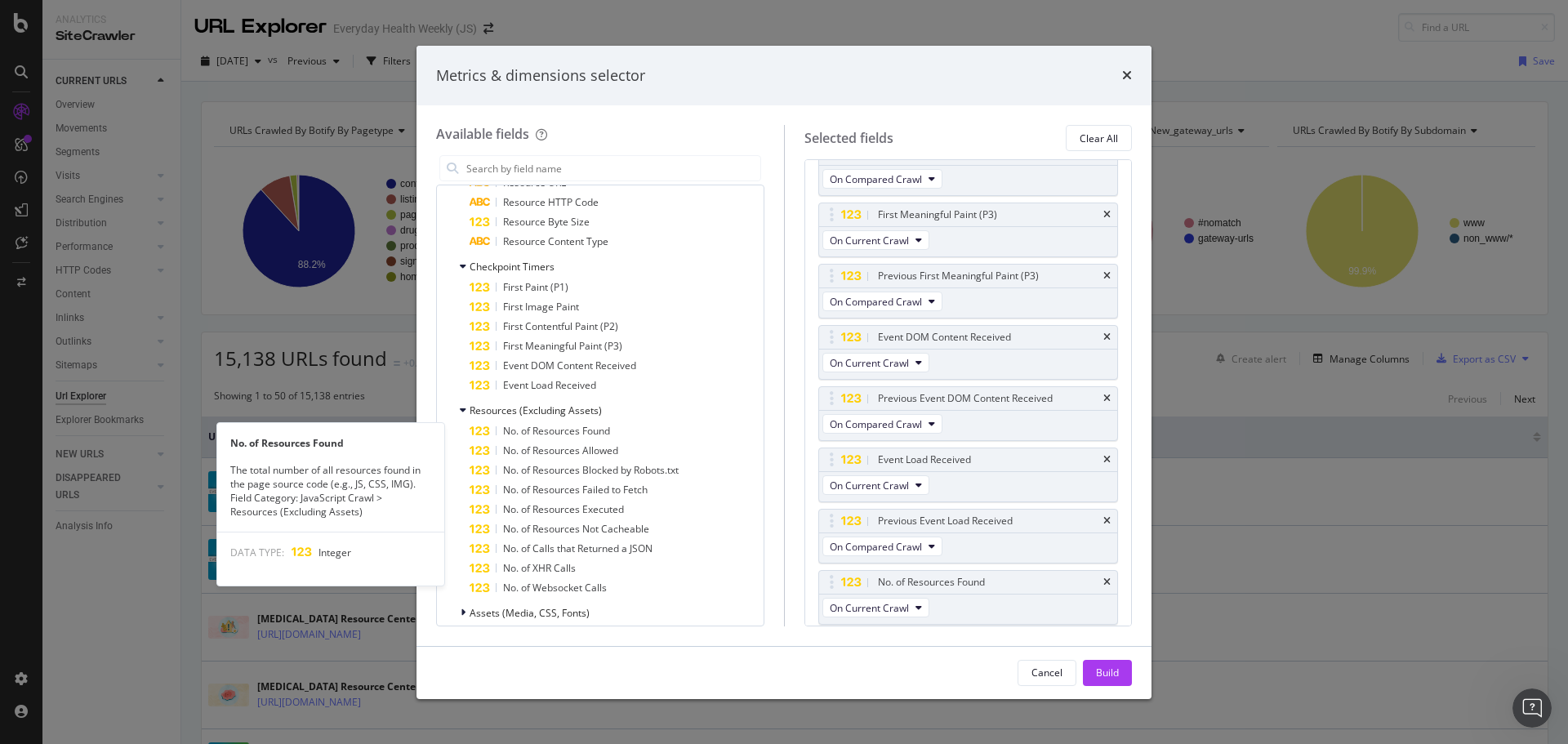
click at [597, 432] on span "No. of Resources Found" at bounding box center [556, 430] width 107 height 14
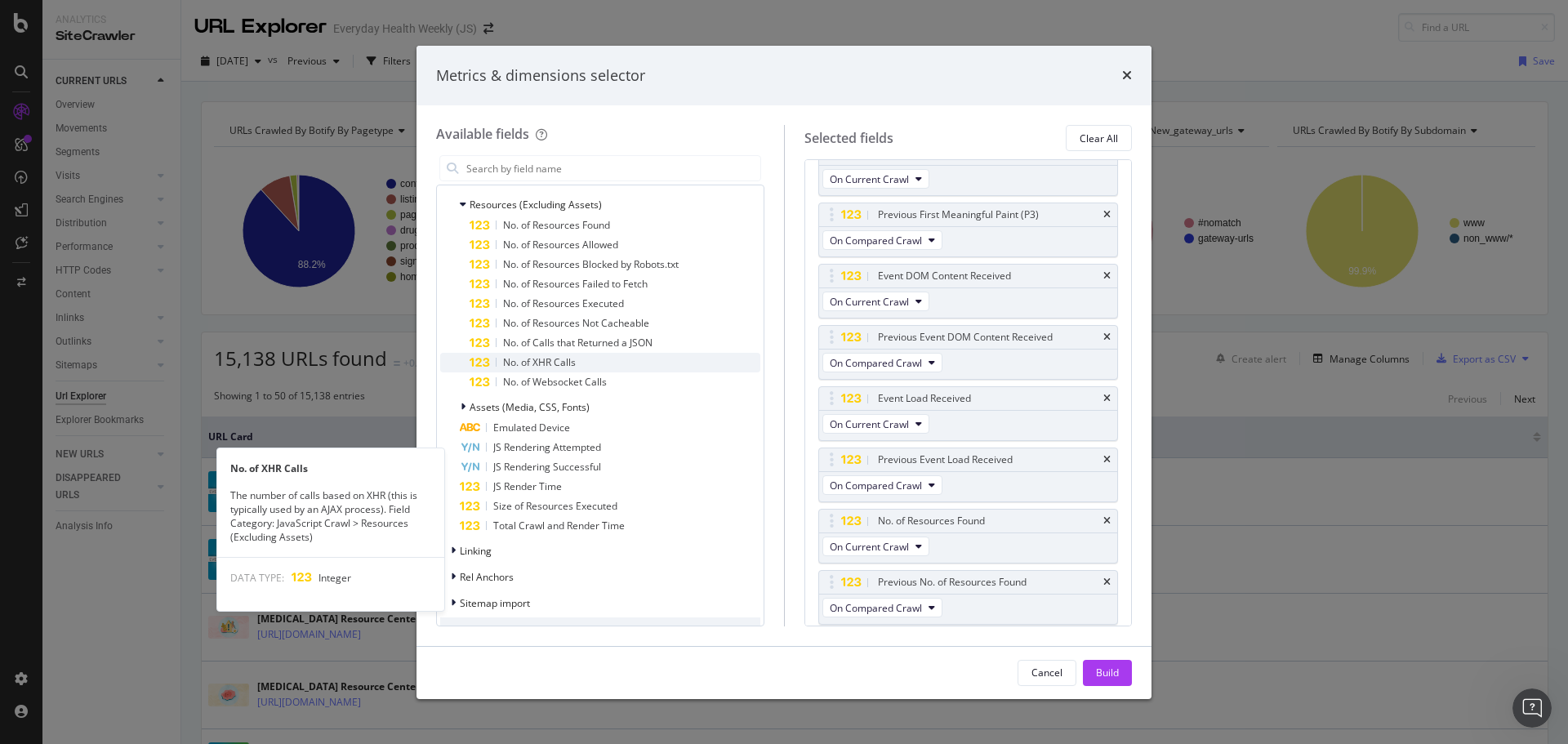
scroll to position [2204, 0]
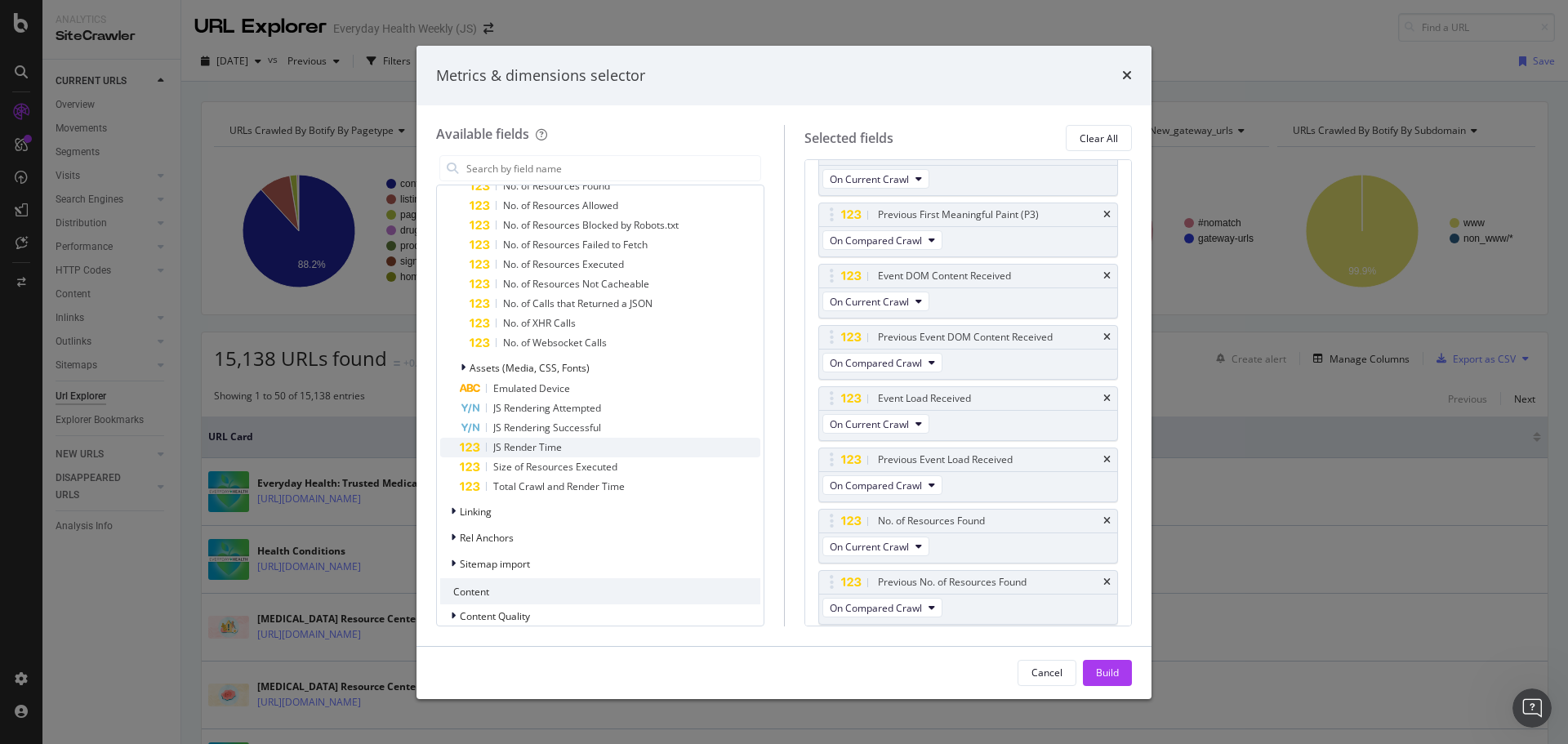
click at [538, 451] on span "JS Render Time" at bounding box center [528, 446] width 69 height 14
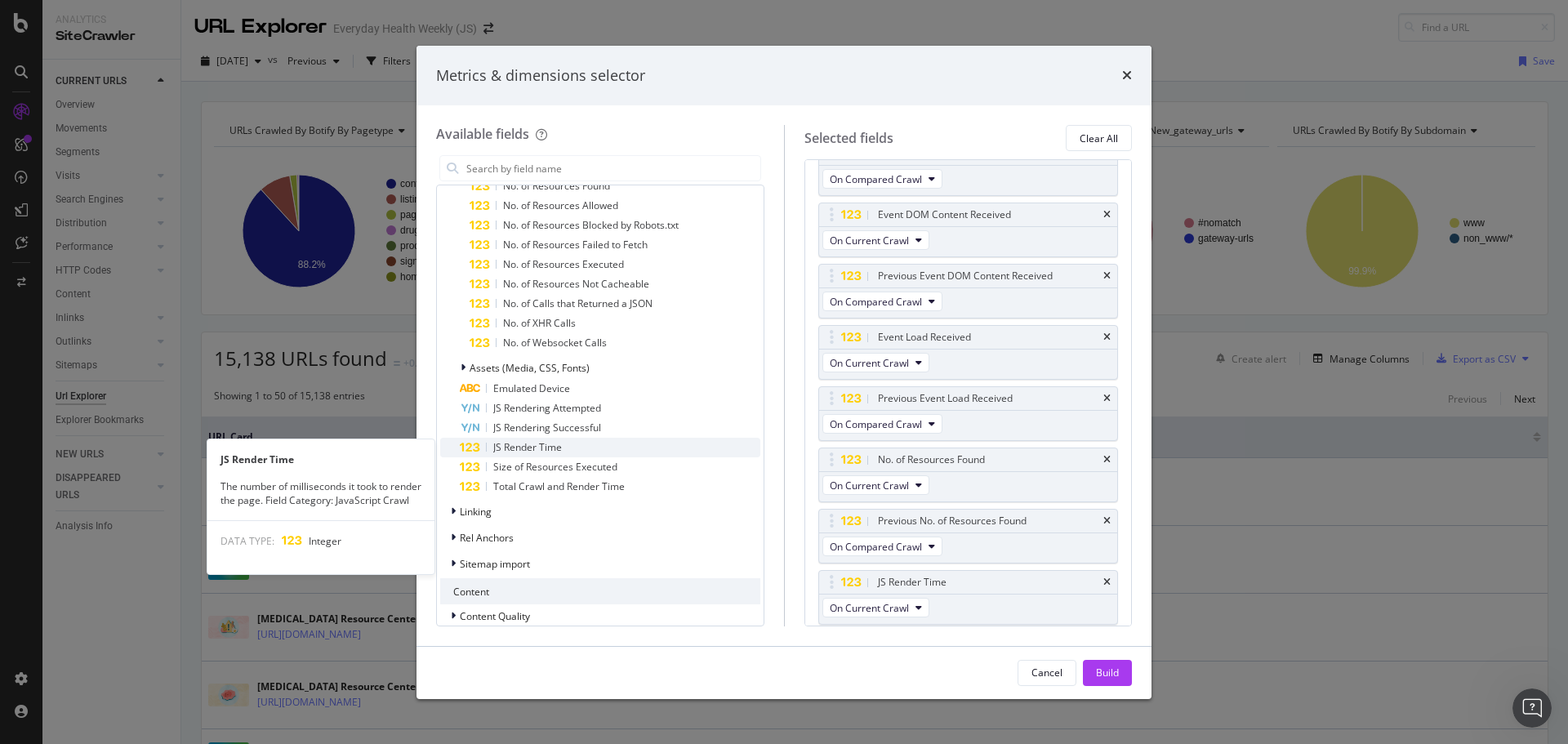
click at [540, 450] on span "JS Render Time" at bounding box center [528, 446] width 69 height 14
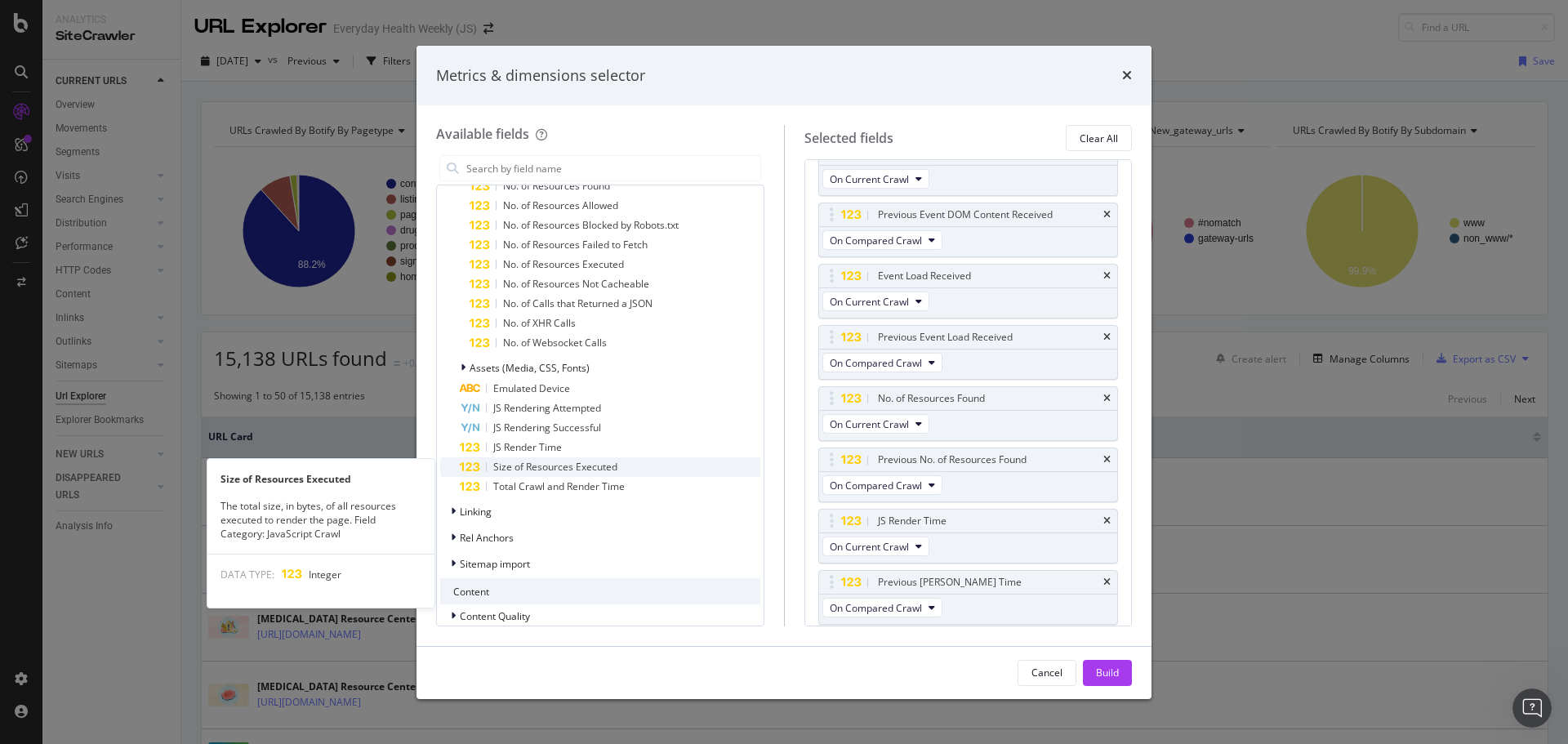
click at [545, 465] on span "Size of Resources Executed" at bounding box center [556, 467] width 124 height 14
click at [544, 466] on span "Size of Resources Executed" at bounding box center [556, 467] width 124 height 14
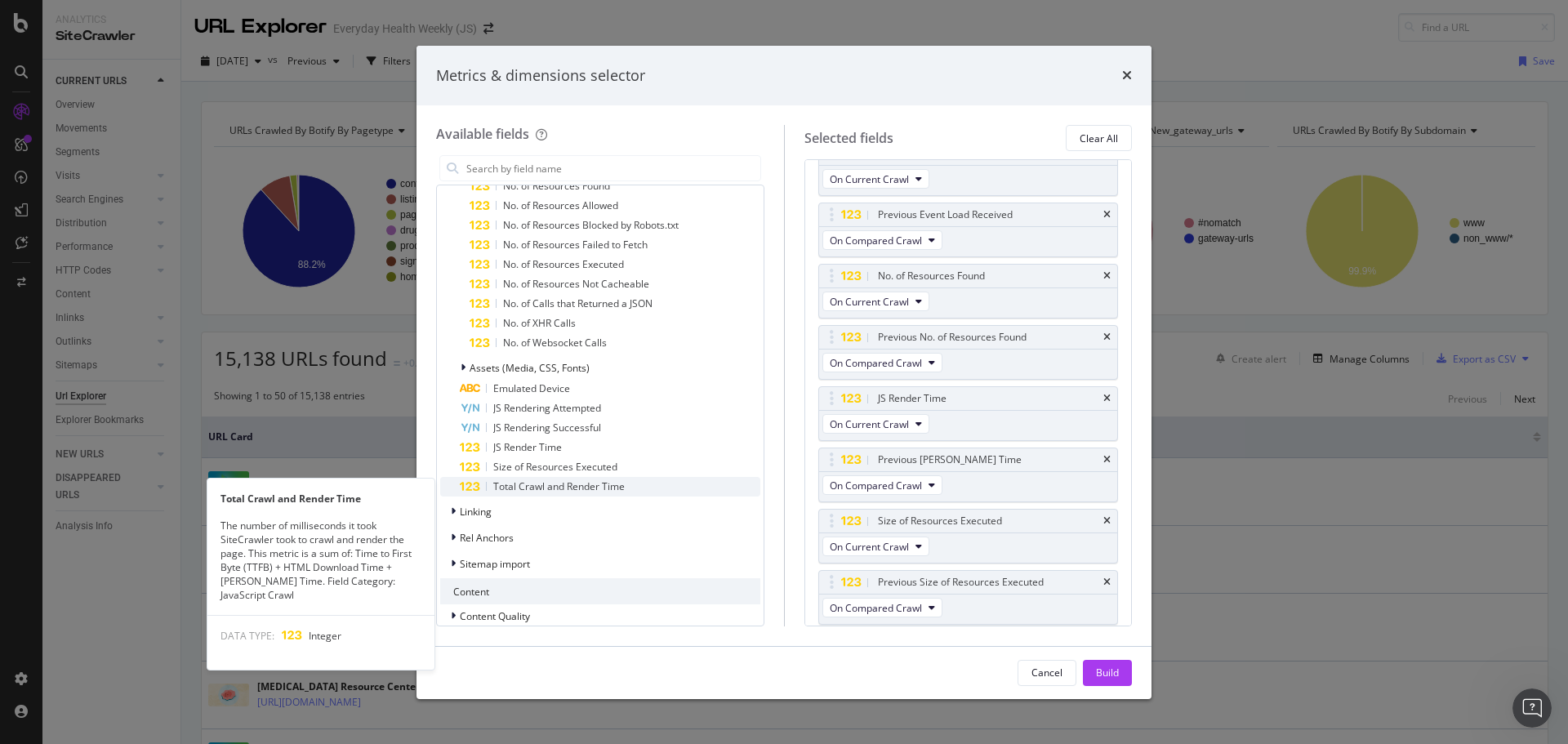
click at [551, 482] on span "Total Crawl and Render Time" at bounding box center [559, 486] width 131 height 14
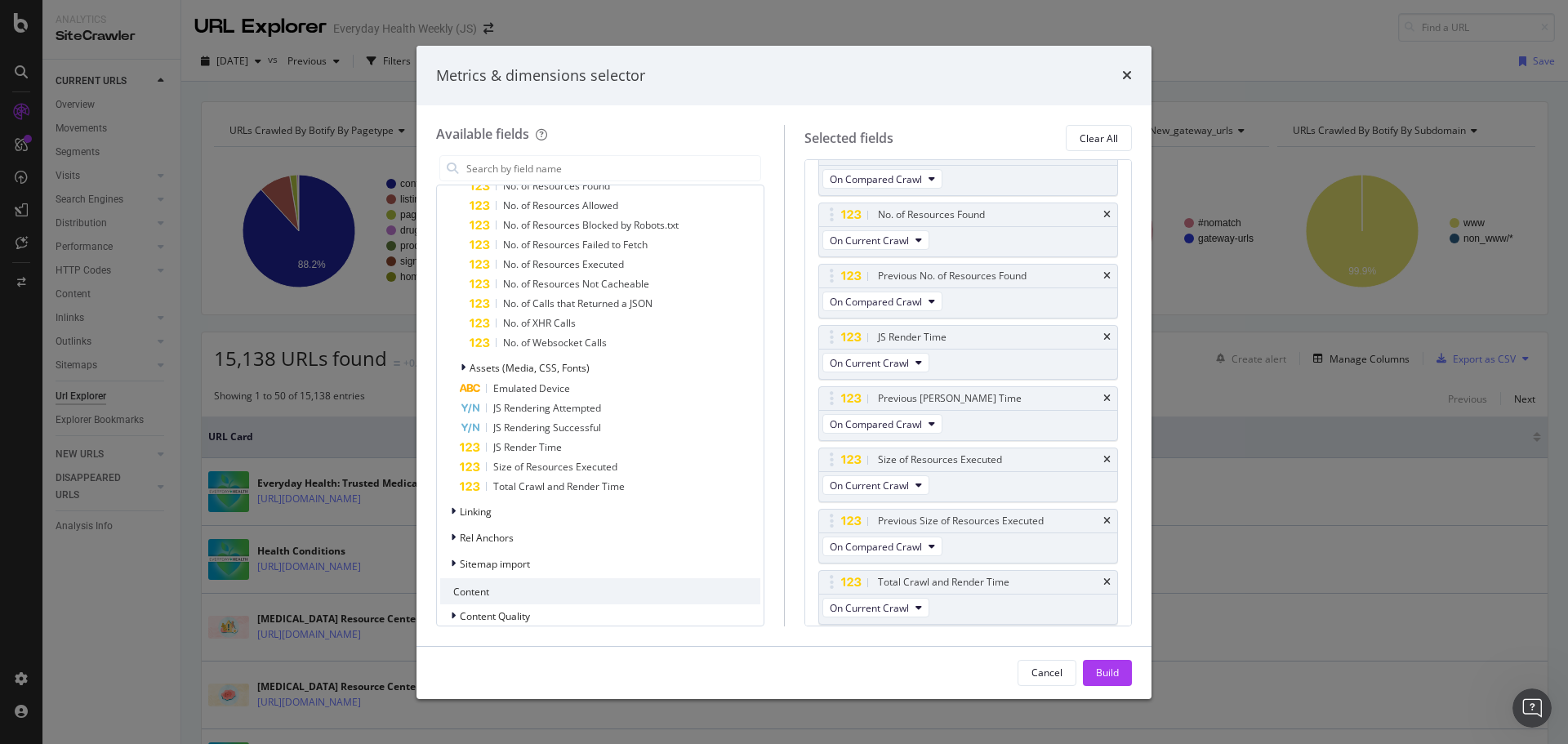
click at [551, 482] on span "Total Crawl and Render Time" at bounding box center [559, 486] width 131 height 14
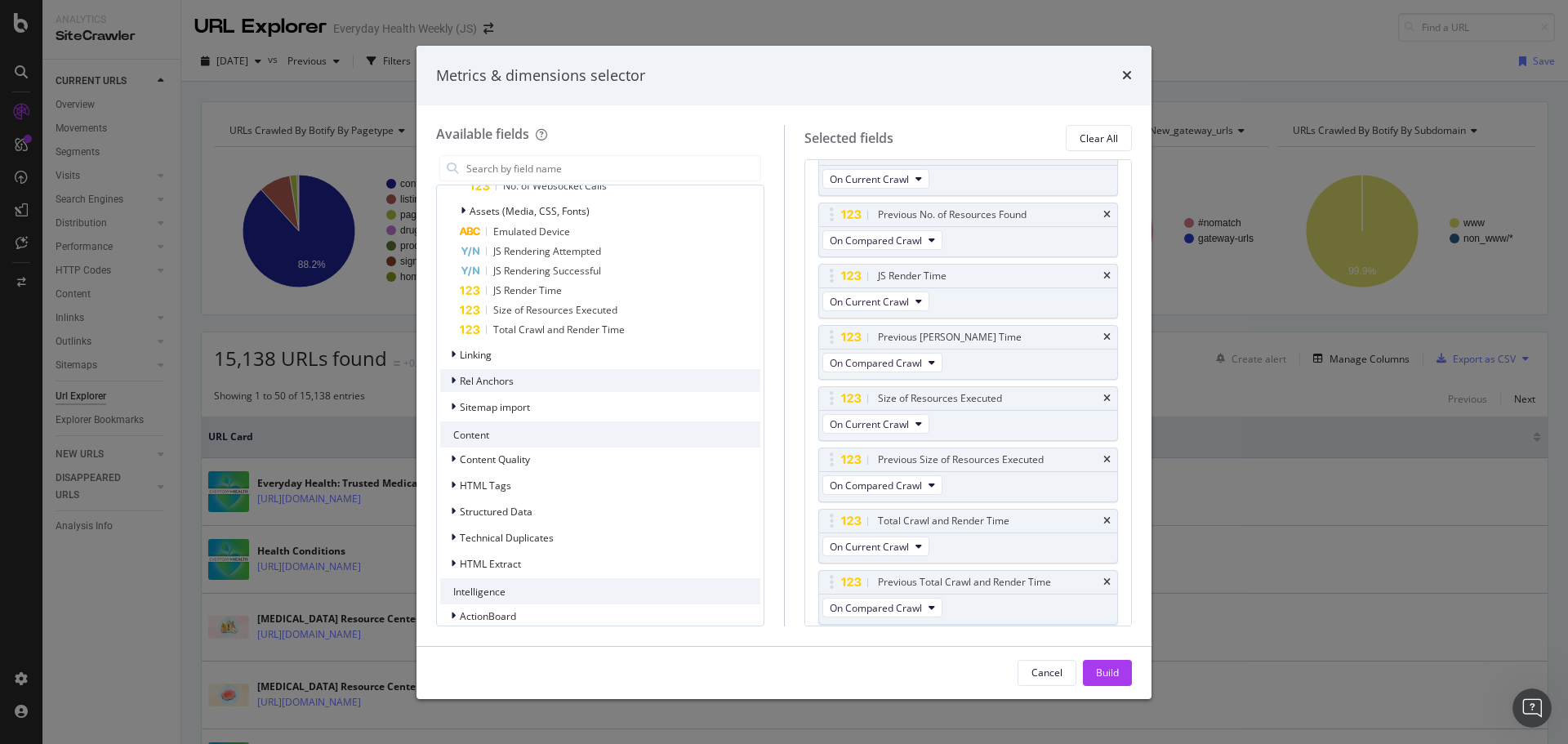
scroll to position [2367, 0]
click at [504, 347] on div "Linking" at bounding box center [599, 347] width 320 height 23
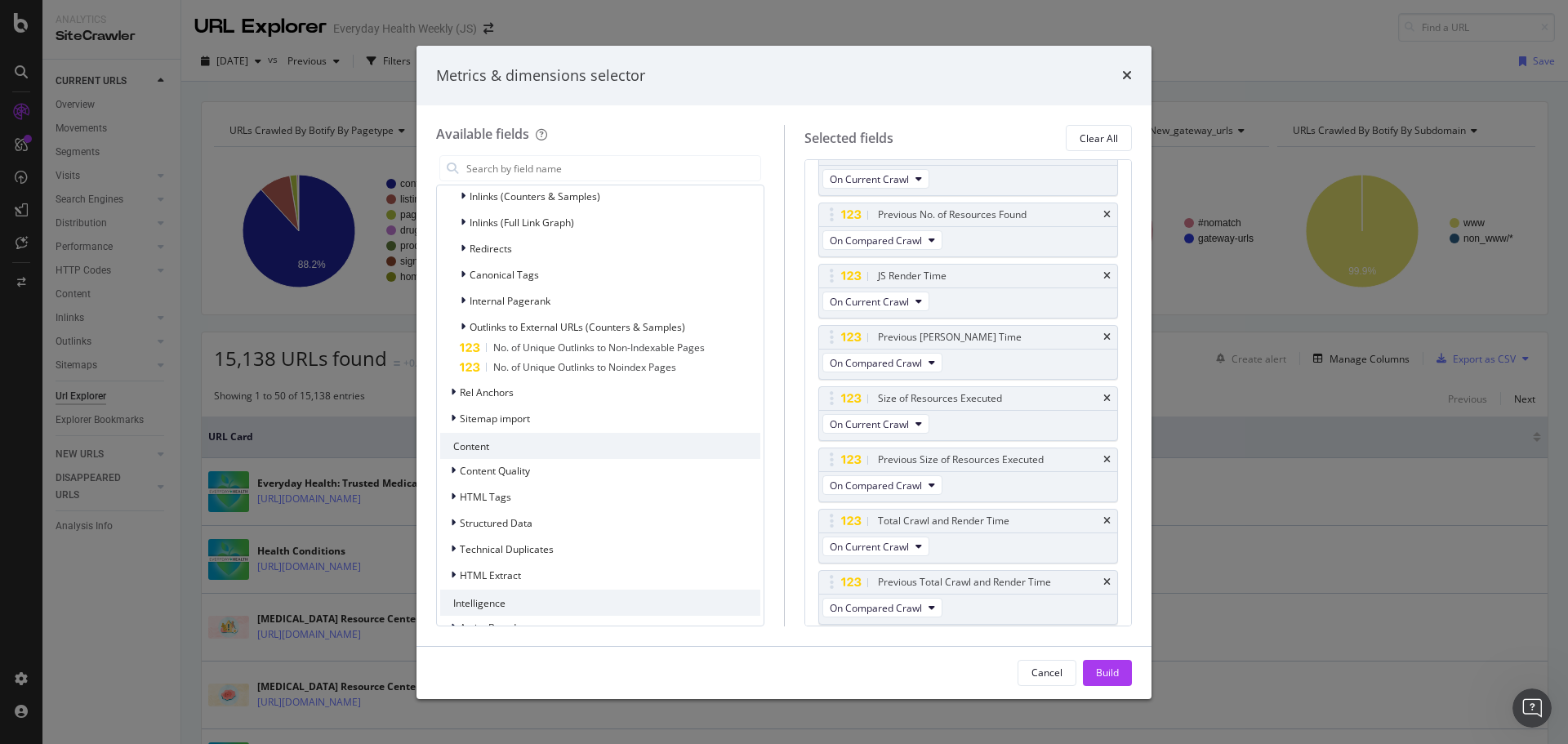
scroll to position [2647, 0]
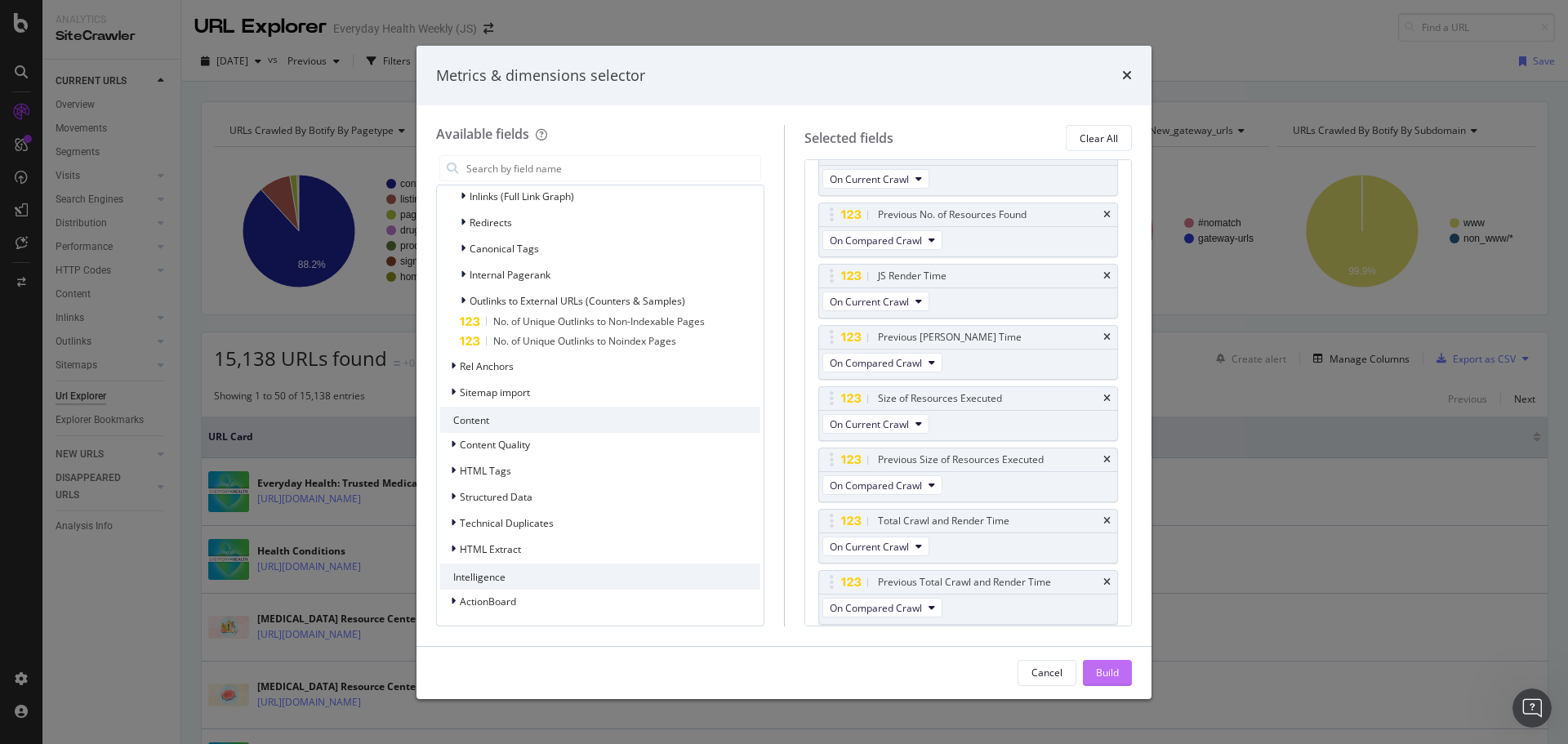
click at [1101, 666] on div "Build" at bounding box center [1106, 673] width 23 height 14
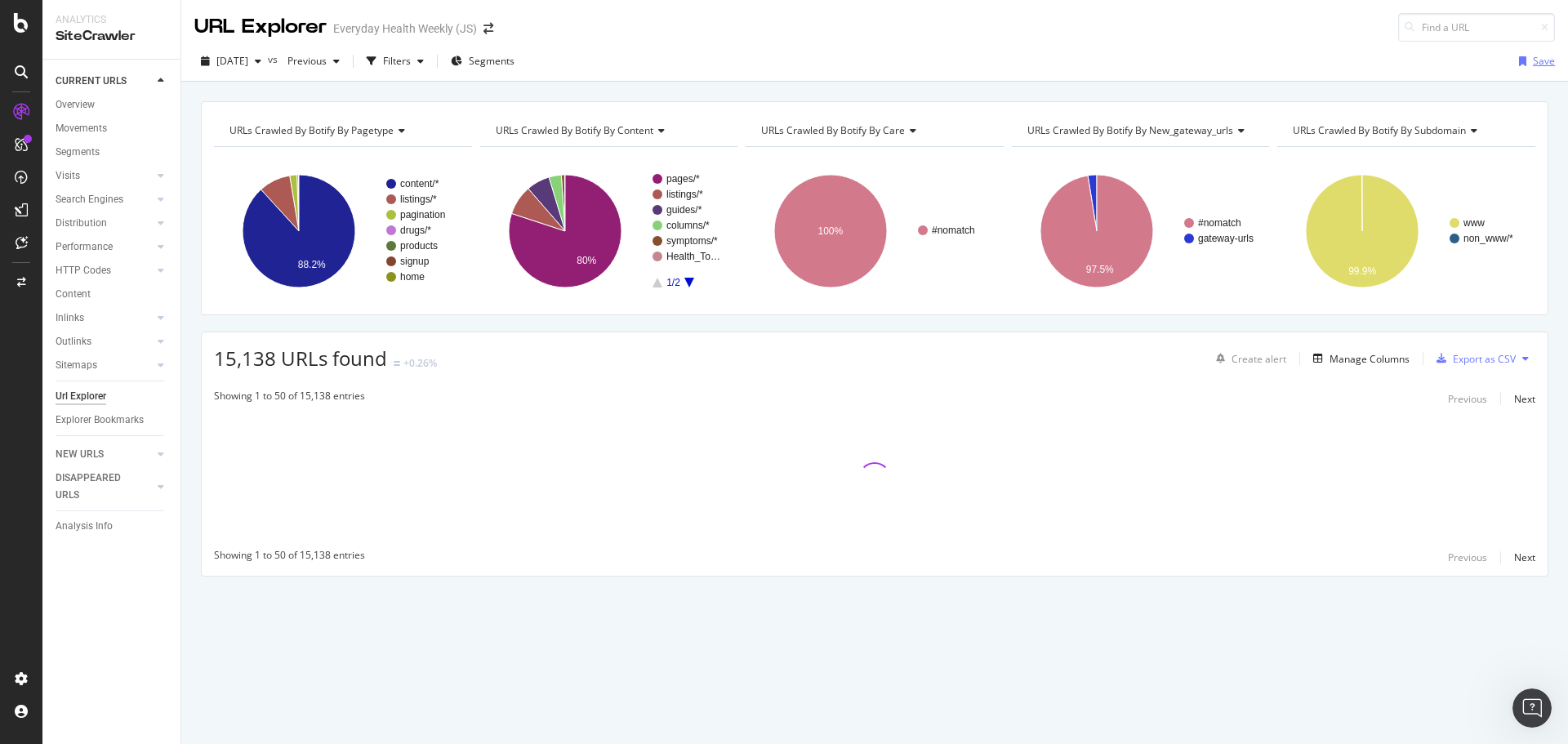
click at [1539, 63] on div "Save" at bounding box center [1544, 61] width 22 height 14
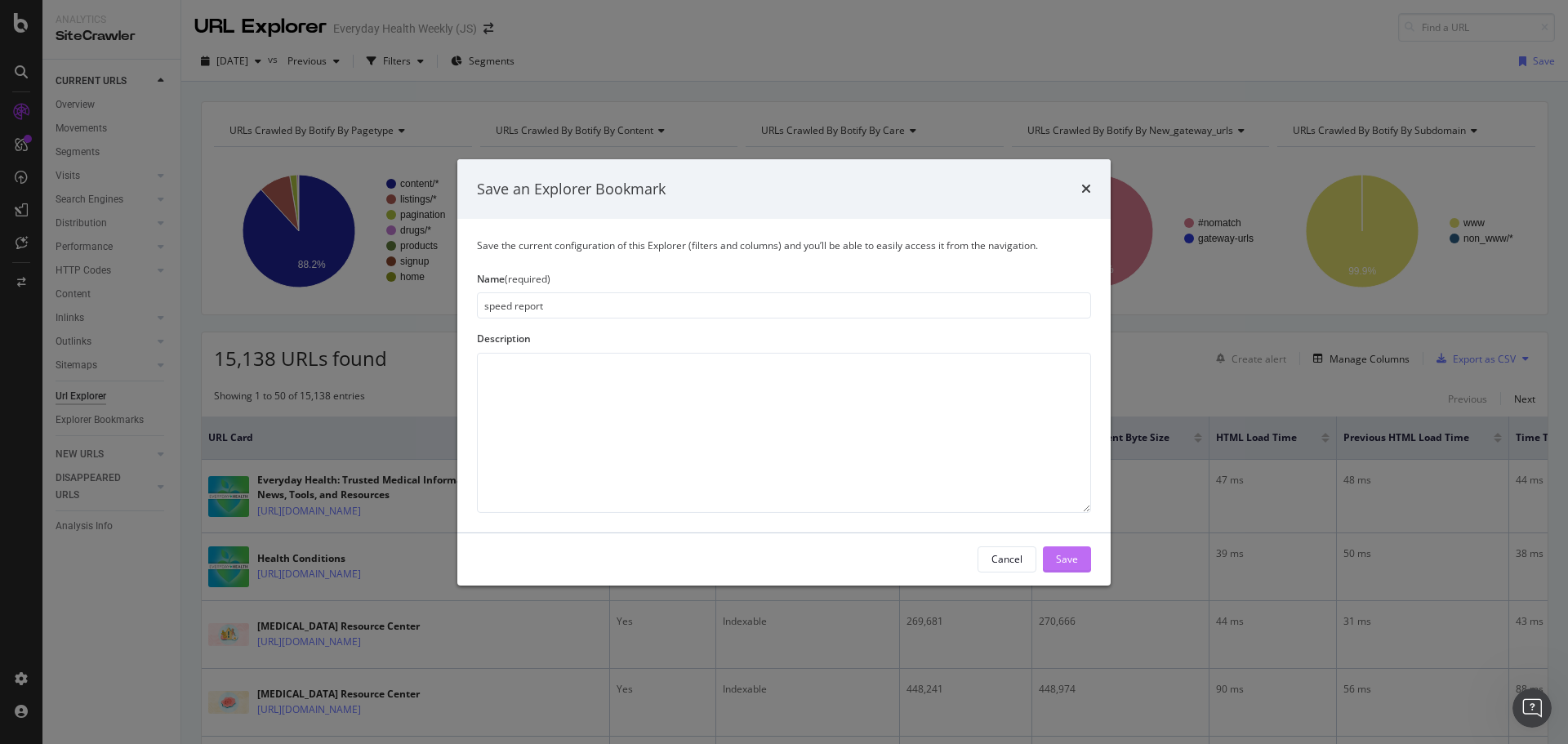
type input "speed report"
click at [1069, 556] on div "Save" at bounding box center [1067, 559] width 22 height 14
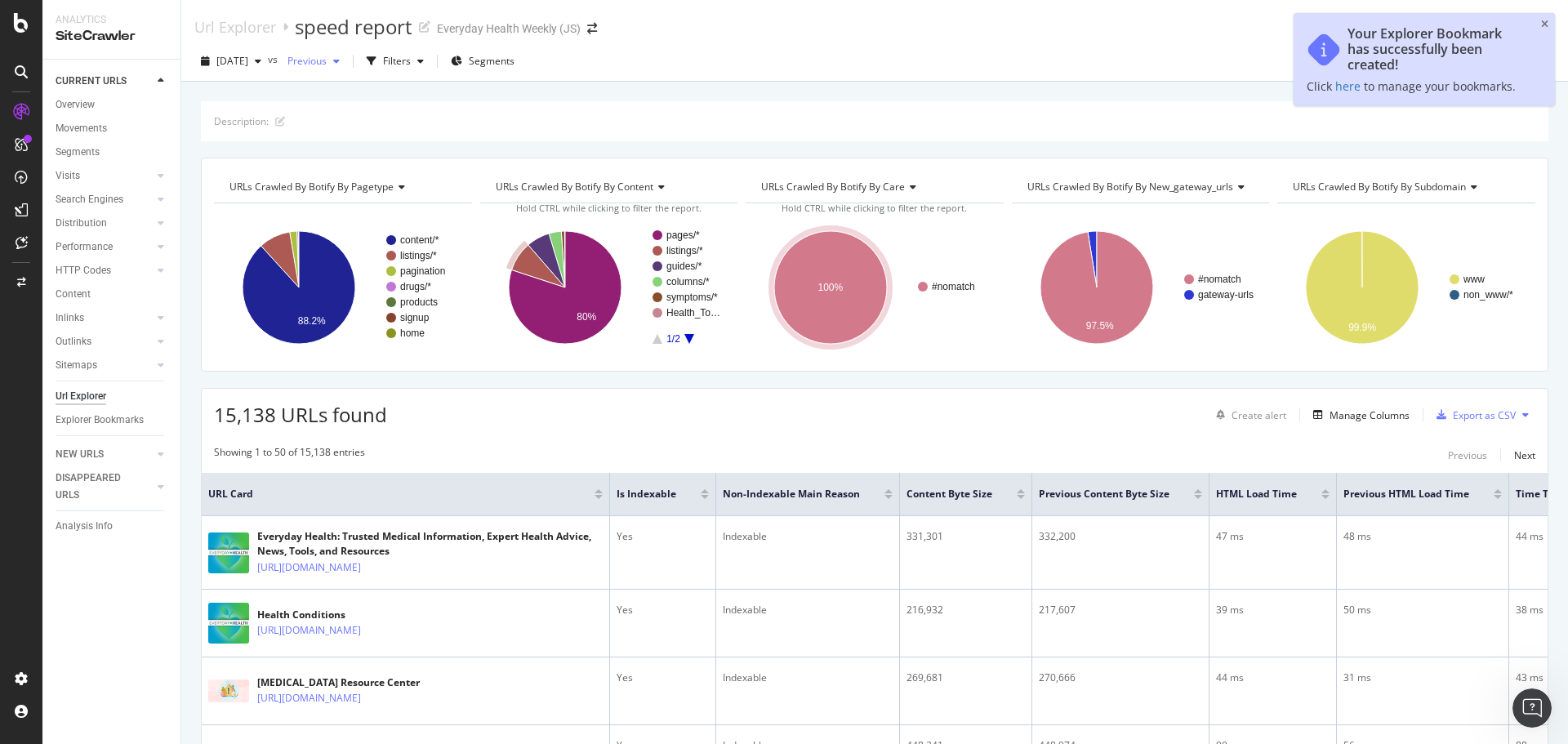
click at [326, 60] on span "Previous" at bounding box center [304, 61] width 45 height 14
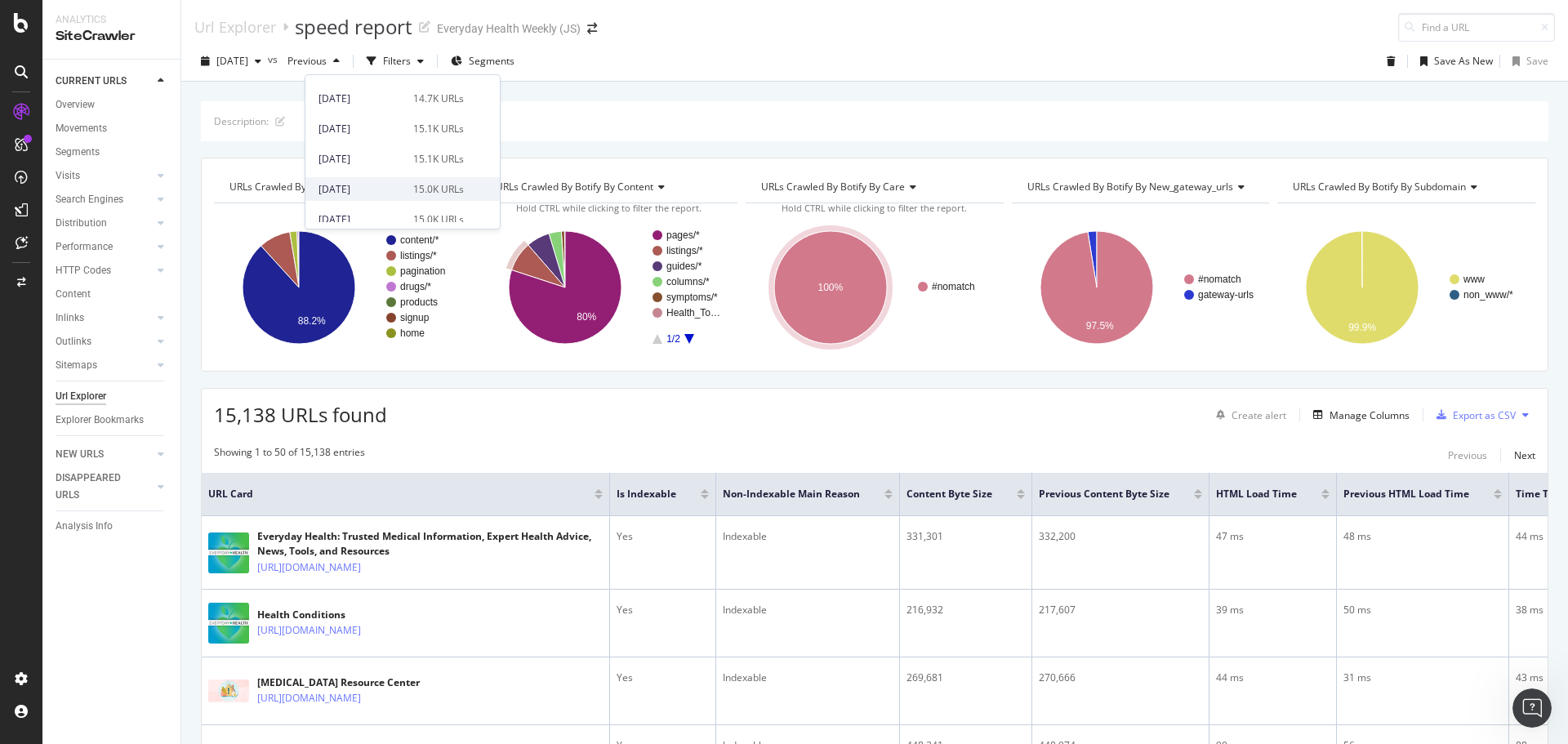
click at [403, 189] on div "[DATE] 15.0K URLs" at bounding box center [391, 189] width 145 height 14
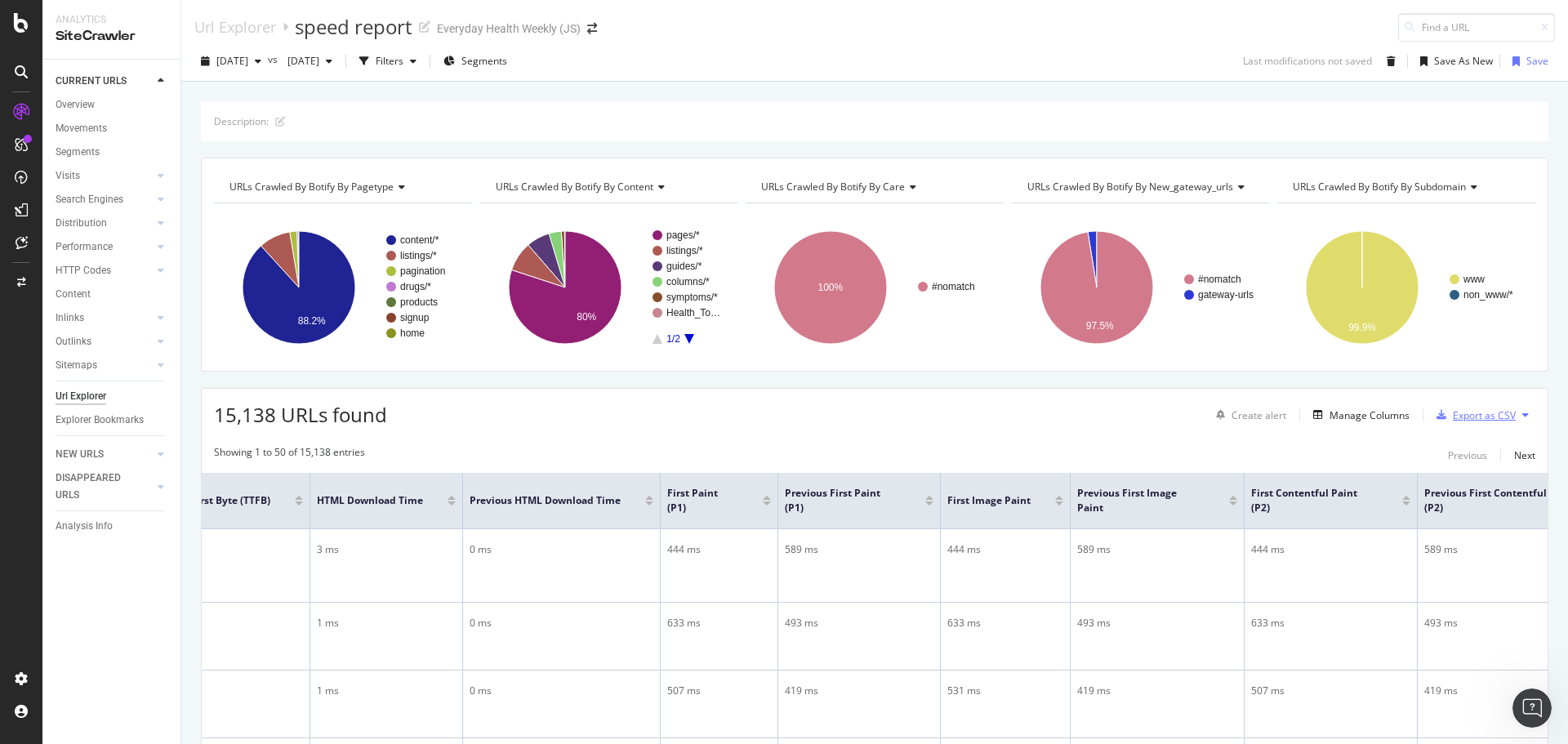
click at [1479, 413] on div "Export as CSV" at bounding box center [1484, 415] width 63 height 14
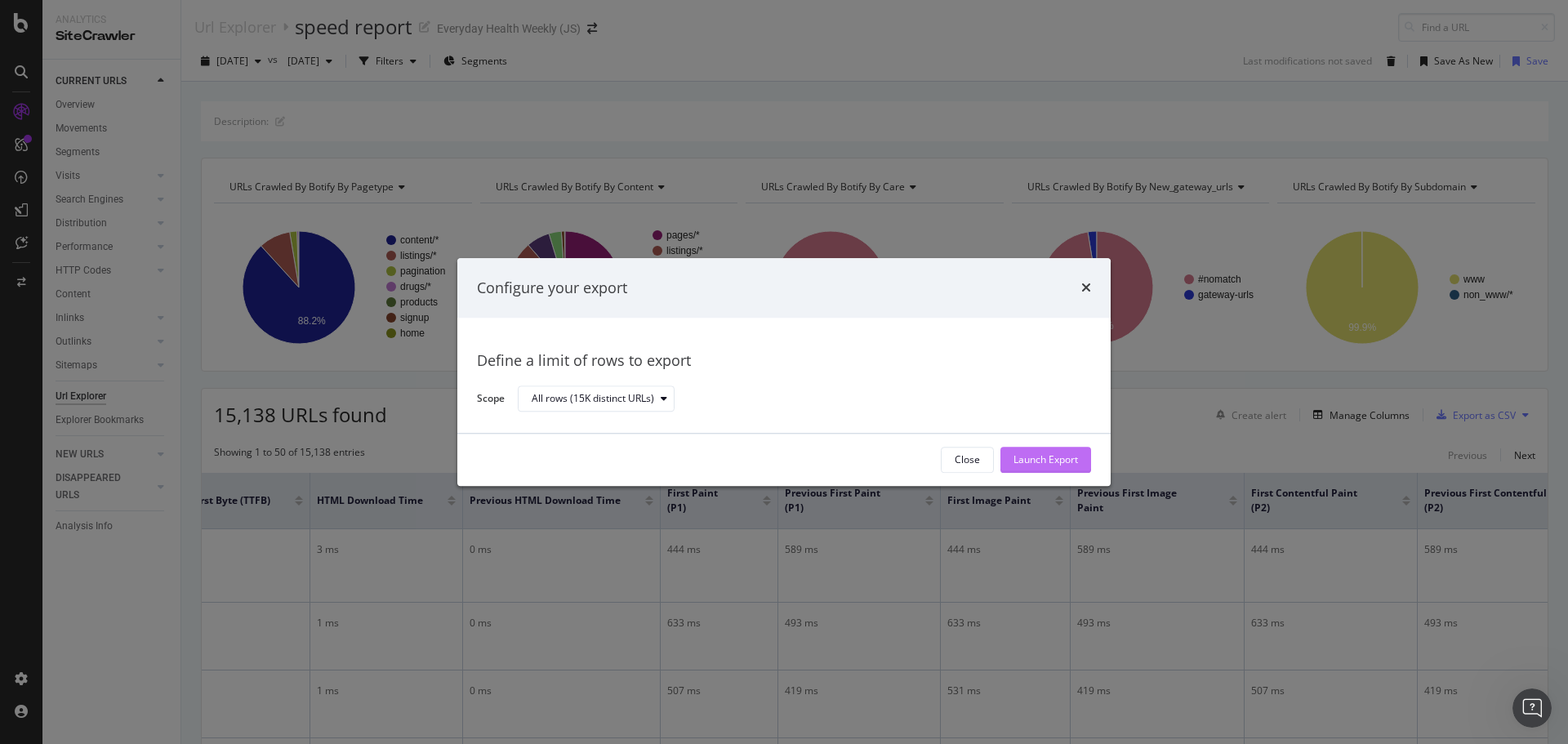
click at [1049, 467] on div "Launch Export" at bounding box center [1045, 460] width 65 height 14
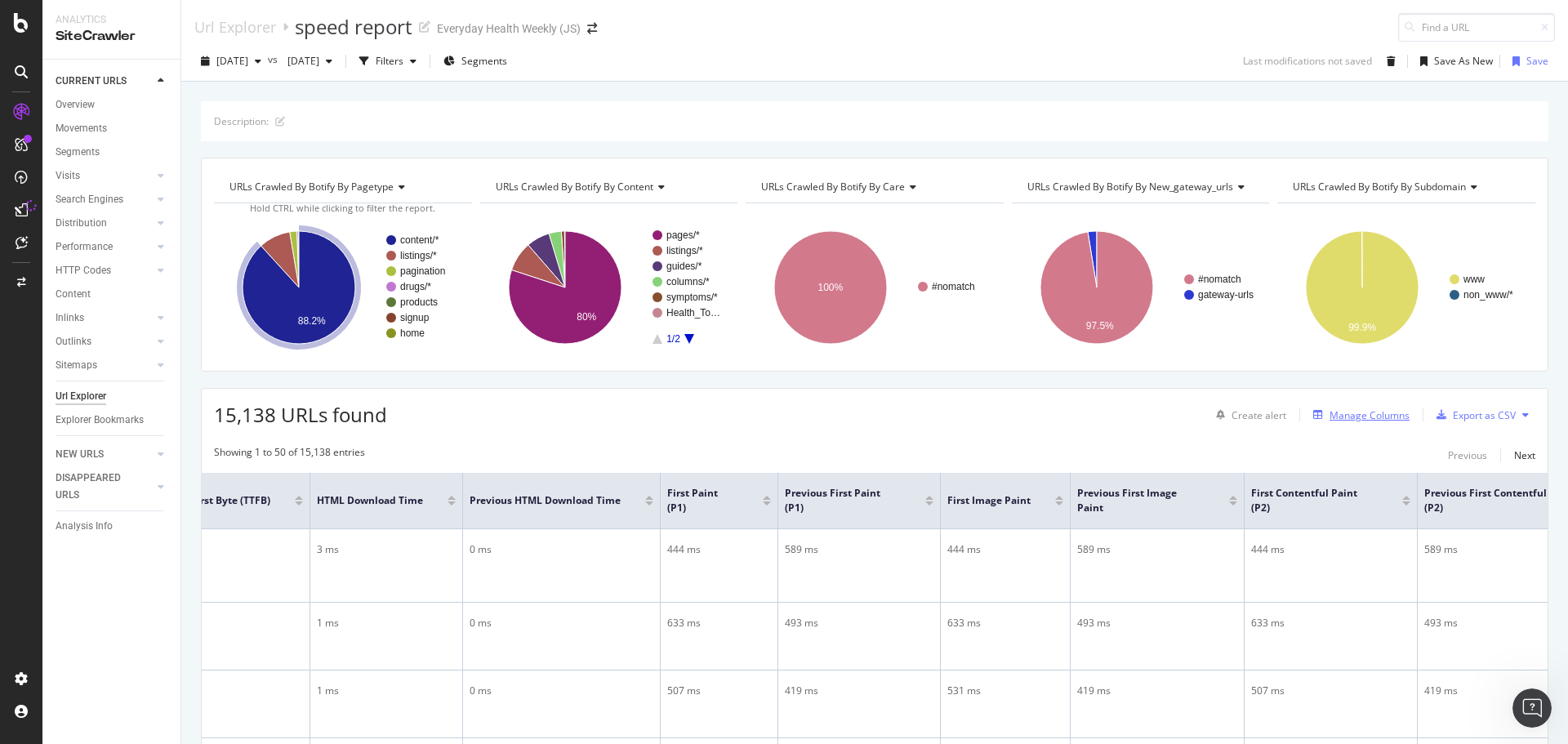
click at [1379, 415] on div "Manage Columns" at bounding box center [1369, 415] width 80 height 14
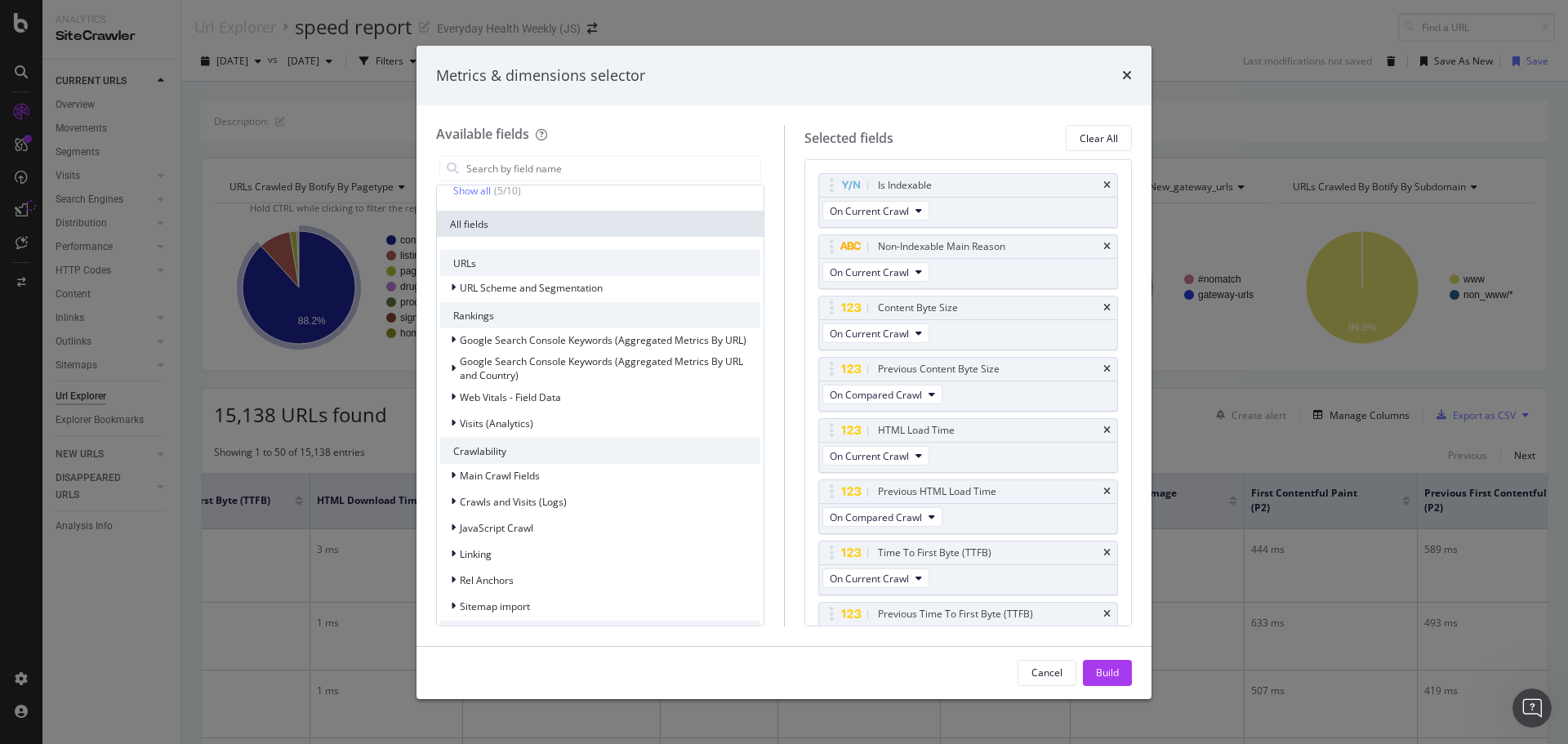
scroll to position [359, 0]
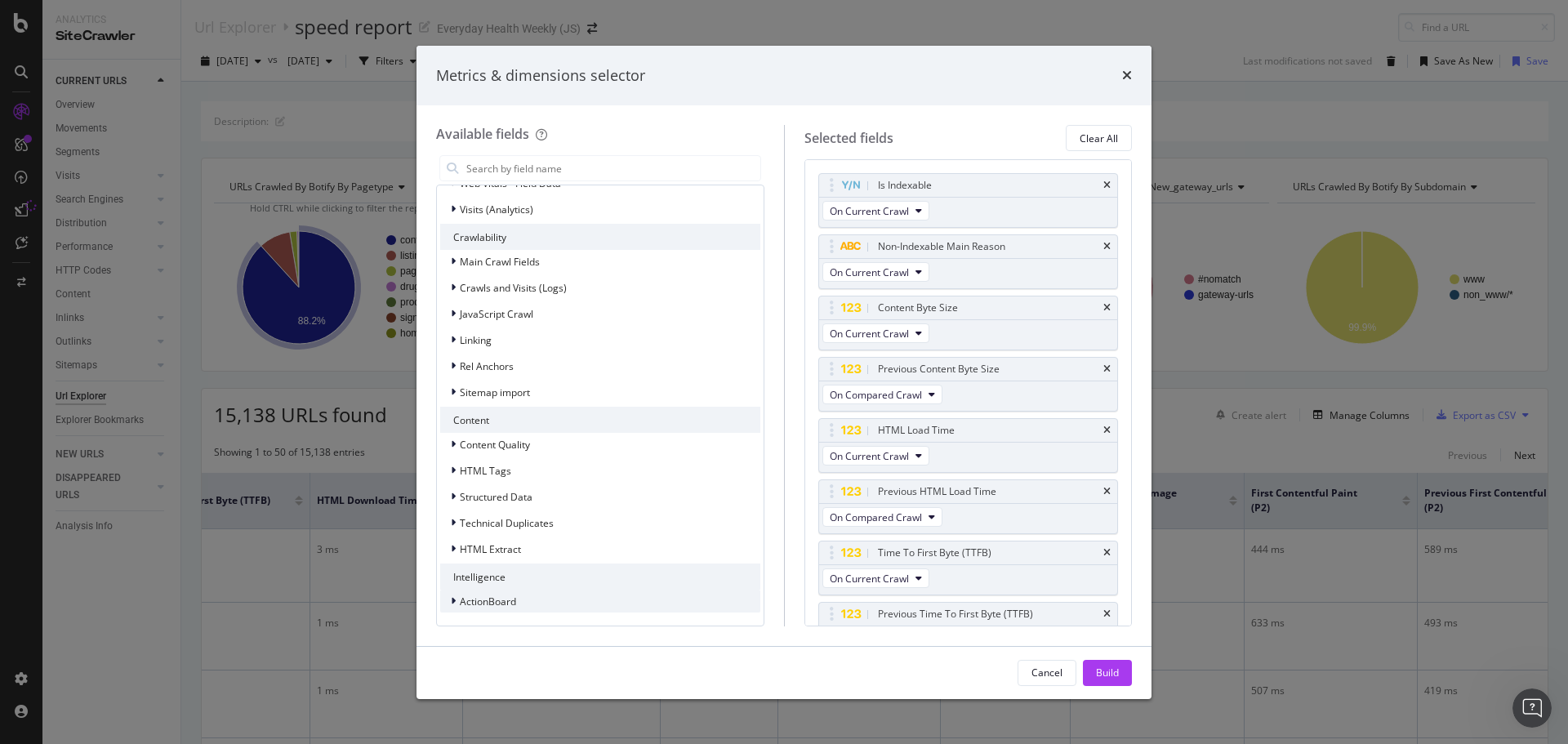
click at [585, 603] on div "ActionBoard" at bounding box center [599, 600] width 320 height 23
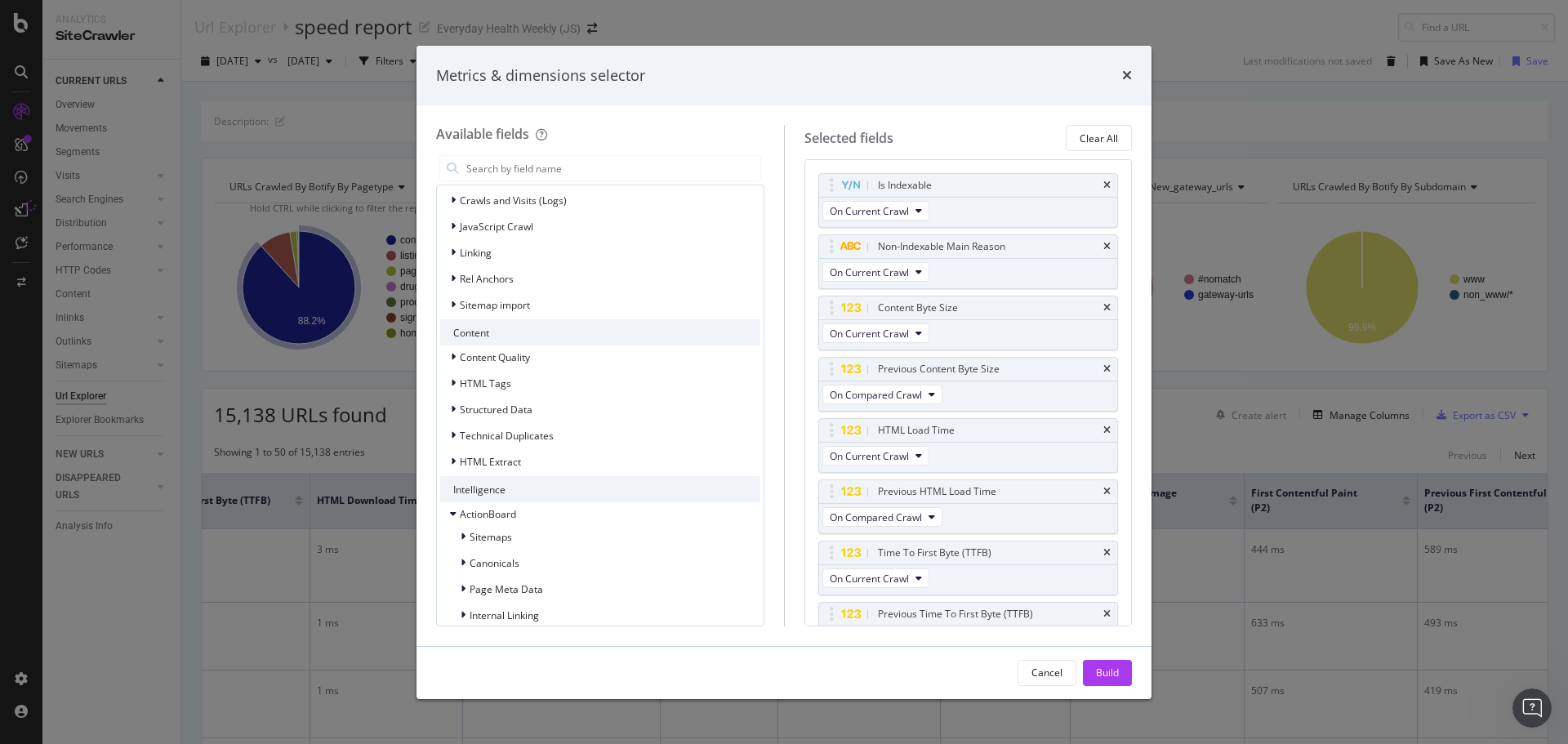
scroll to position [650, 0]
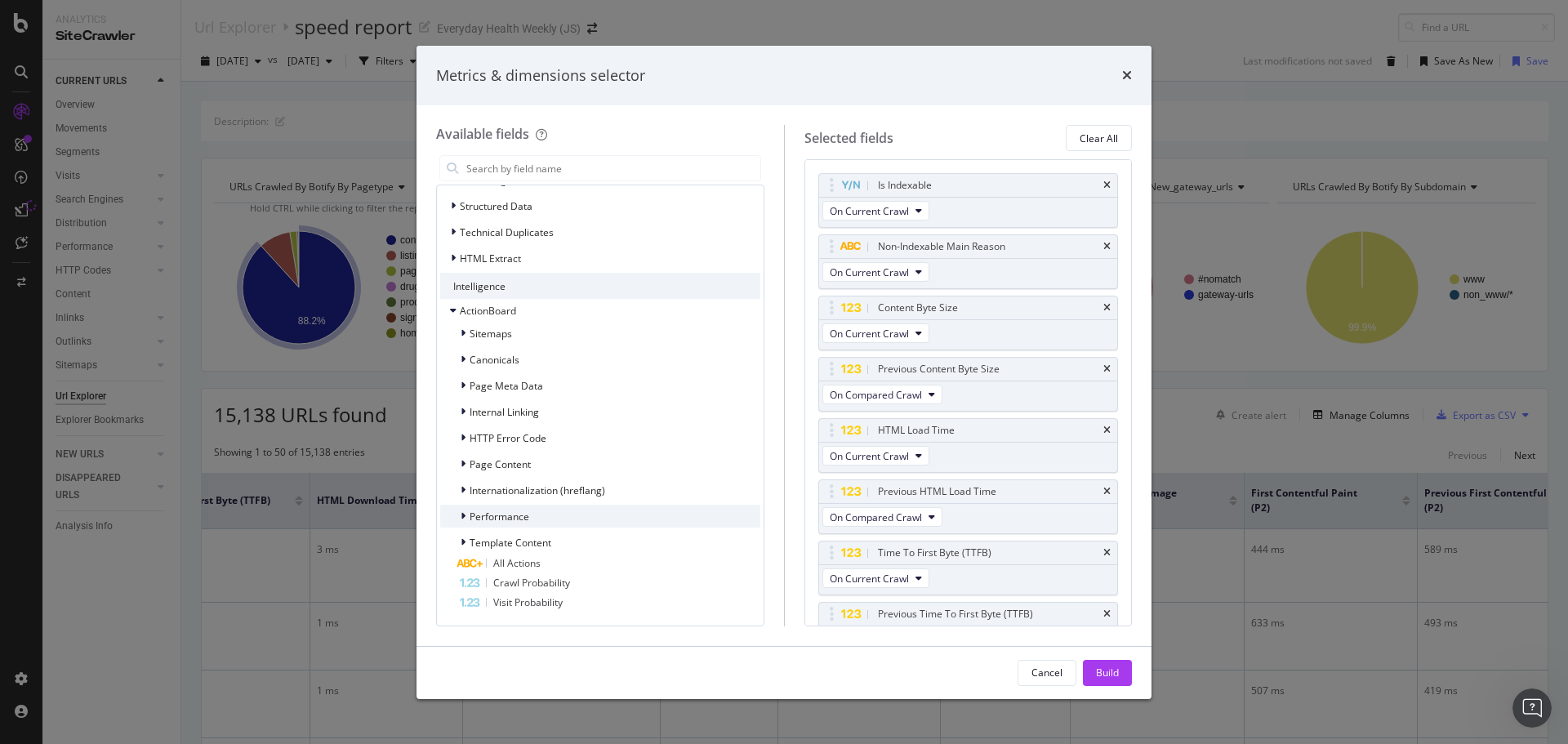
click at [540, 509] on div "Performance" at bounding box center [599, 515] width 320 height 23
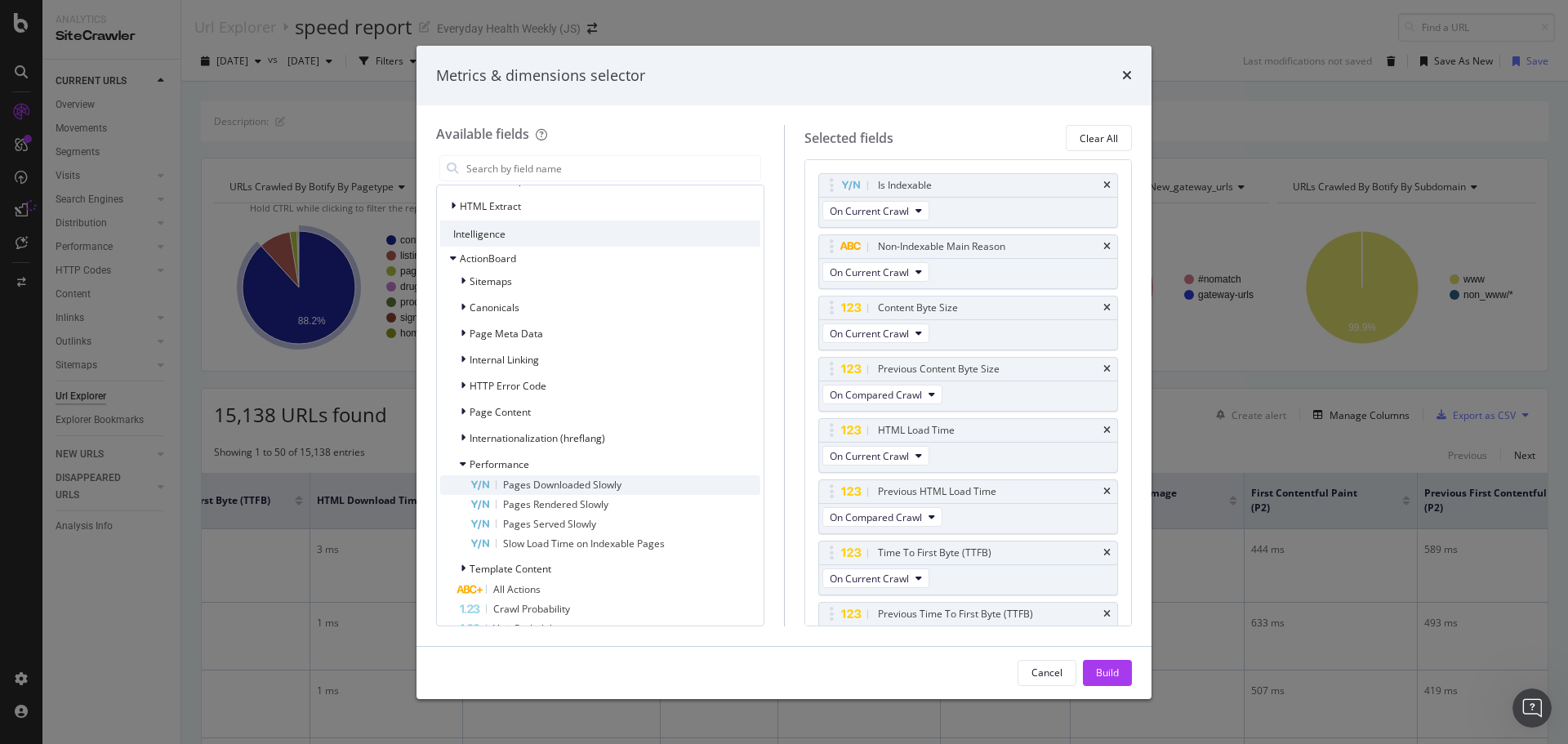
scroll to position [728, 0]
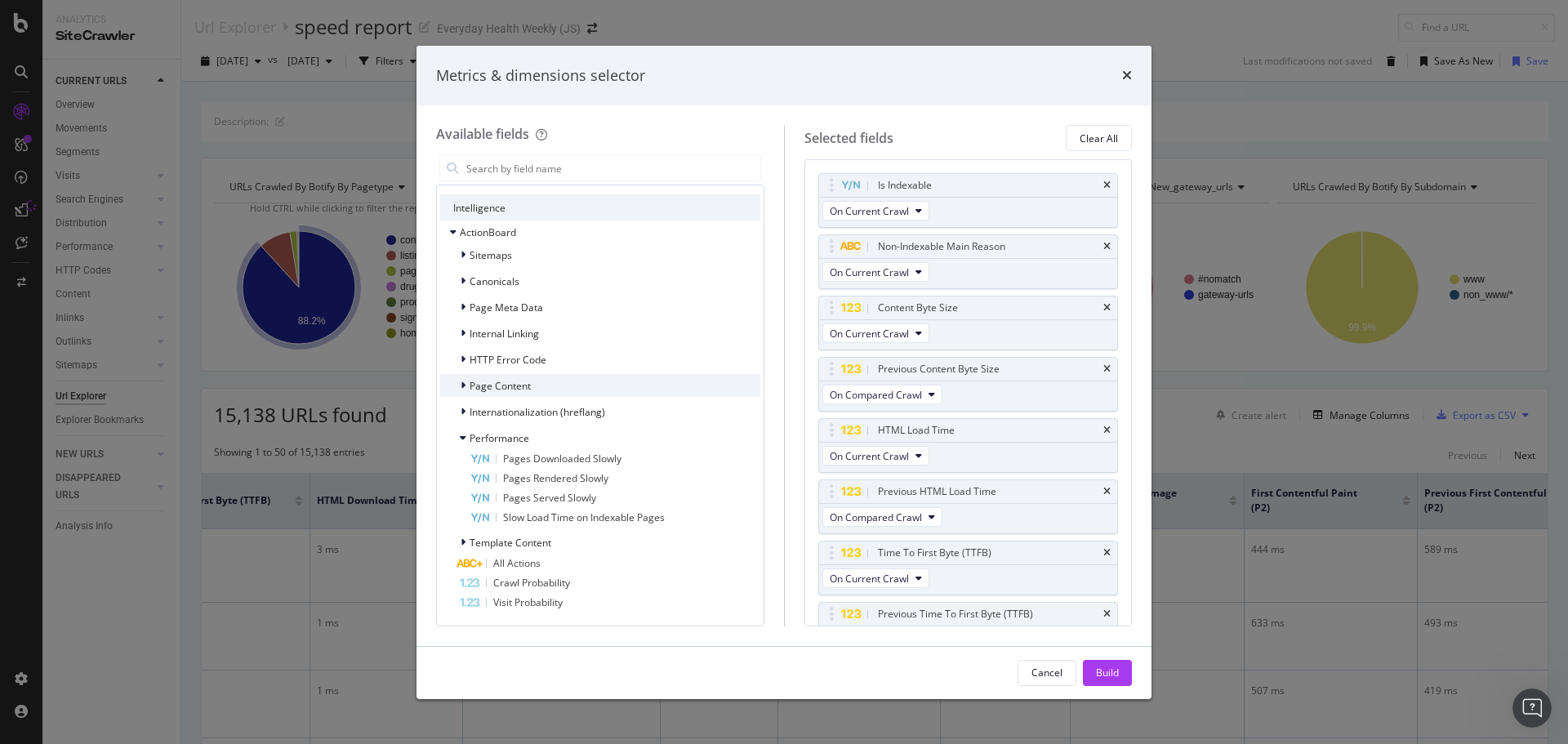
click at [523, 383] on span "Page Content" at bounding box center [499, 386] width 61 height 14
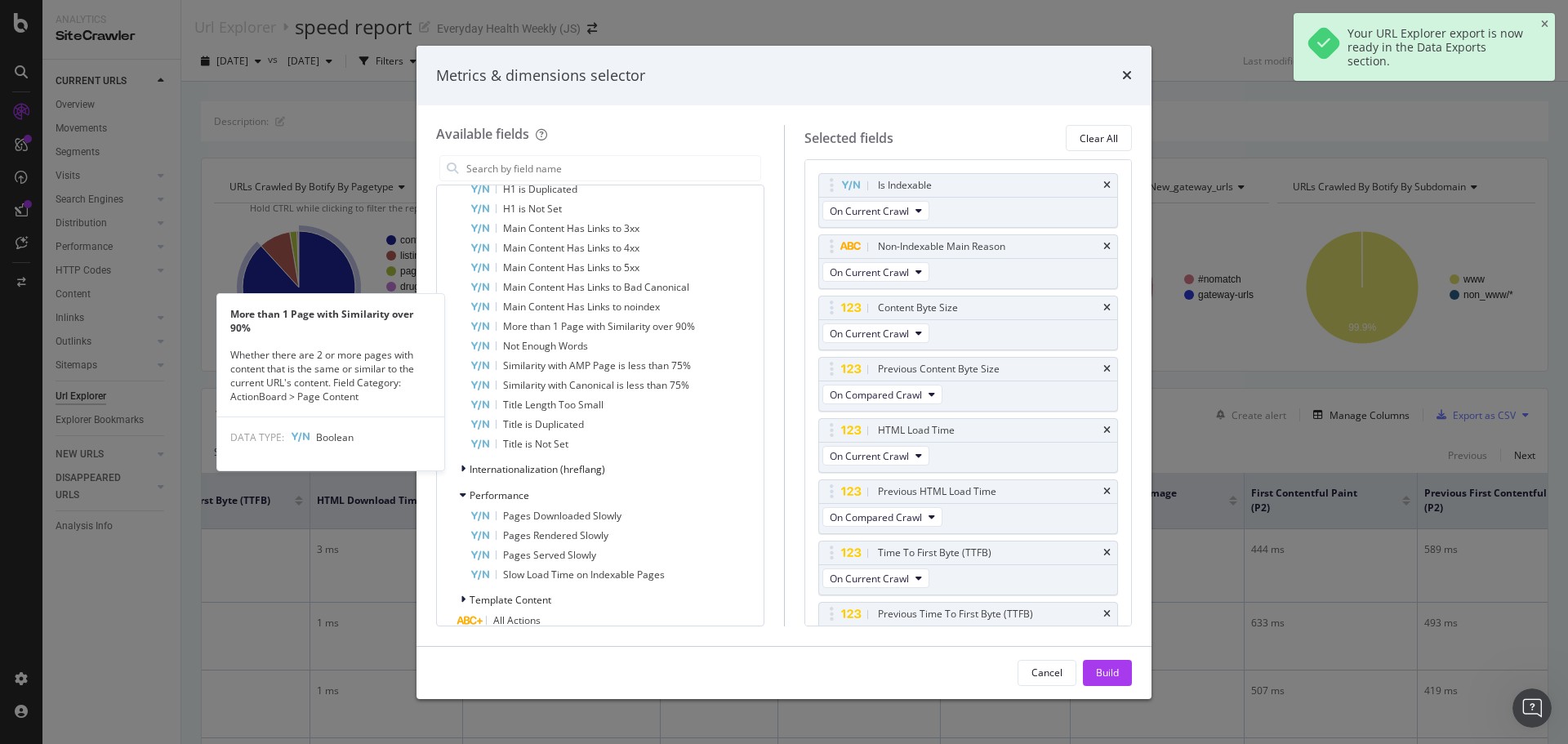
scroll to position [974, 0]
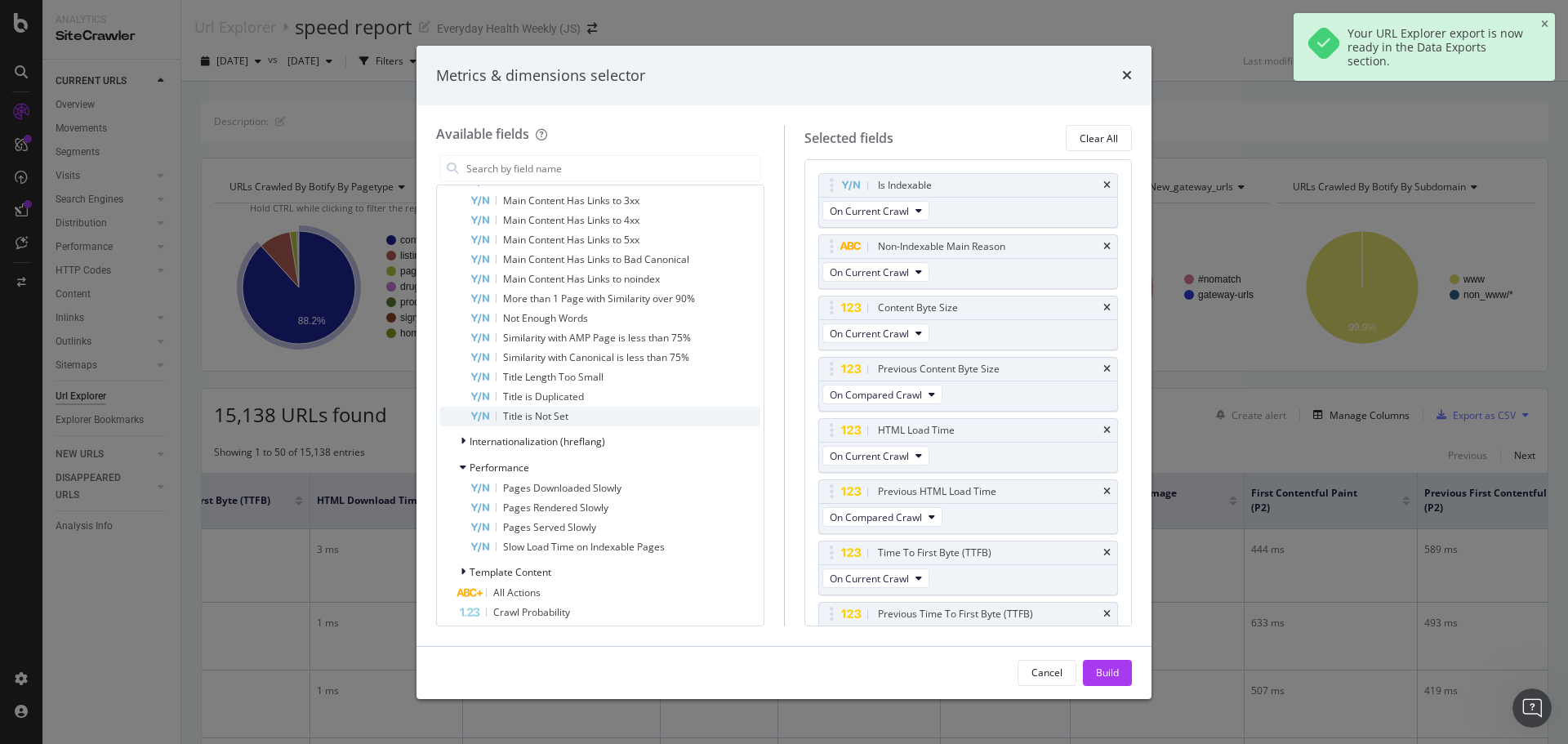
drag, startPoint x: 537, startPoint y: 439, endPoint x: 562, endPoint y: 422, distance: 30.2
click at [538, 439] on span "Internationalization (hreflang)" at bounding box center [536, 441] width 135 height 14
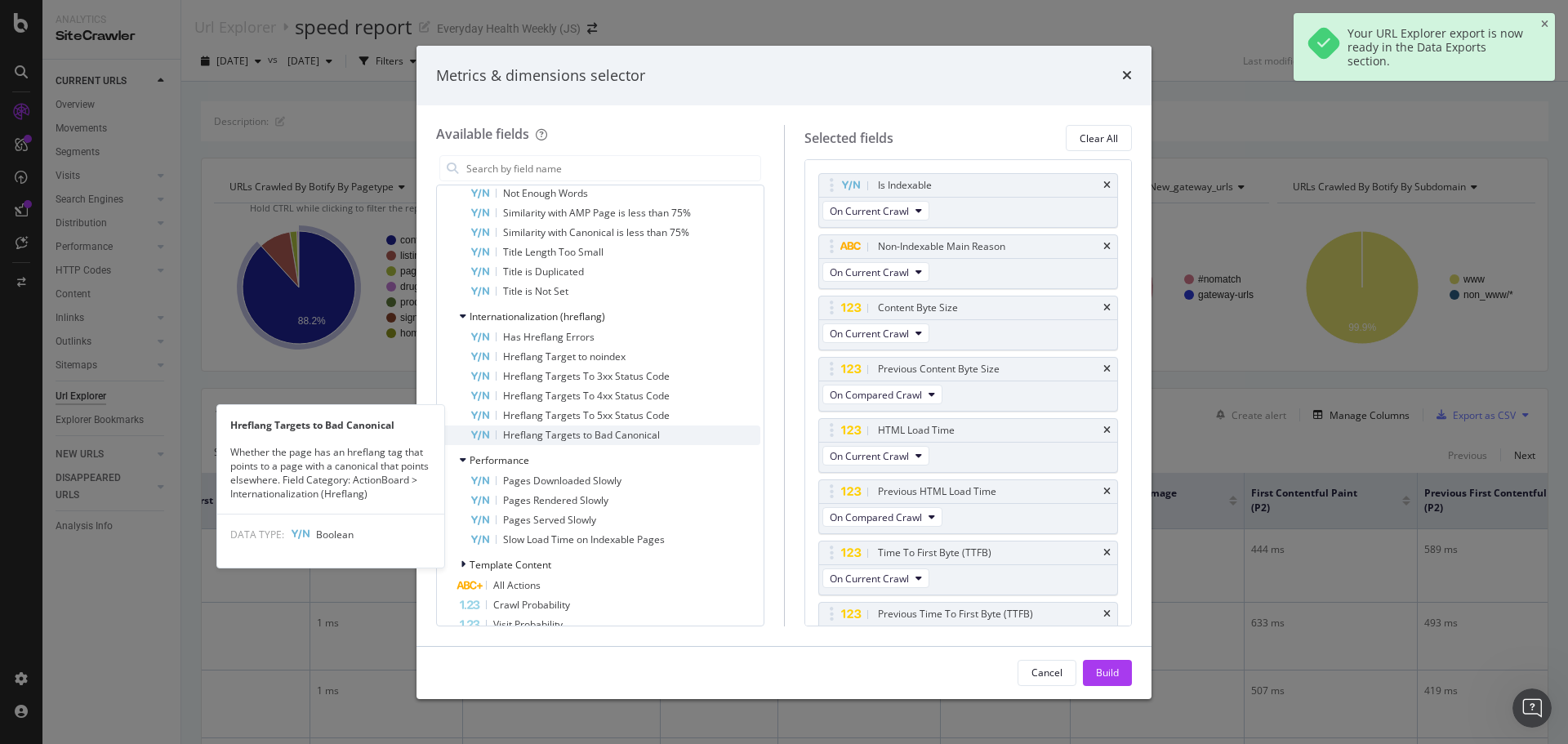
scroll to position [1120, 0]
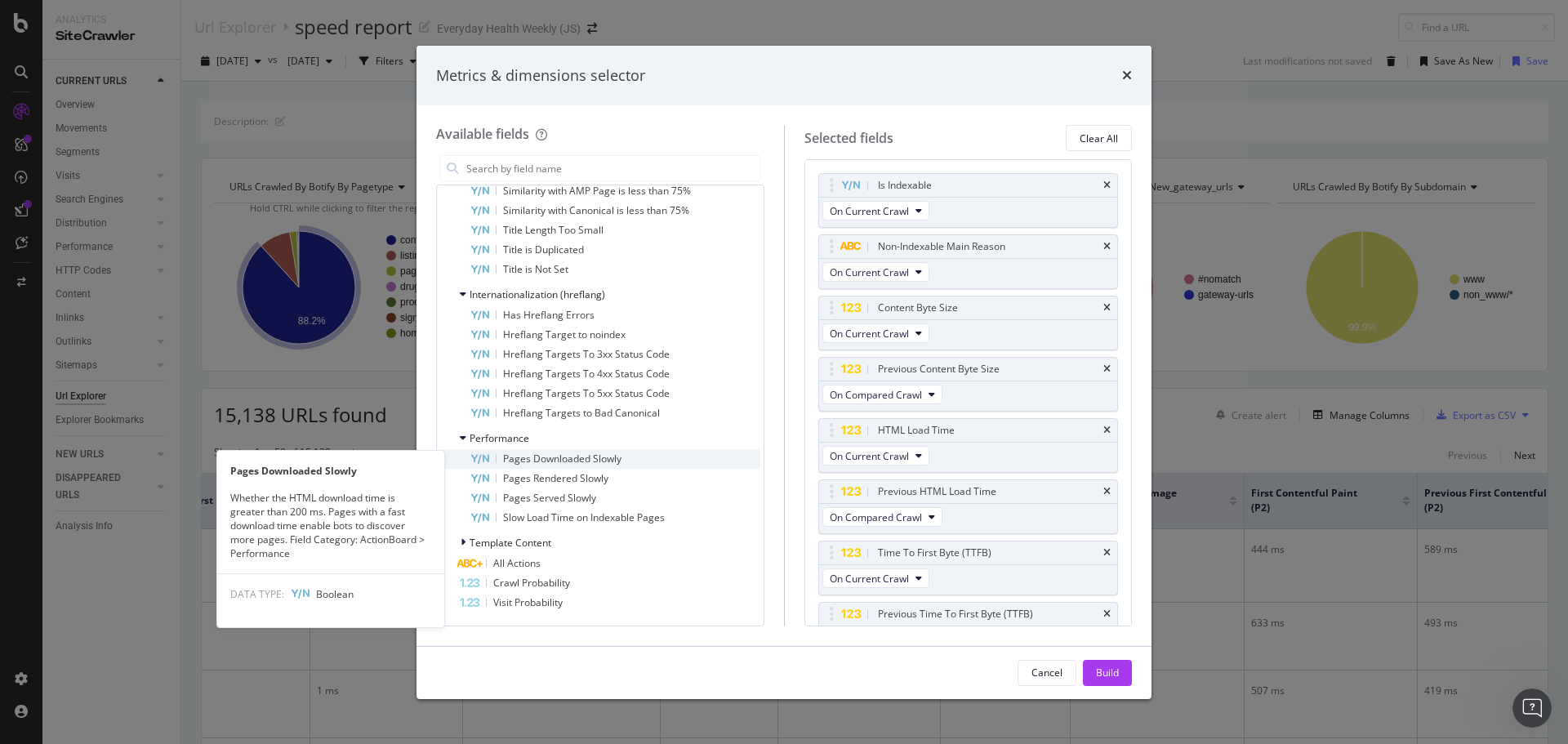
click at [604, 455] on span "Pages Downloaded Slowly" at bounding box center [562, 458] width 119 height 14
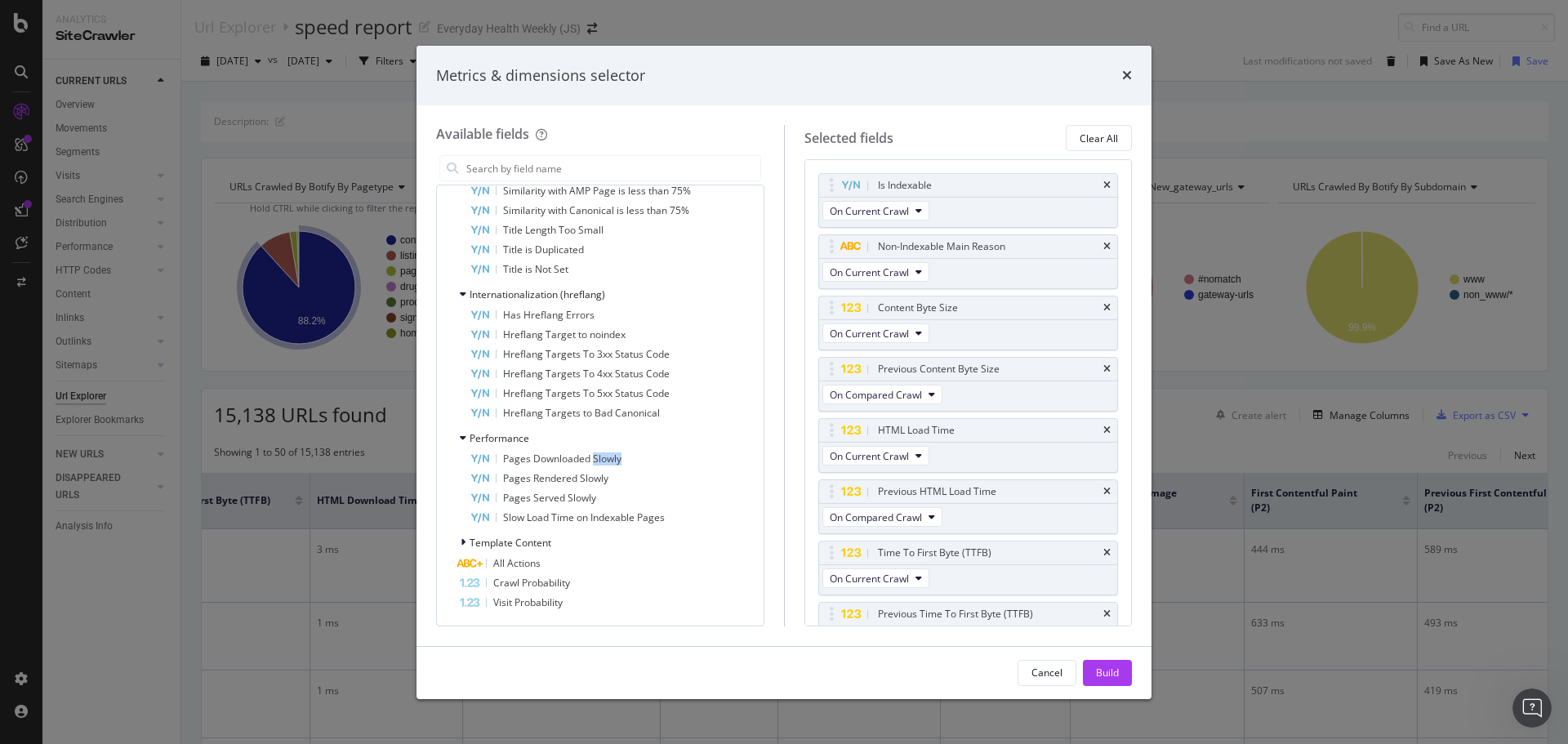
click at [604, 455] on span "Pages Downloaded Slowly" at bounding box center [562, 458] width 119 height 14
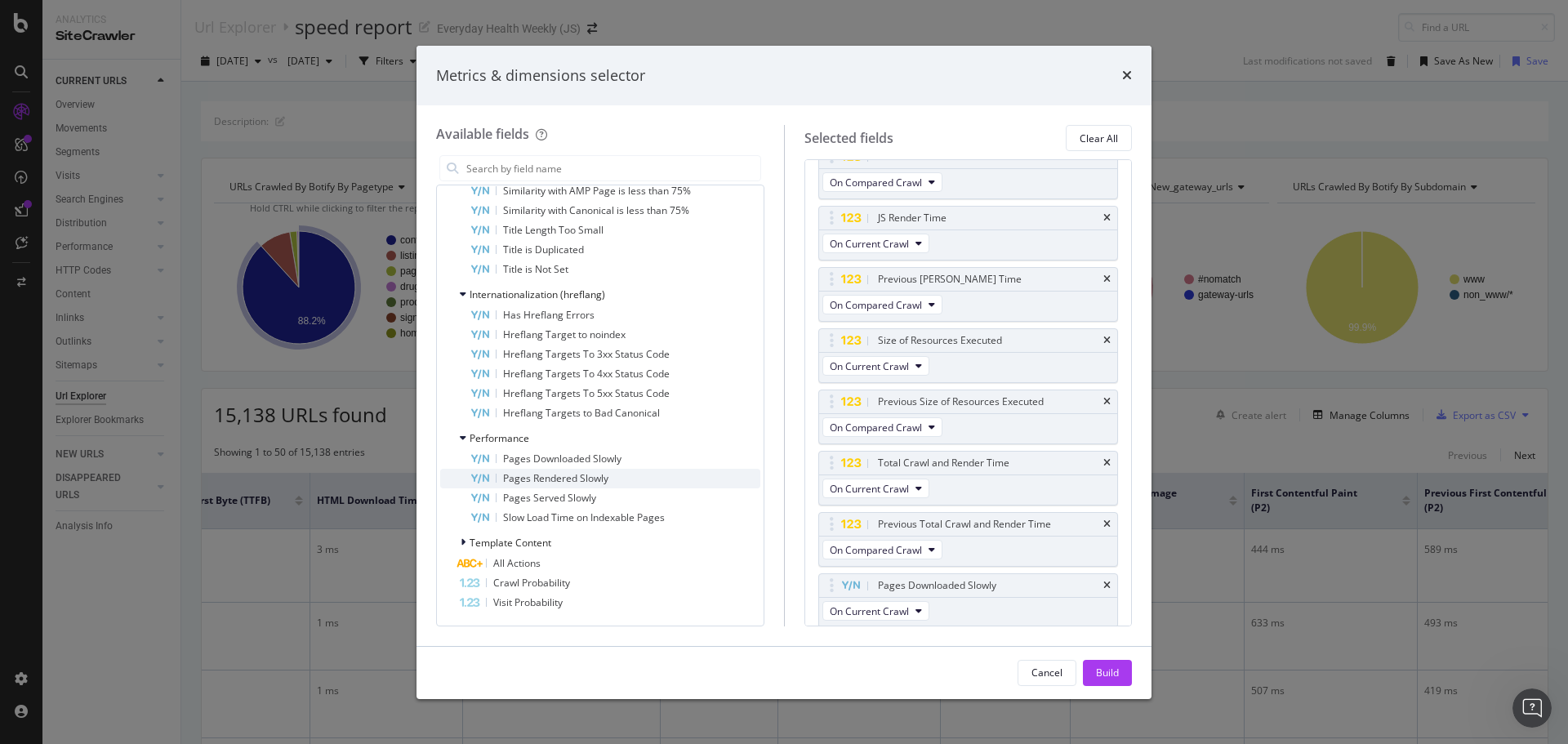
click at [579, 473] on span "Pages Rendered Slowly" at bounding box center [555, 478] width 105 height 14
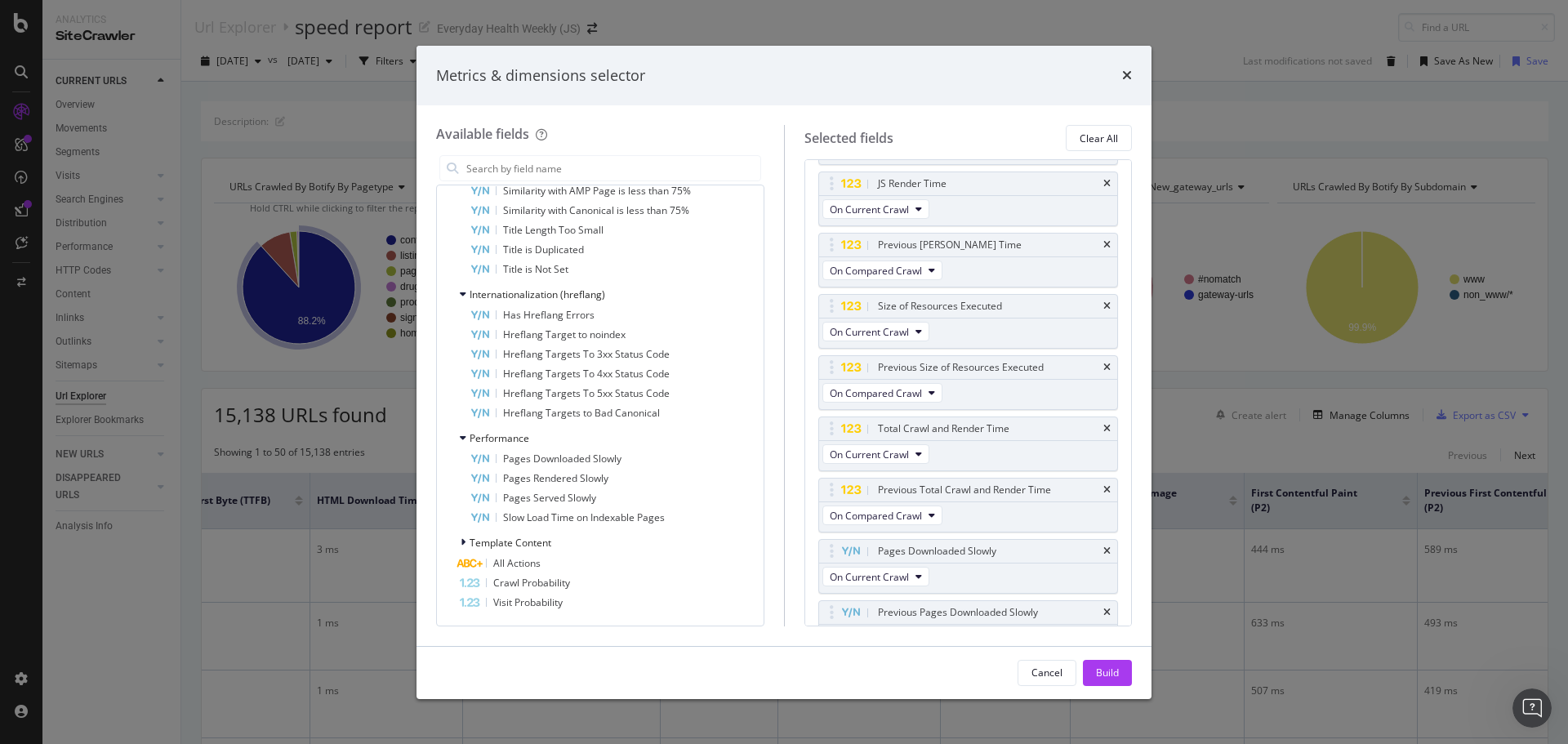
click at [579, 473] on span "Pages Rendered Slowly" at bounding box center [555, 478] width 105 height 14
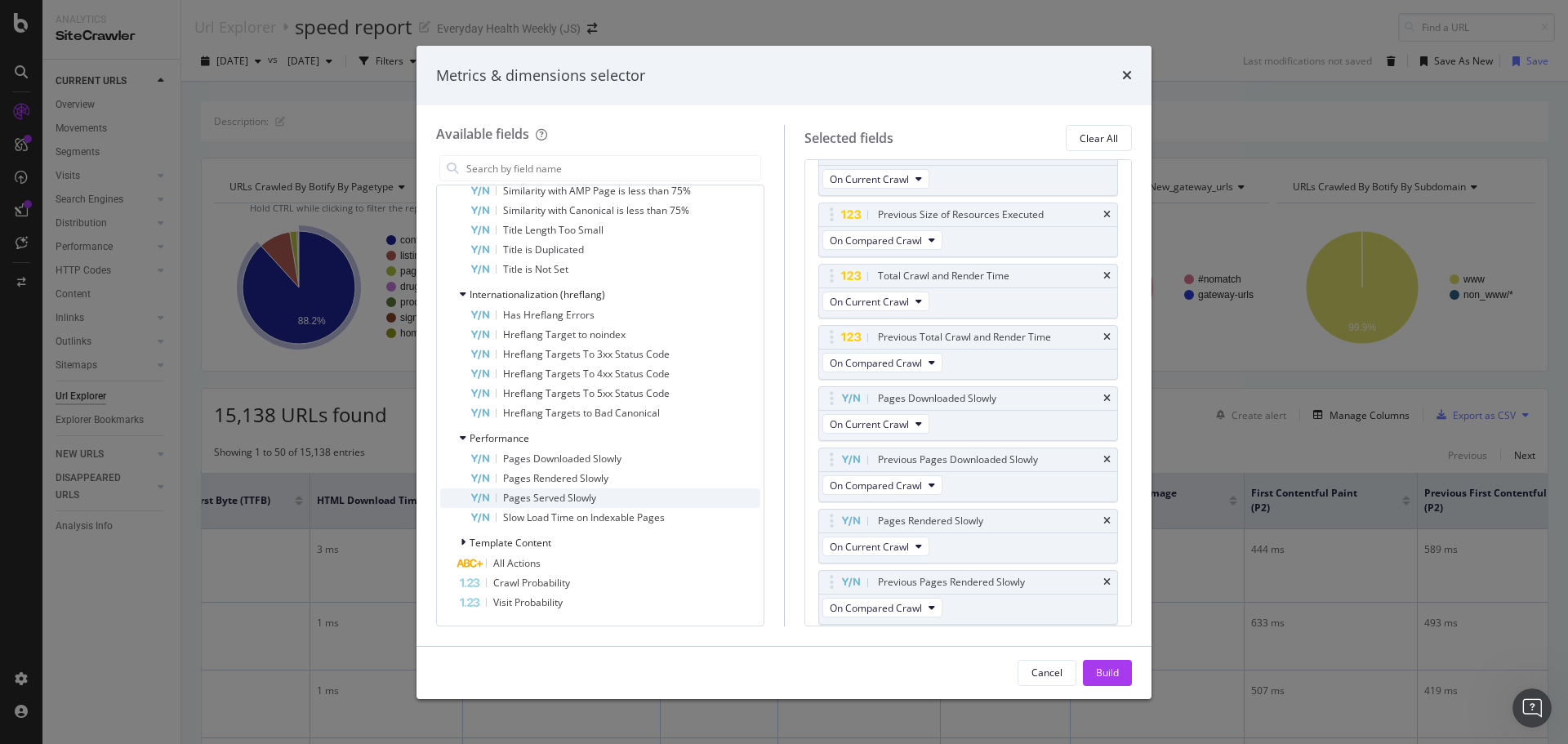
click at [566, 499] on span "Pages Served Slowly" at bounding box center [549, 498] width 93 height 14
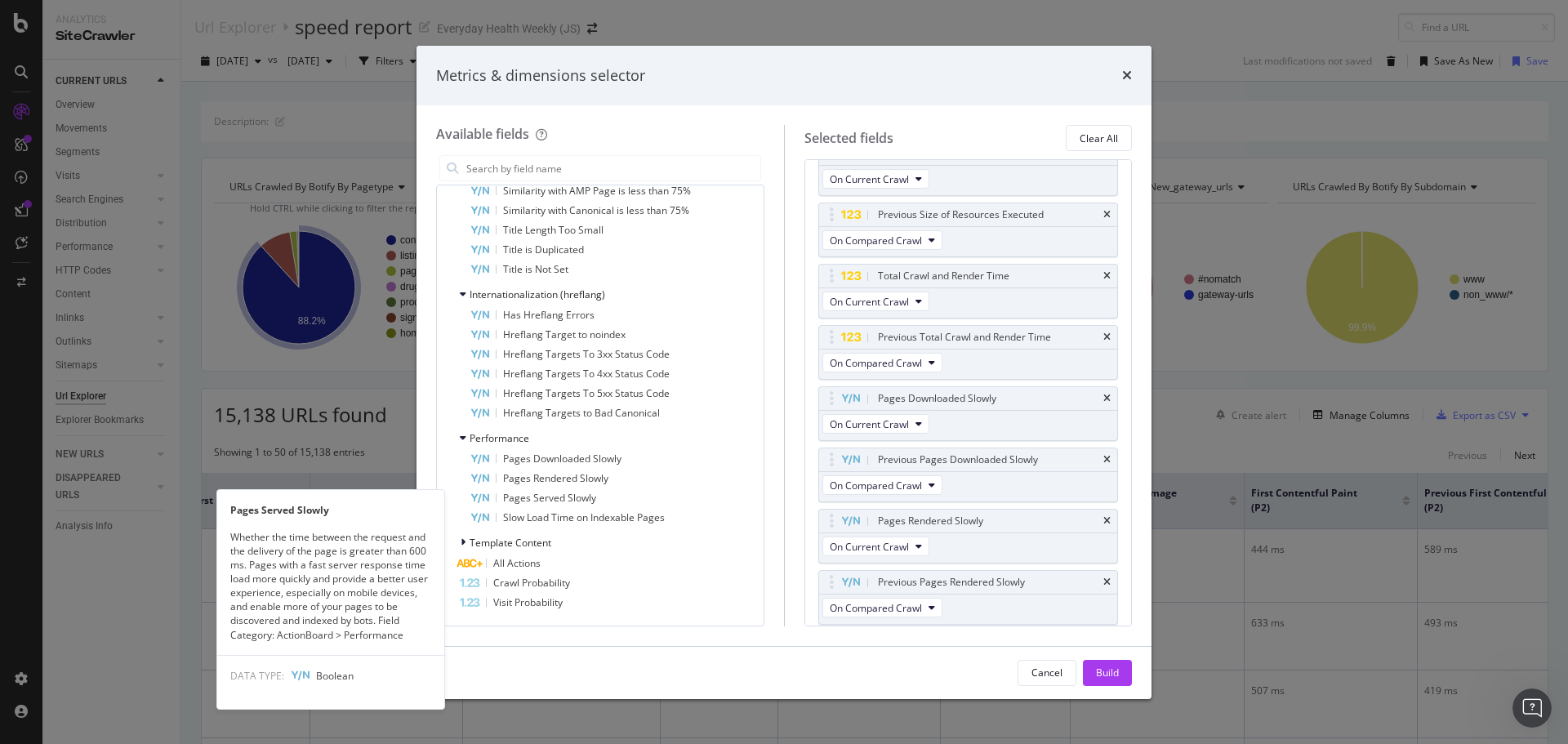
scroll to position [1746, 0]
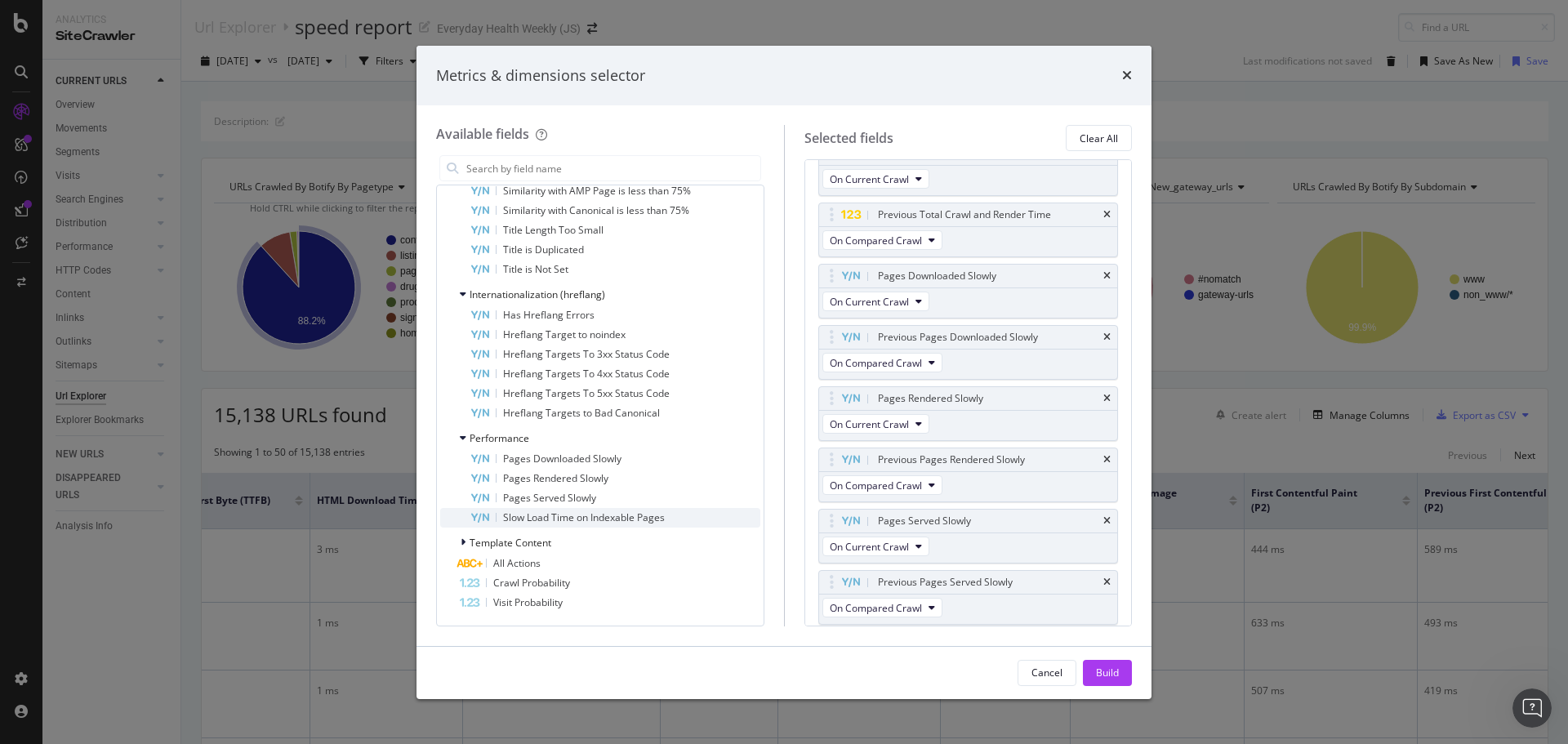
click at [558, 522] on span "Slow Load Time on Indexable Pages" at bounding box center [583, 517] width 161 height 14
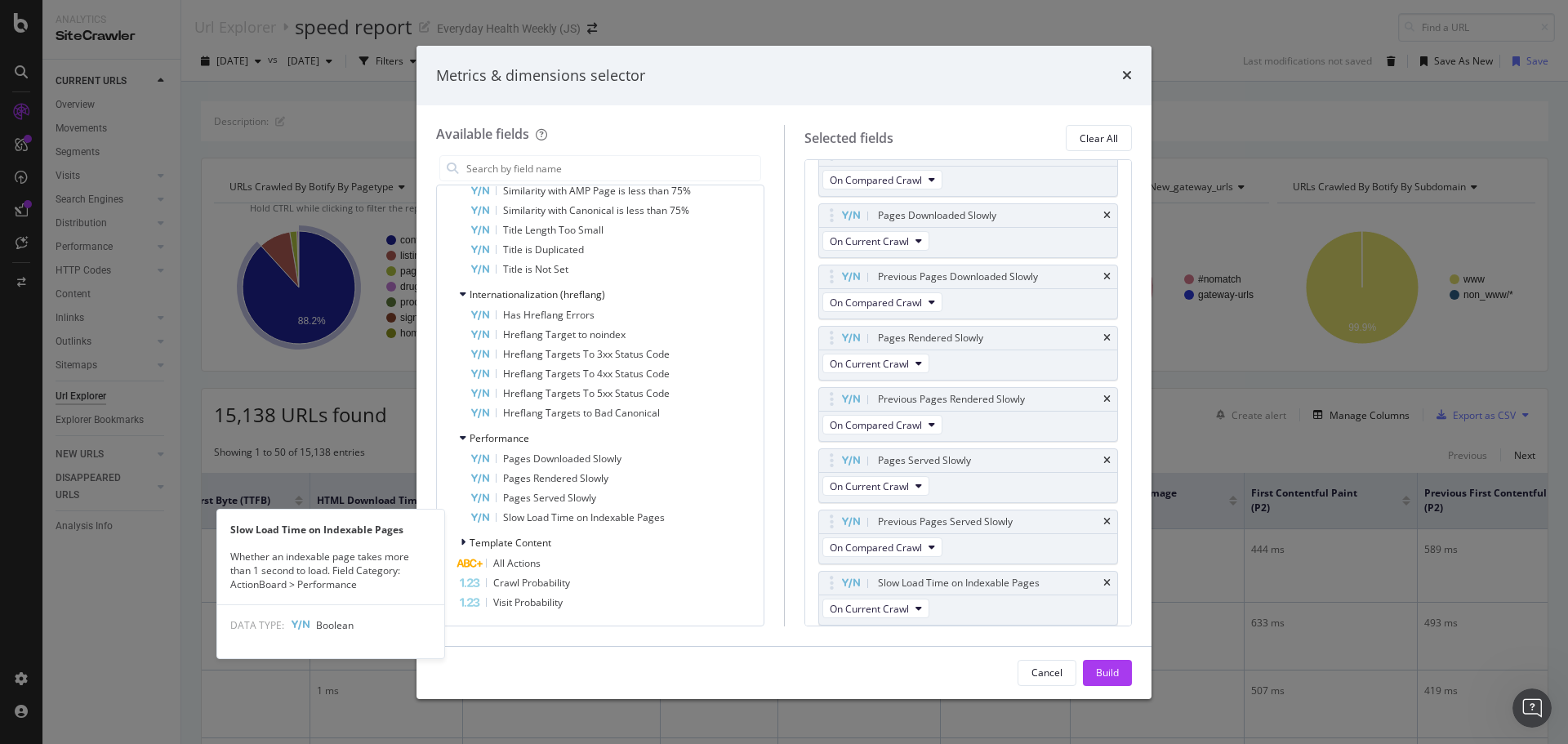
scroll to position [1869, 0]
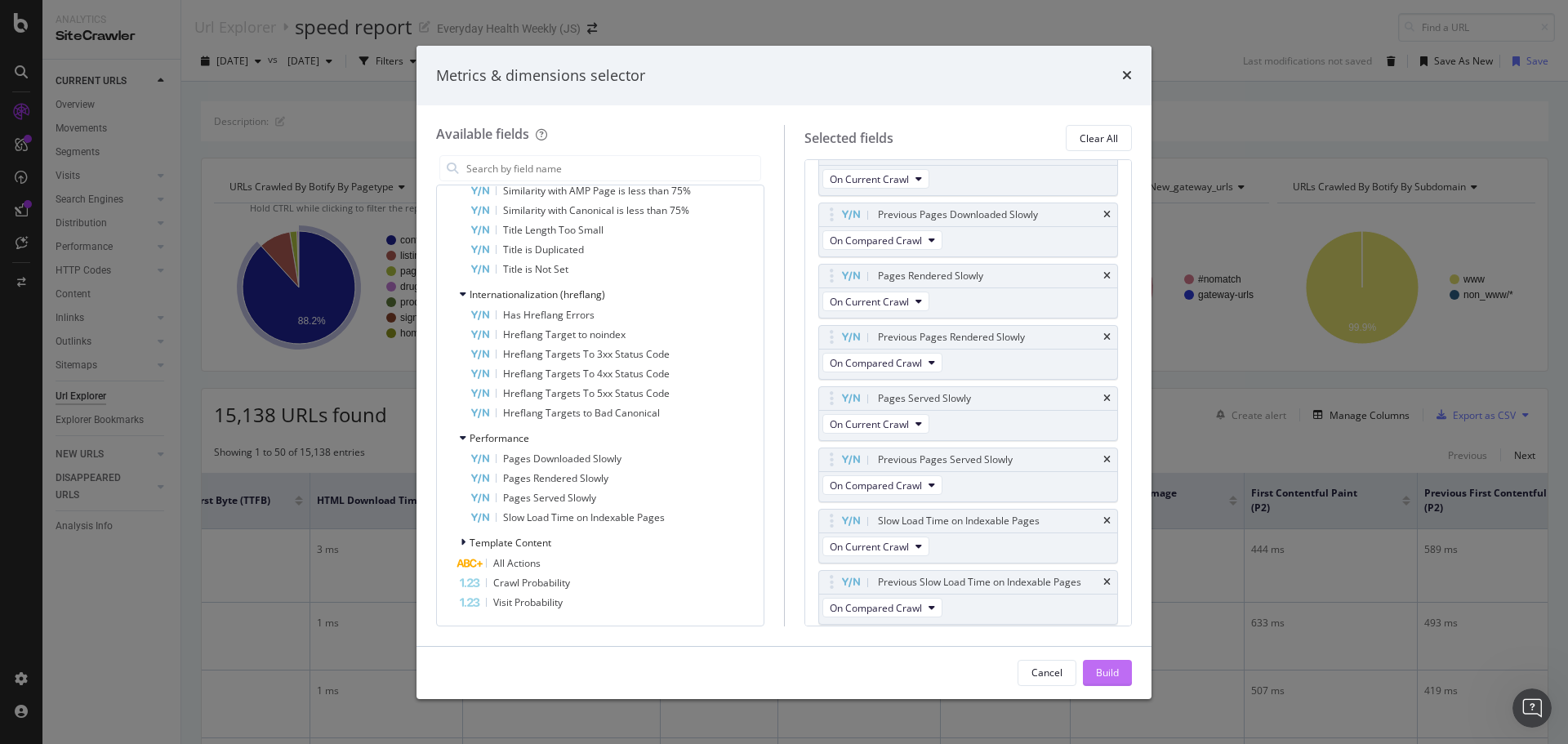
click at [1117, 678] on div "Build" at bounding box center [1106, 673] width 23 height 14
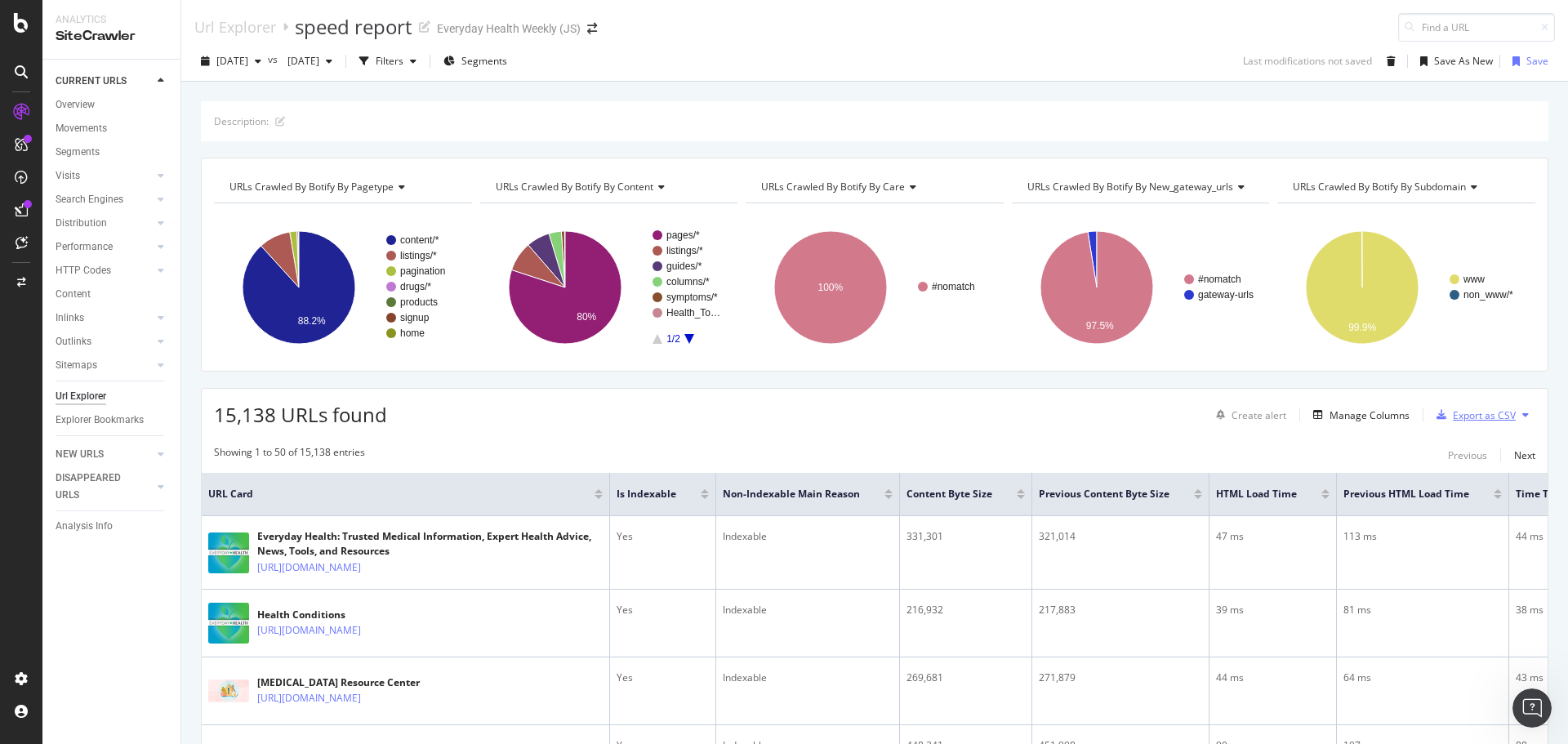
click at [1488, 414] on div "Export as CSV" at bounding box center [1484, 415] width 63 height 14
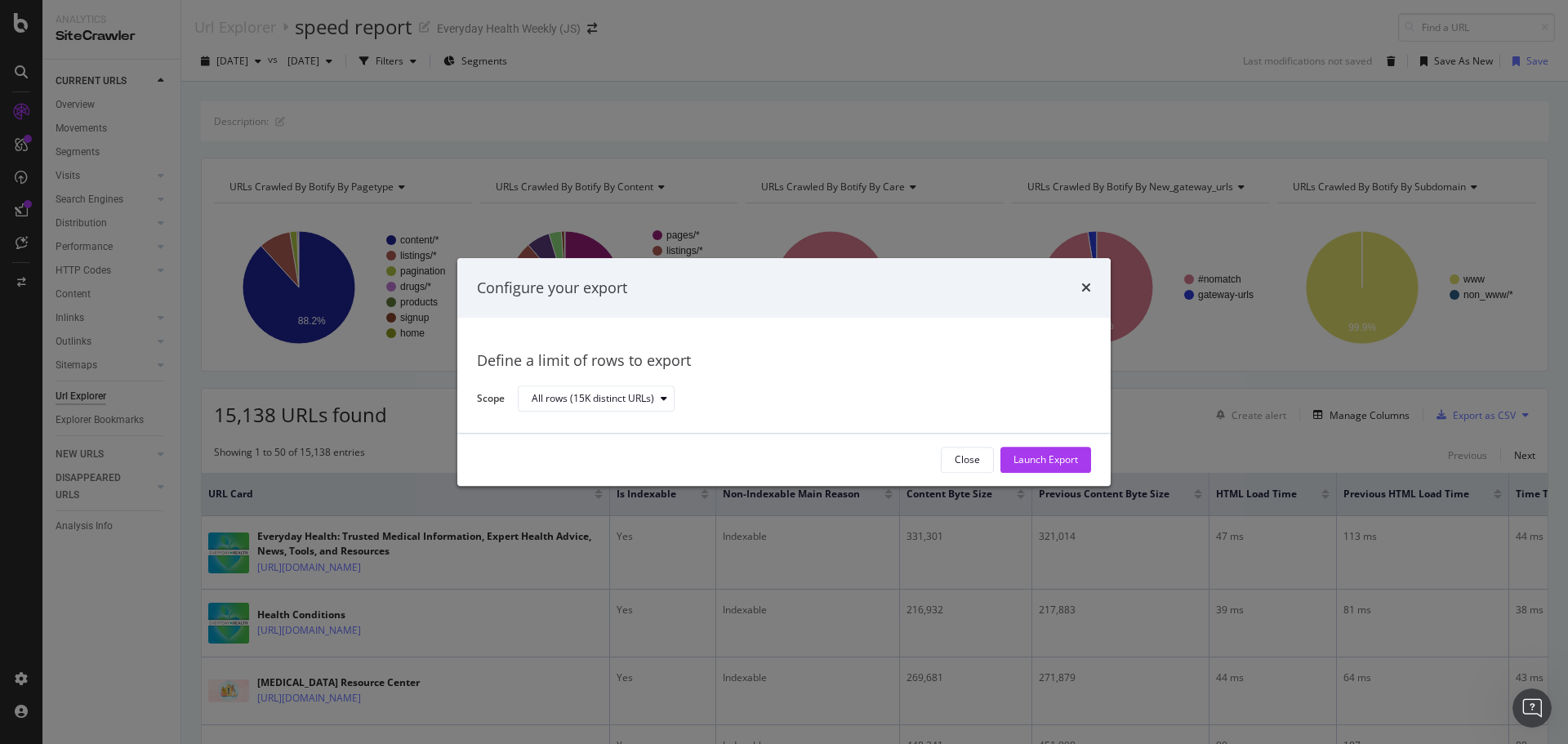
click at [1019, 456] on div "Launch Export" at bounding box center [1045, 460] width 65 height 14
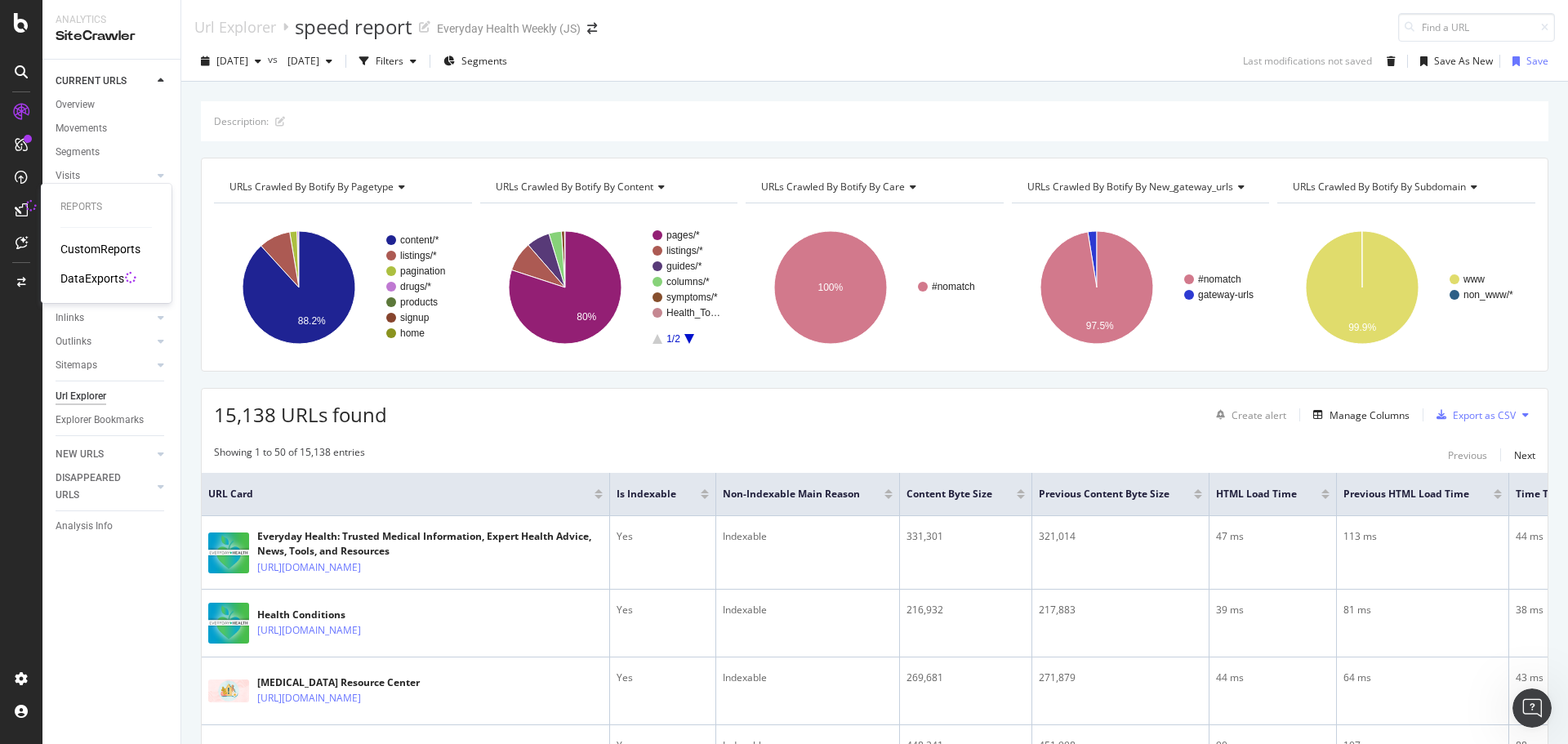
click at [91, 274] on div "DataExports" at bounding box center [92, 277] width 64 height 16
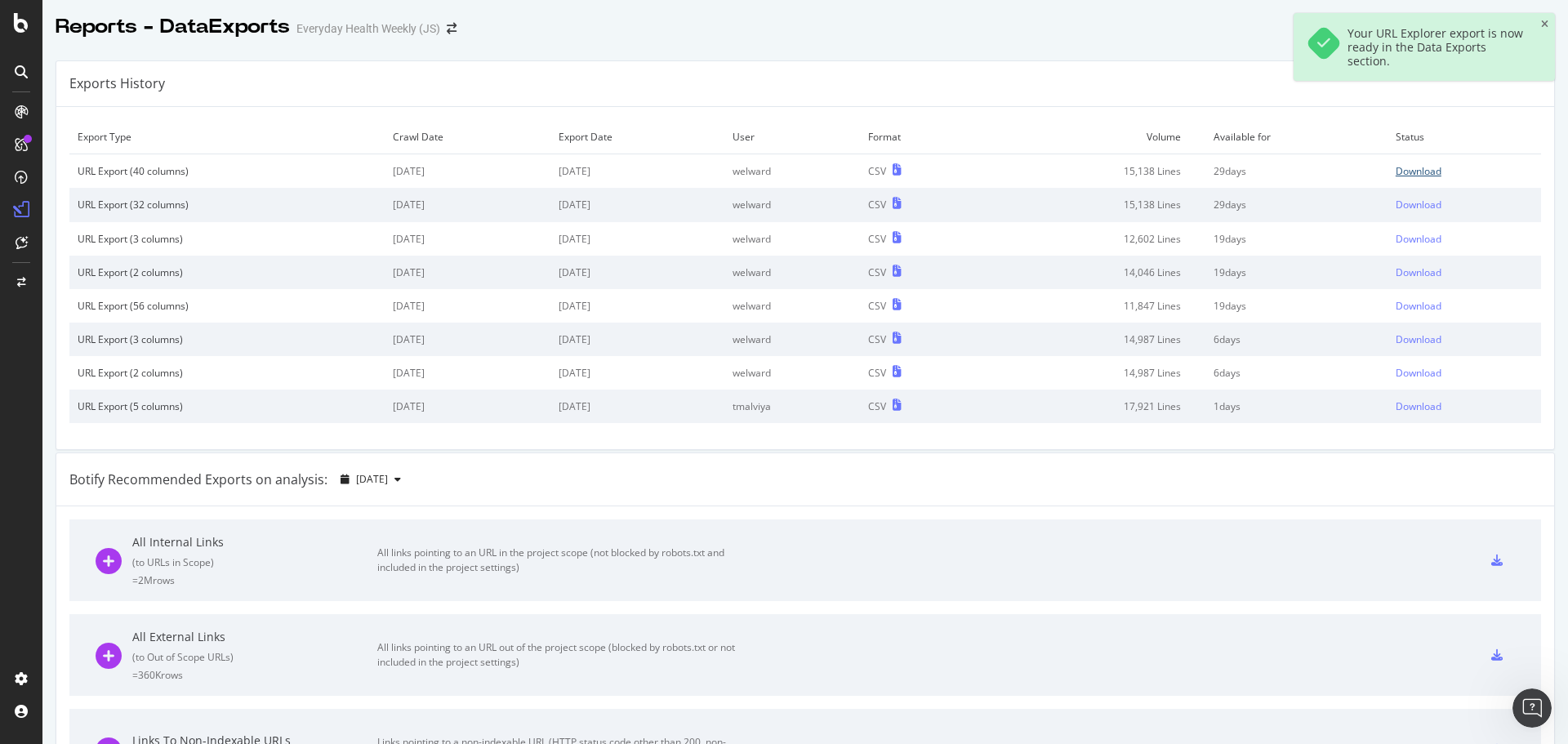
click at [1402, 166] on div "Download" at bounding box center [1418, 171] width 45 height 14
